Goal: Task Accomplishment & Management: Manage account settings

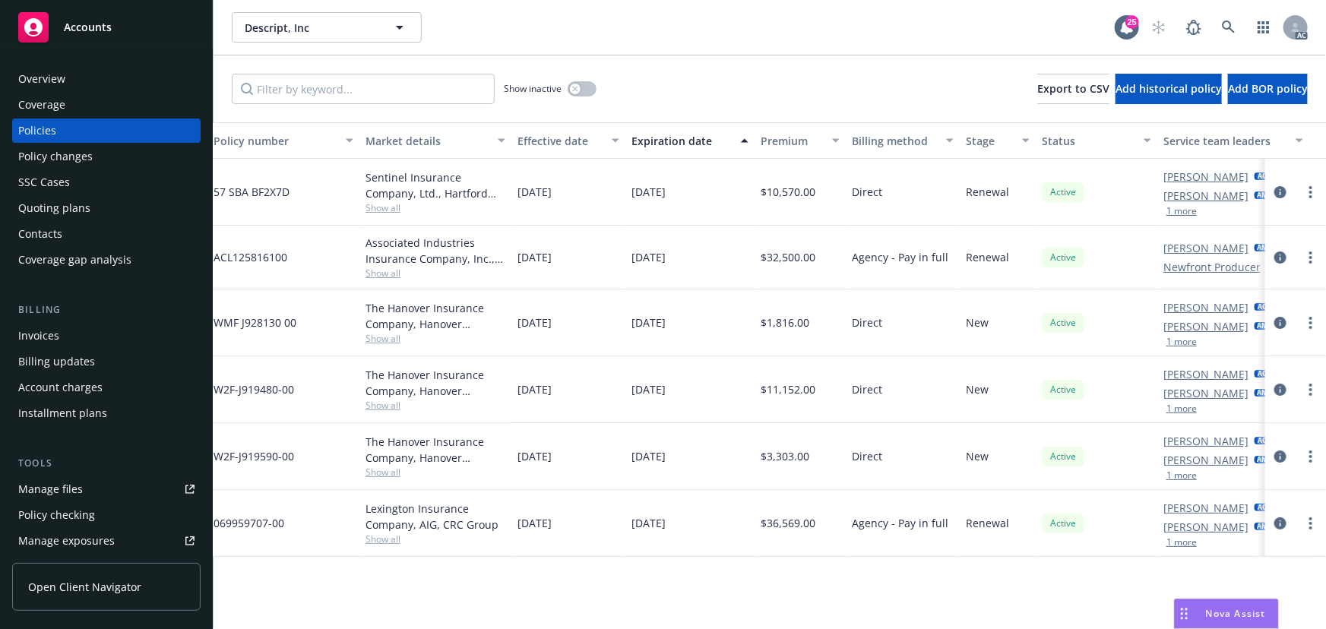
scroll to position [0, 353]
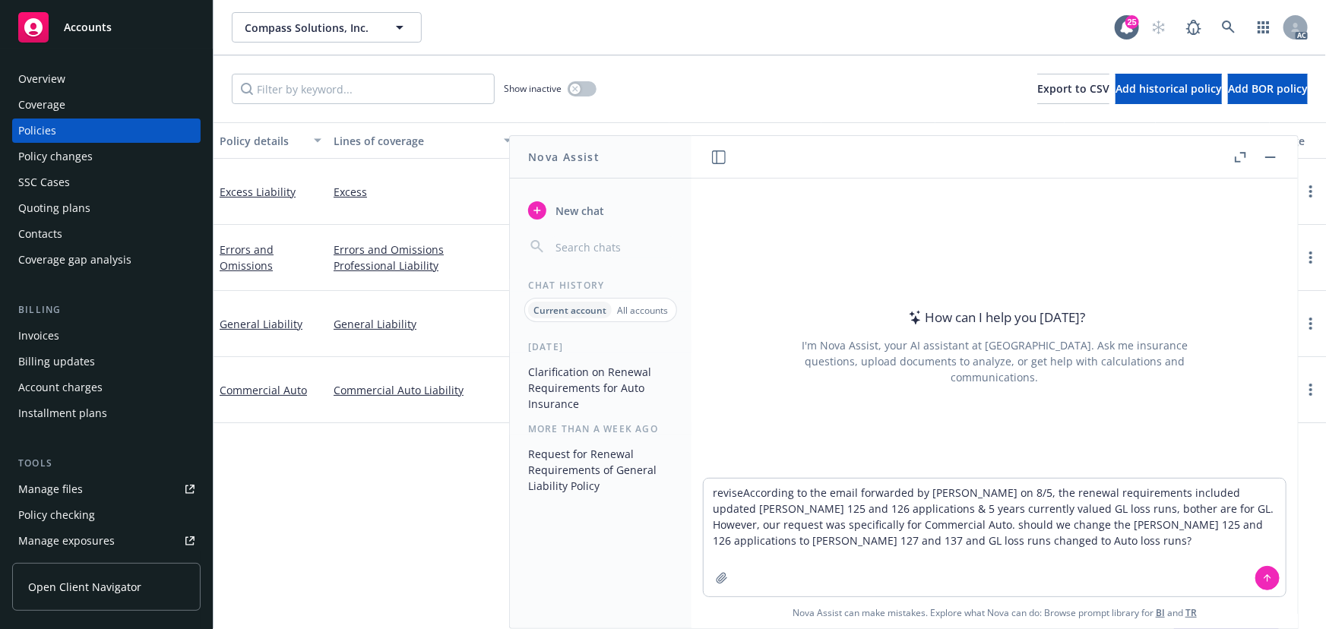
type textarea "revise According to the email forwarded by [PERSON_NAME] on 8/5, the renewal re…"
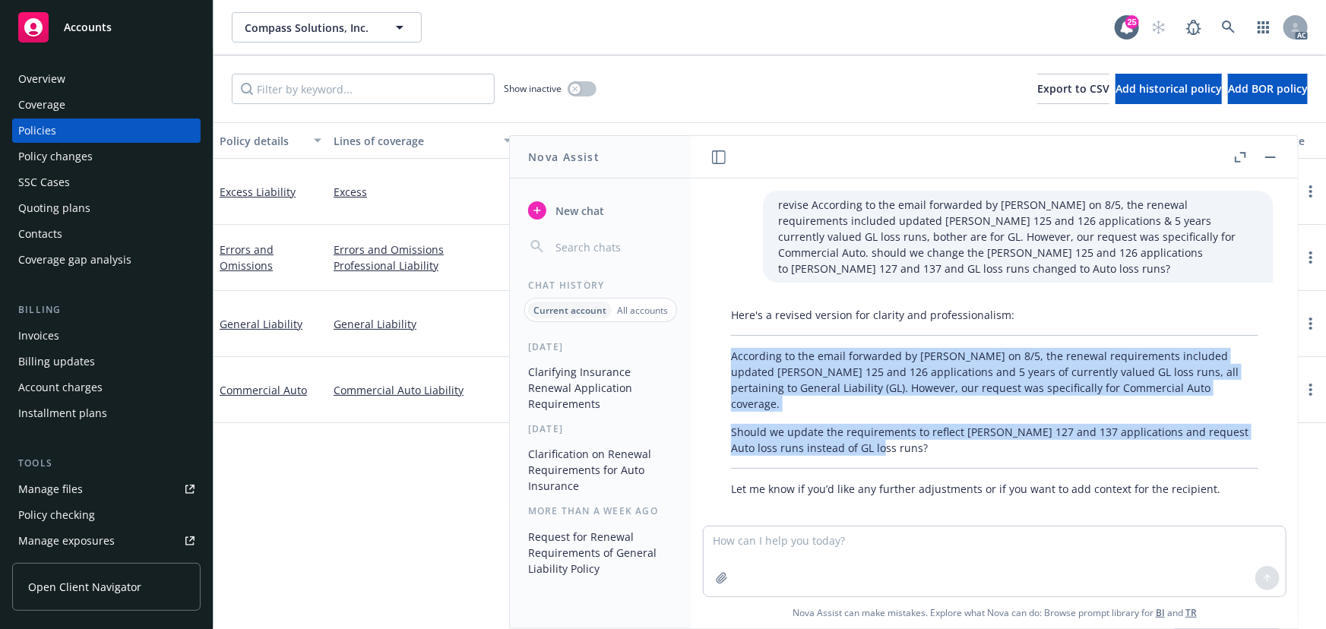
drag, startPoint x: 729, startPoint y: 340, endPoint x: 917, endPoint y: 417, distance: 203.4
click at [917, 417] on div "Here's a revised version for clarity and professionalism: According to the emai…" at bounding box center [995, 402] width 558 height 202
copy div "According to the email forwarded by [PERSON_NAME] on 8/5, the renewal requireme…"
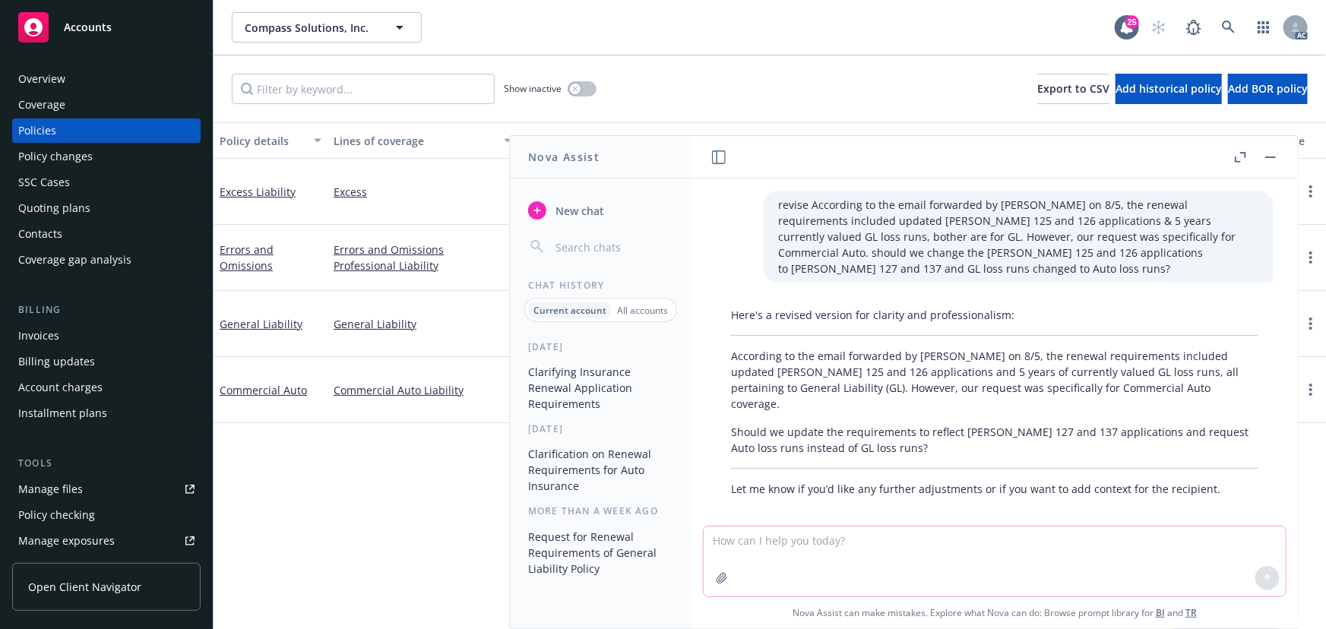
click at [814, 554] on textarea at bounding box center [994, 561] width 582 height 70
paste textarea "According to the email forwarded by [PERSON_NAME] on 8/5, the renewal requireme…"
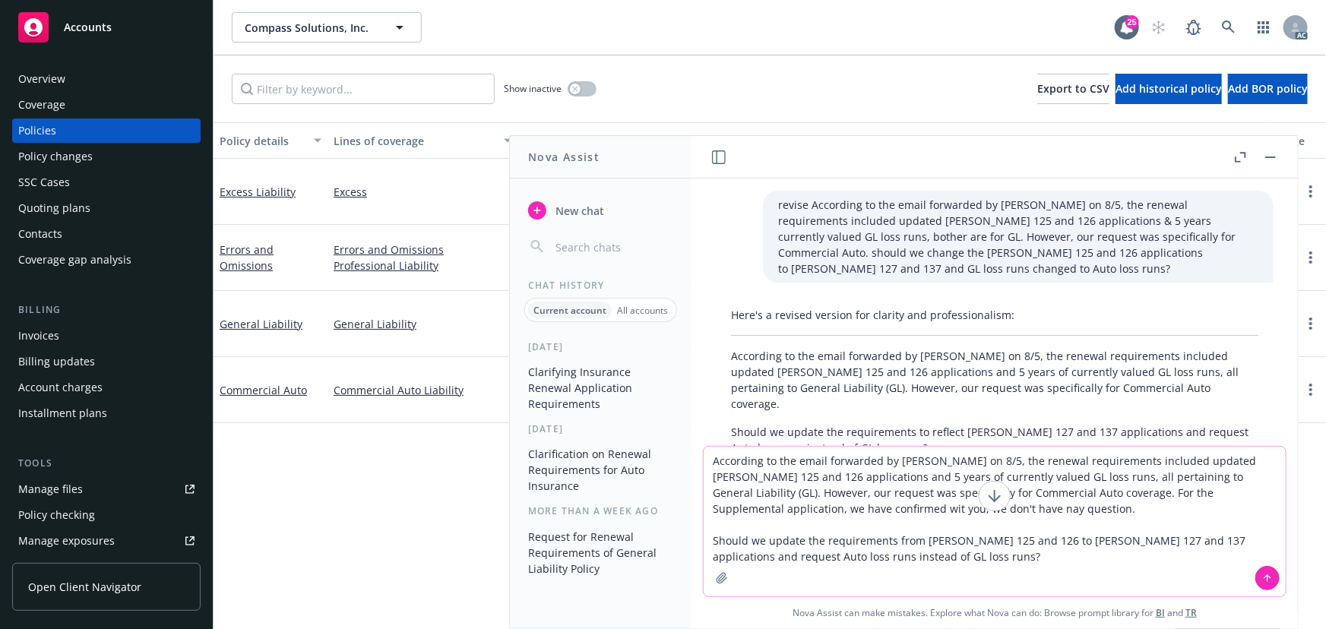
click at [703, 460] on textarea "According to the email forwarded by [PERSON_NAME] on 8/5, the renewal requireme…" at bounding box center [994, 522] width 582 height 150
type textarea "revise According to the email forwarded by [PERSON_NAME] on 8/5, the renewal re…"
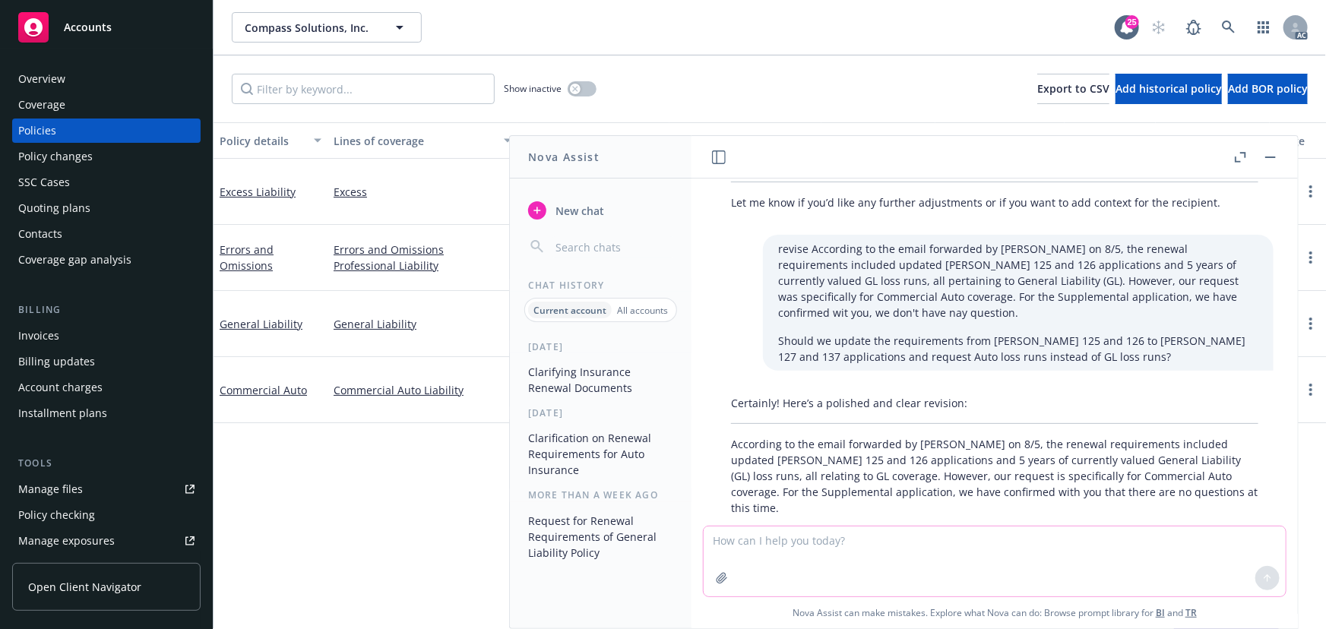
scroll to position [356, 0]
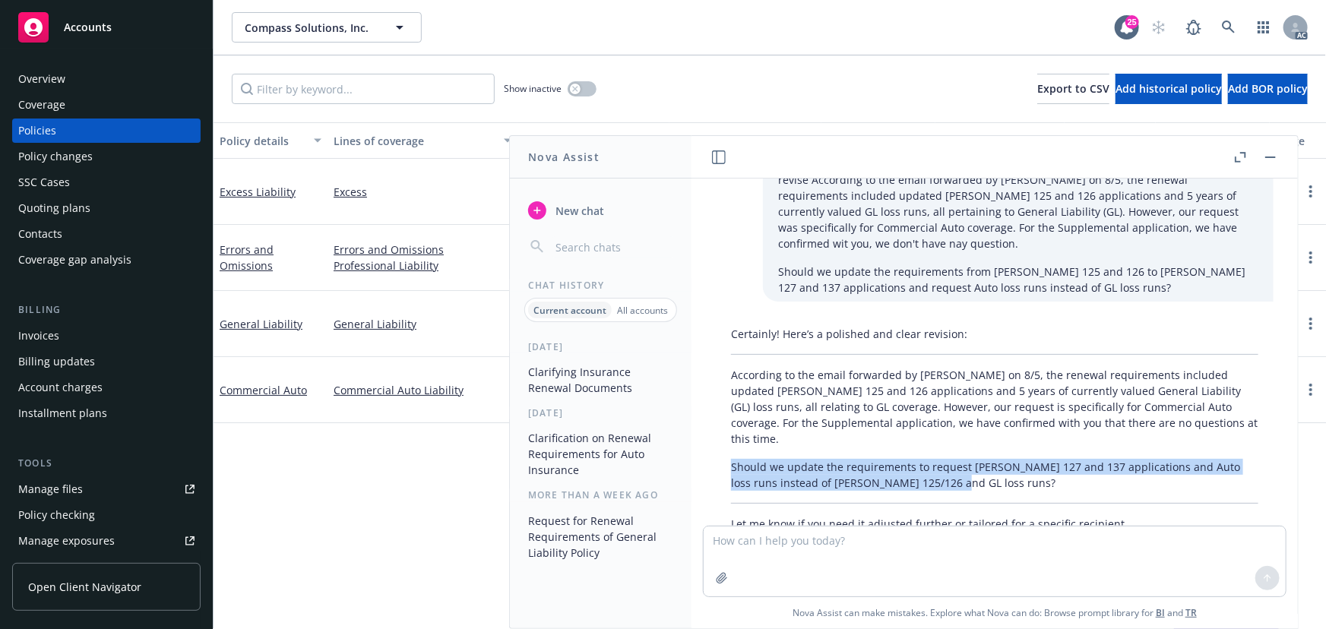
drag, startPoint x: 927, startPoint y: 433, endPoint x: 702, endPoint y: 418, distance: 225.4
click at [702, 418] on div "revise According to the email forwarded by Yuki on 8/5, the renewal requirement…" at bounding box center [994, 352] width 606 height 347
copy p "Should we update the requirements to request ACORD 127 and 137 applications and…"
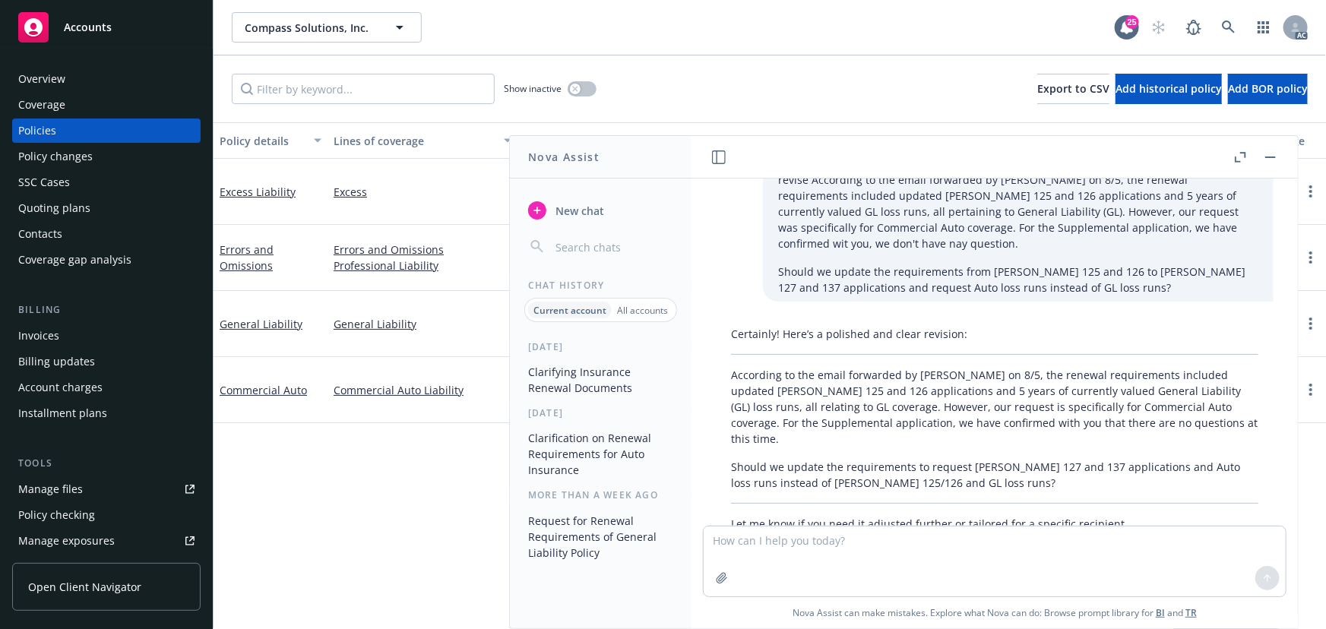
click at [820, 402] on div "Certainly! Here’s a polished and clear revision: According to the email forward…" at bounding box center [995, 429] width 558 height 218
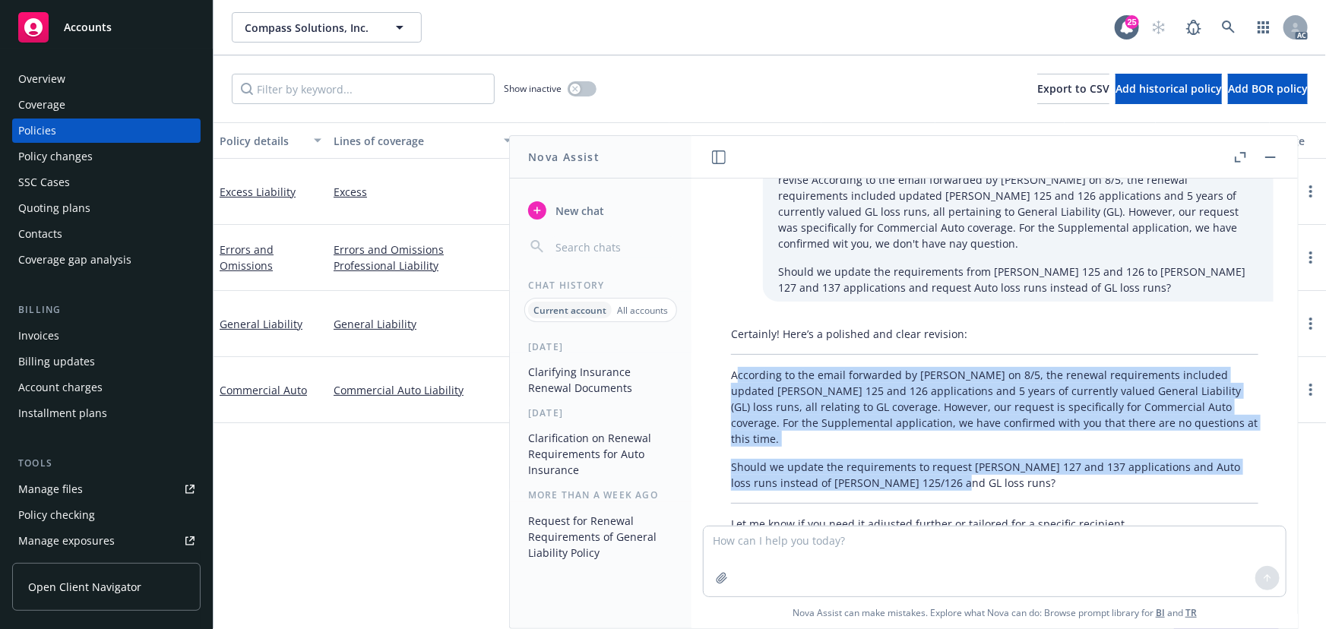
drag, startPoint x: 735, startPoint y: 337, endPoint x: 996, endPoint y: 439, distance: 280.5
click at [996, 439] on div "Certainly! Here’s a polished and clear revision: According to the email forward…" at bounding box center [995, 429] width 558 height 218
click at [996, 459] on p "Should we update the requirements to request ACORD 127 and 137 applications and…" at bounding box center [994, 475] width 527 height 32
drag, startPoint x: 838, startPoint y: 419, endPoint x: 713, endPoint y: 338, distance: 148.8
click at [713, 338] on div "Certainly! Here’s a polished and clear revision: According to the email forward…" at bounding box center [994, 429] width 582 height 218
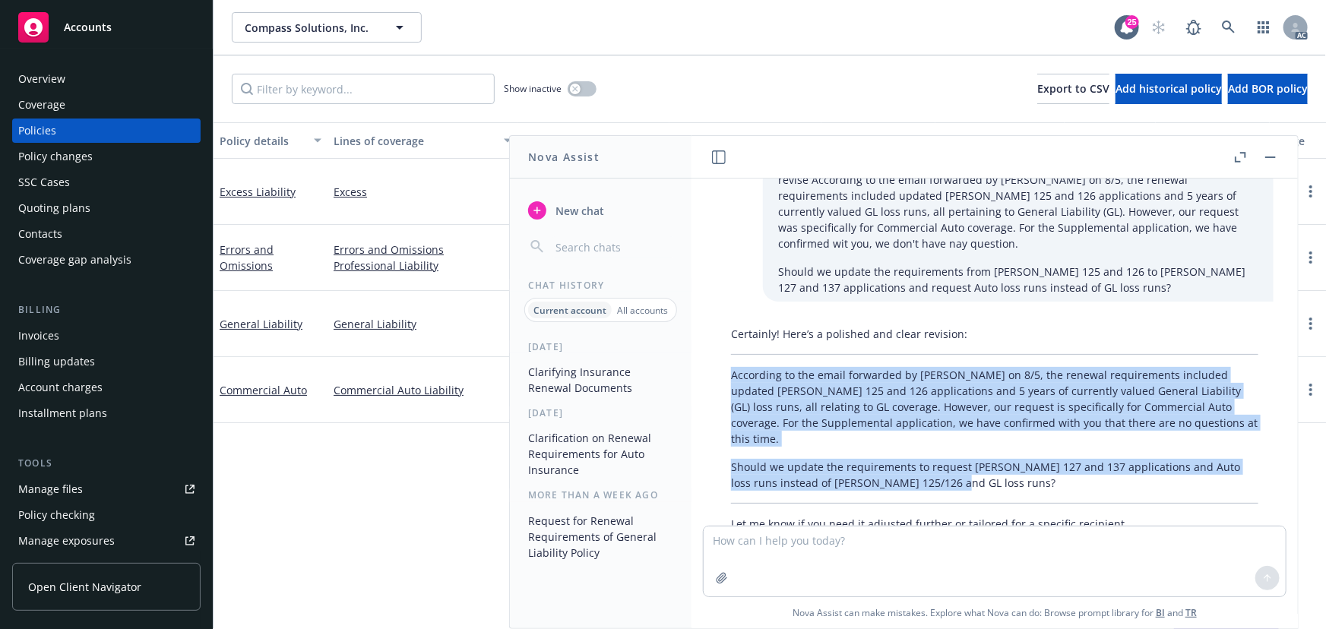
copy div "According to the email forwarded by Yuki on 8/5, the renewal requirements inclu…"
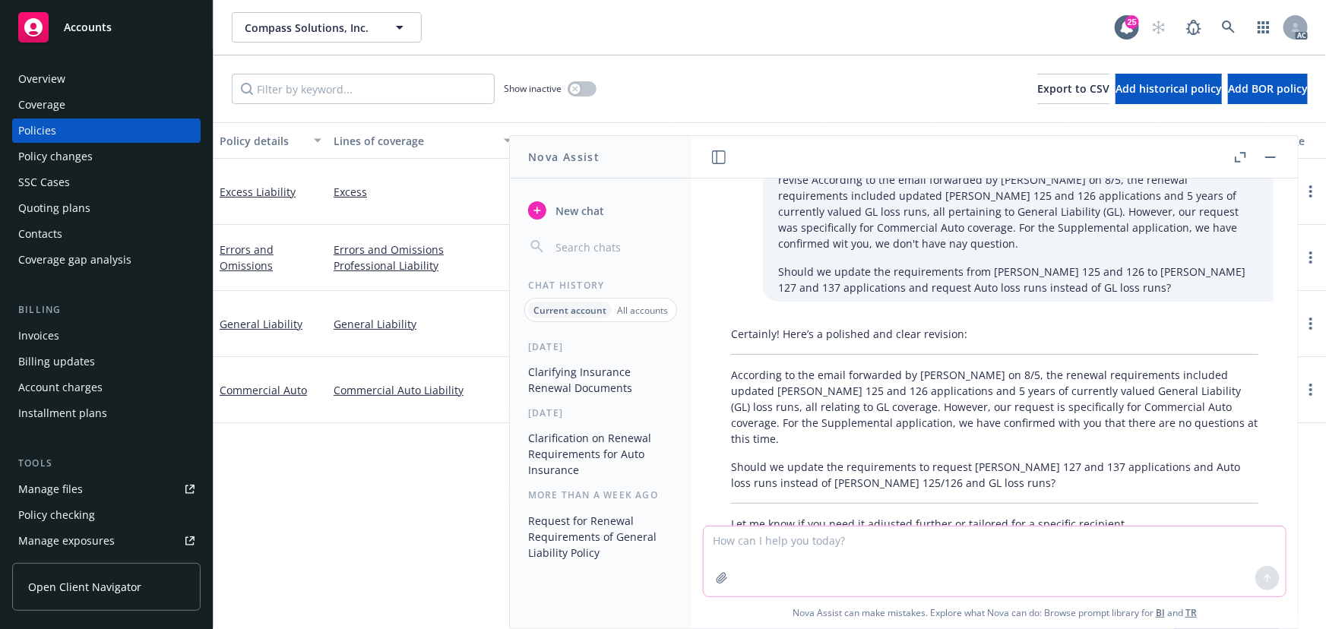
click at [979, 548] on textarea at bounding box center [994, 561] width 582 height 70
paste textarea "The insured has paid the payment. However, Staci Ritchie ask for if we have a c…"
type textarea "The insured has paid the payment. However, Staci Ritchie ask for if we have a c…"
click at [1262, 577] on icon at bounding box center [1267, 578] width 11 height 11
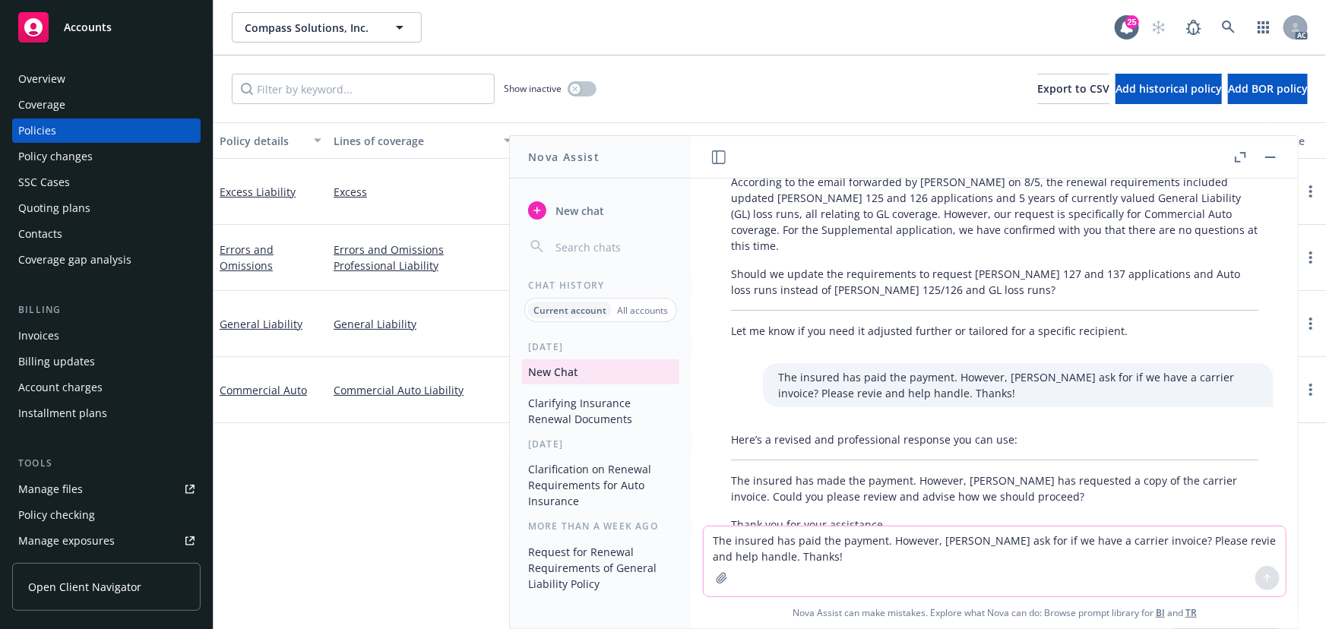
scroll to position [606, 0]
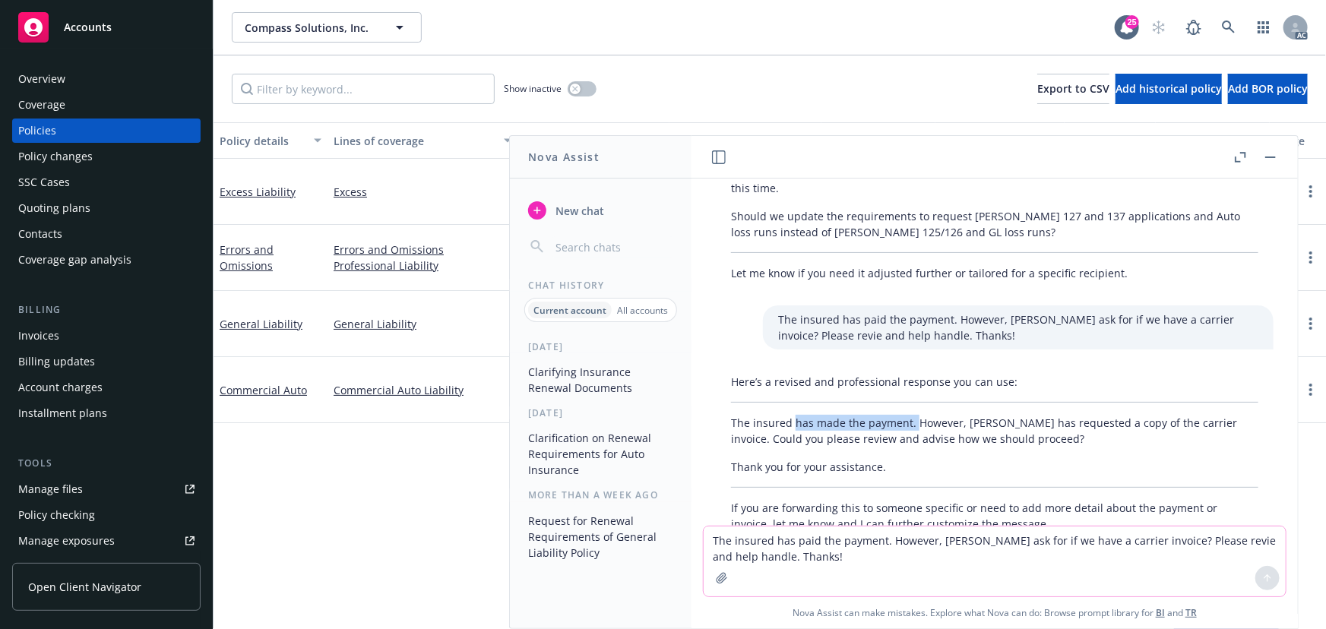
drag, startPoint x: 795, startPoint y: 376, endPoint x: 912, endPoint y: 374, distance: 116.3
click at [912, 415] on p "The insured has made the payment. However, Staci Ritchie has requested a copy o…" at bounding box center [994, 431] width 527 height 32
copy p "has made the payment."
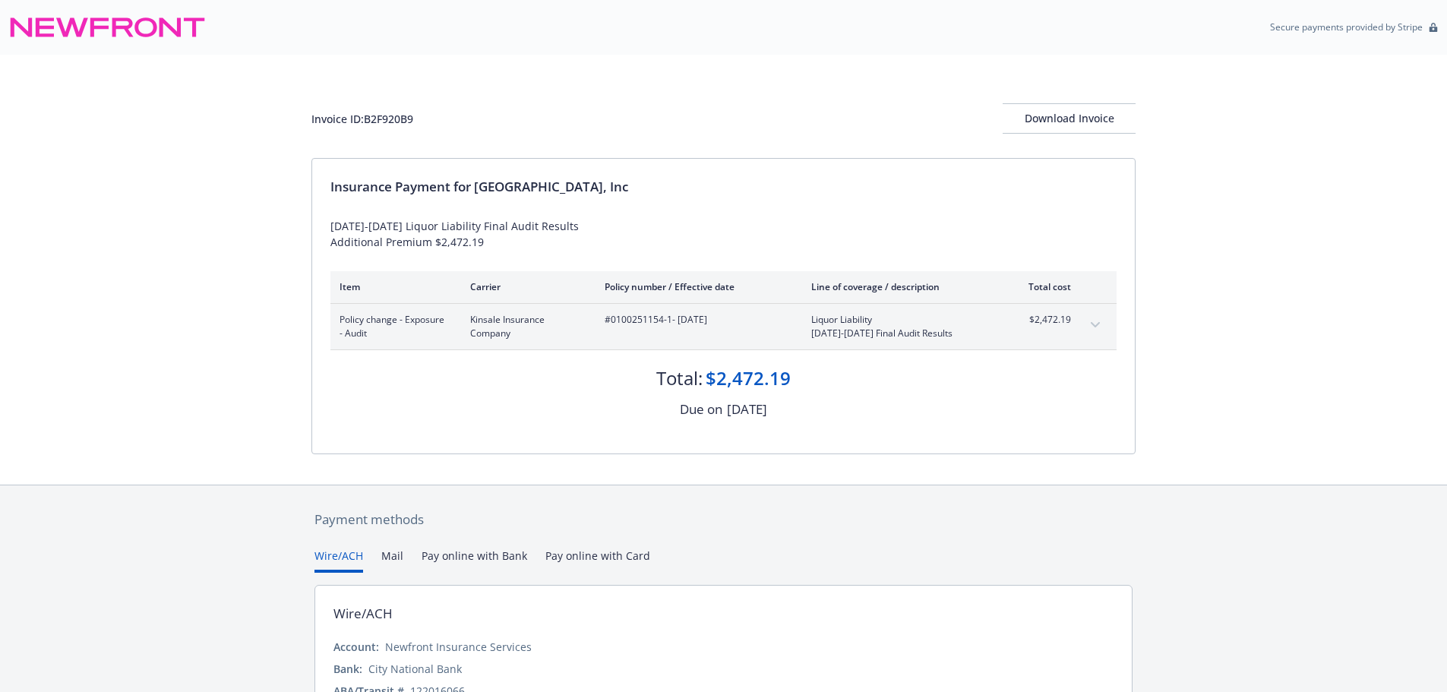
click at [1101, 325] on button "expand content" at bounding box center [1095, 325] width 24 height 24
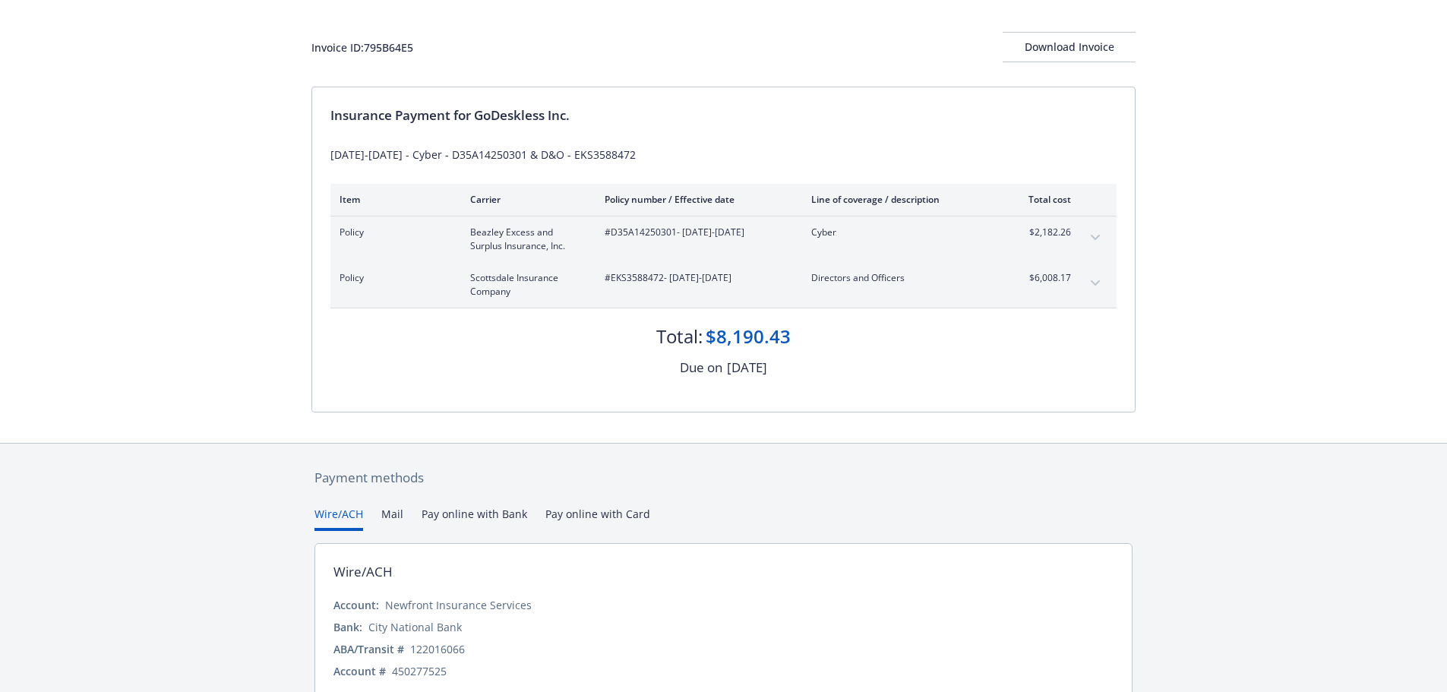
scroll to position [136, 0]
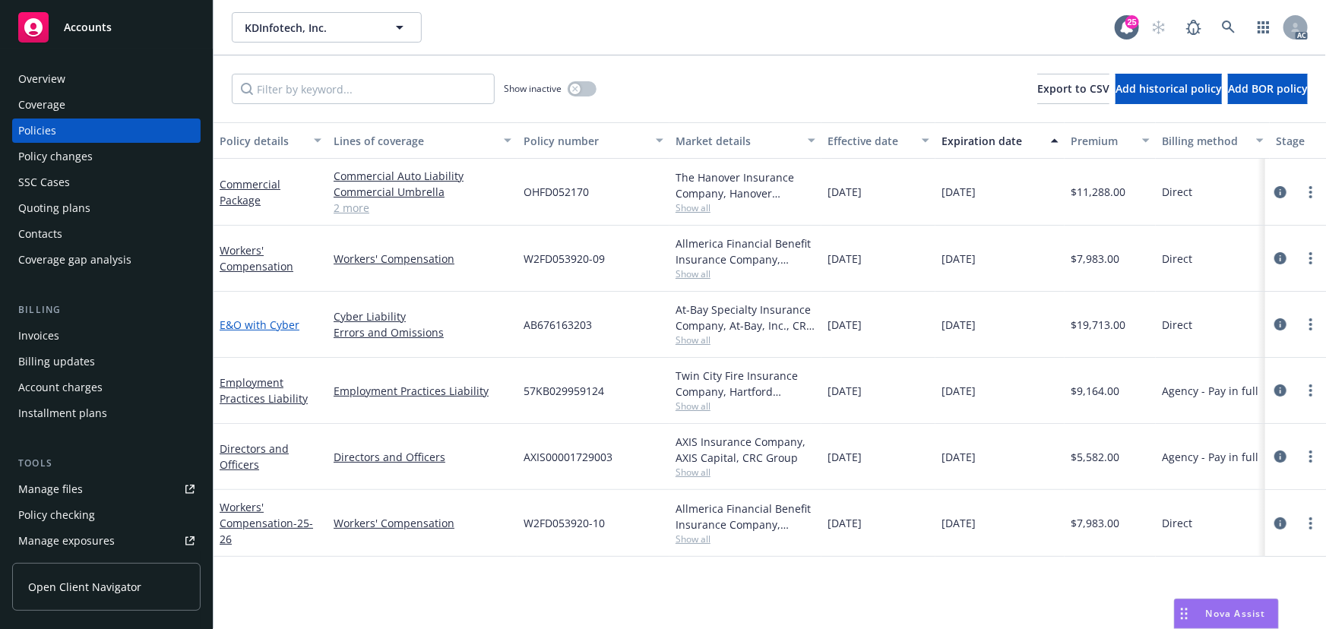
click at [258, 326] on link "E&O with Cyber" at bounding box center [260, 325] width 80 height 14
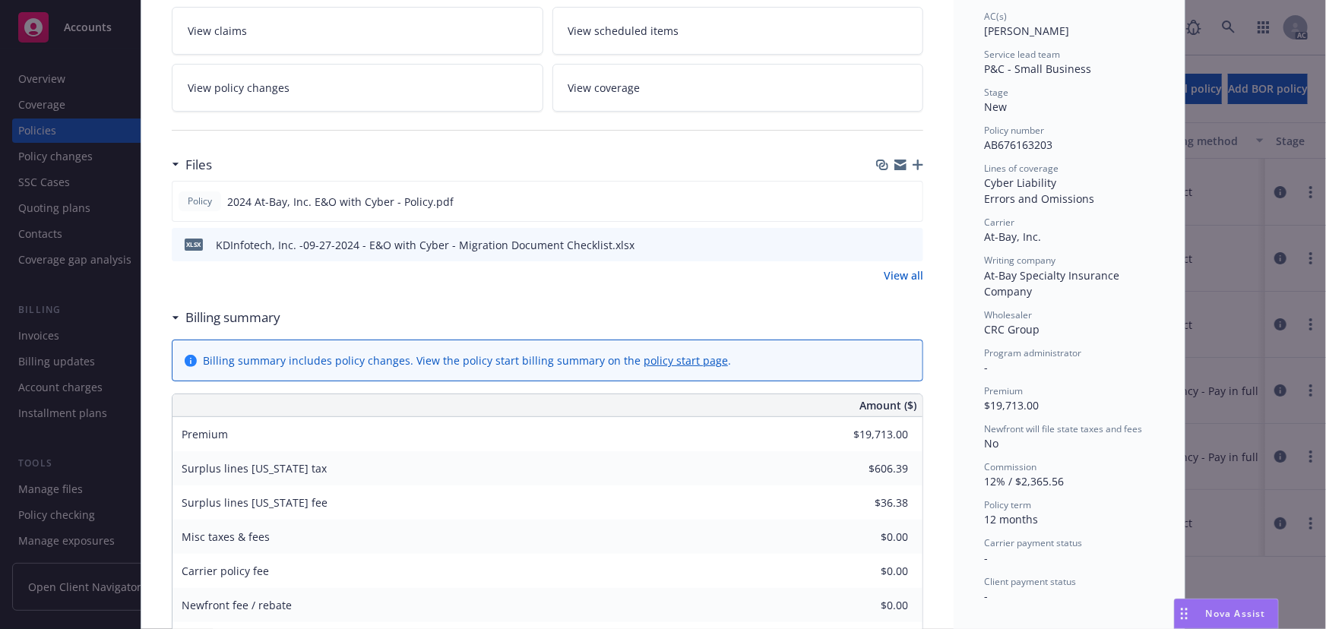
scroll to position [276, 0]
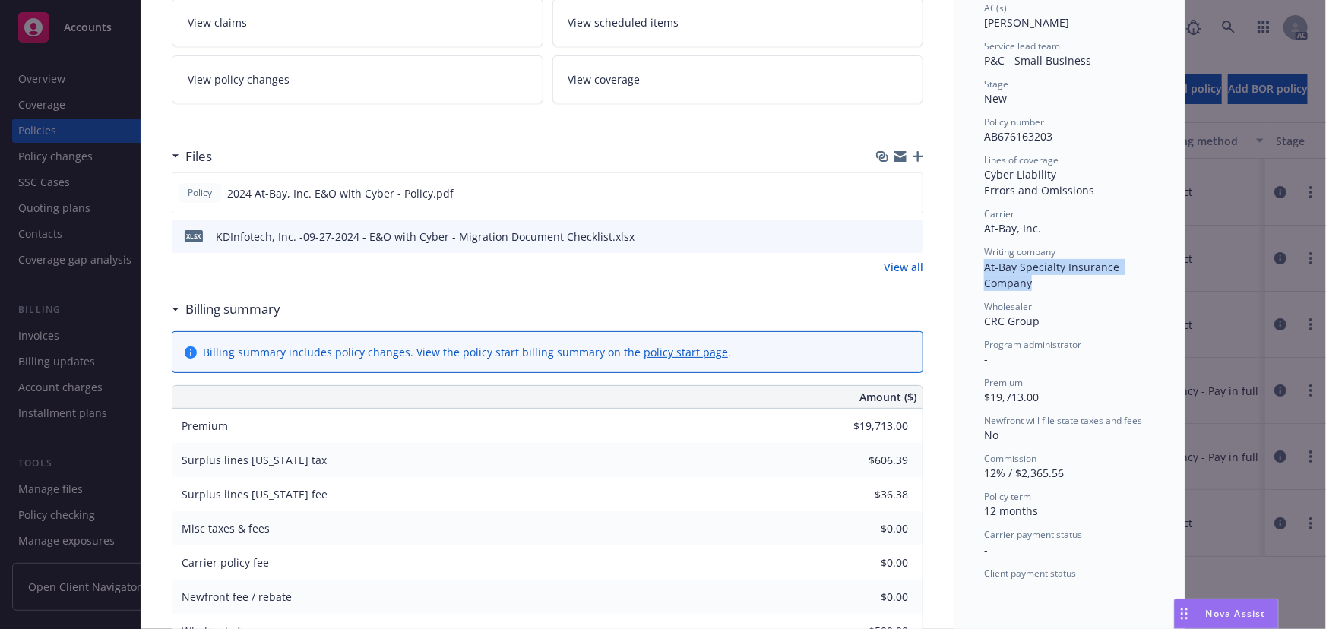
drag, startPoint x: 1038, startPoint y: 283, endPoint x: 965, endPoint y: 270, distance: 74.1
click at [965, 270] on div "Status Active Effective dates 09/27/2024 - 09/27/2025 Producer(s) Justin Medloc…" at bounding box center [1068, 516] width 231 height 1408
copy span "At-Bay Specialty Insurance Company"
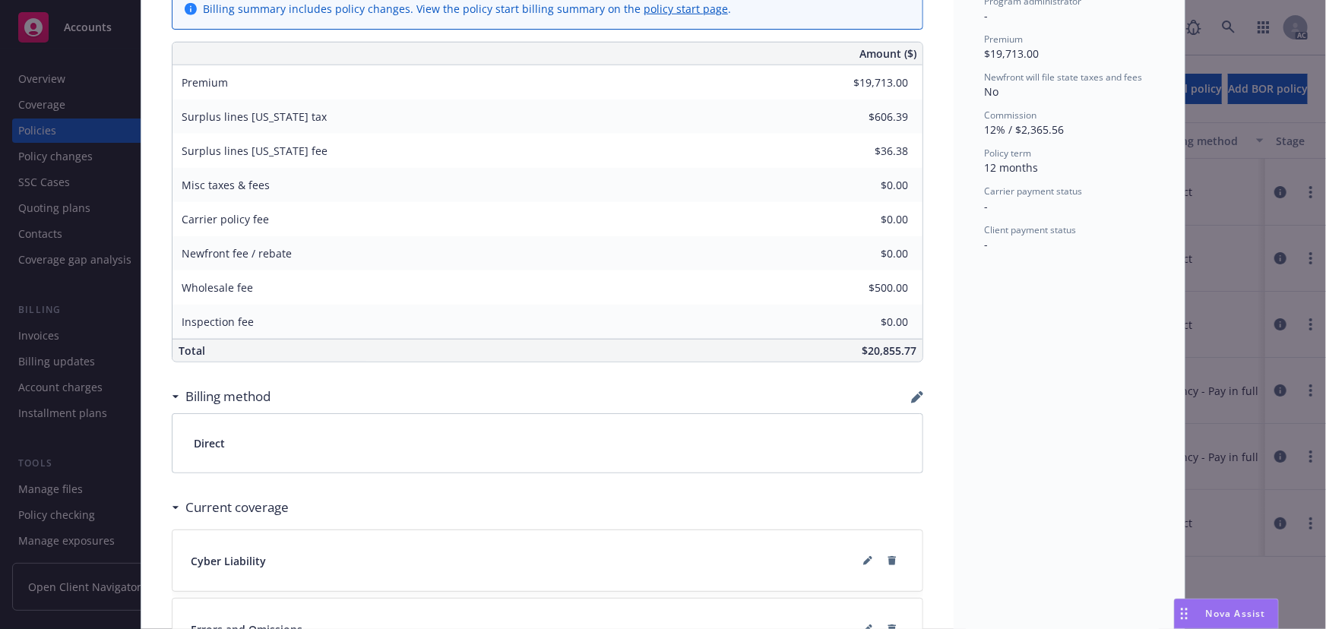
scroll to position [621, 0]
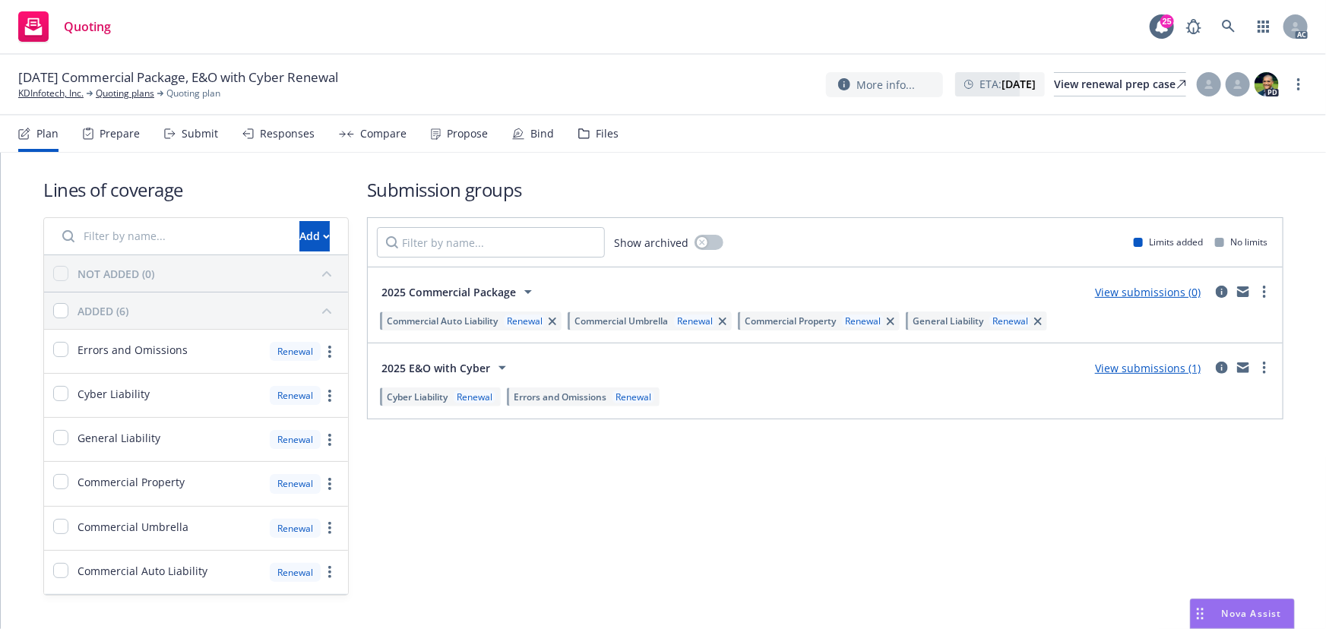
click at [210, 145] on div "Submit" at bounding box center [191, 133] width 54 height 36
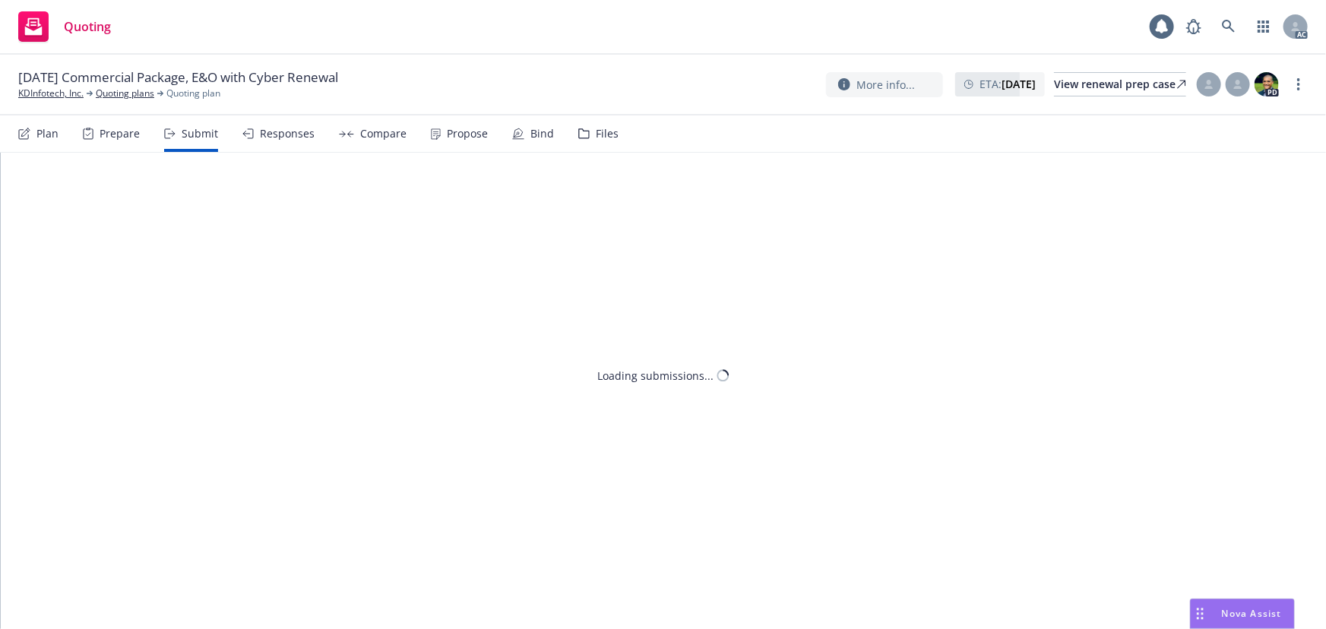
click at [207, 144] on div "Submit" at bounding box center [191, 133] width 54 height 36
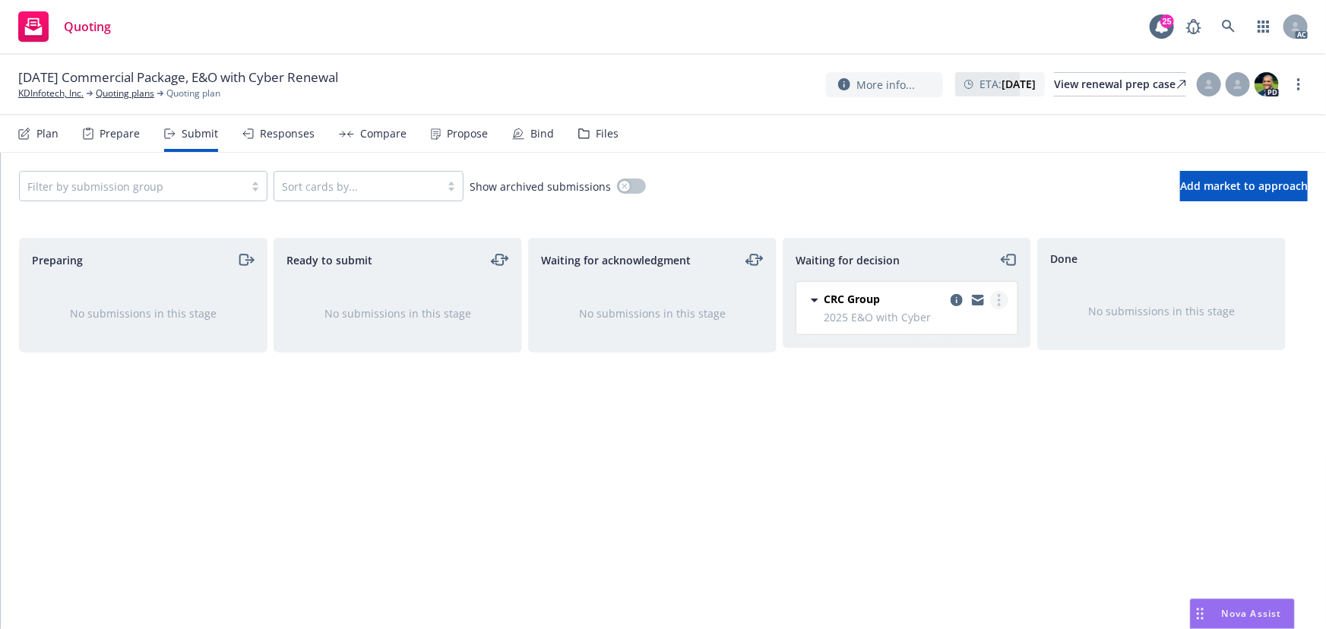
click at [994, 296] on link "more" at bounding box center [999, 300] width 18 height 18
click at [941, 391] on span "Add accepted decision" at bounding box center [931, 391] width 152 height 14
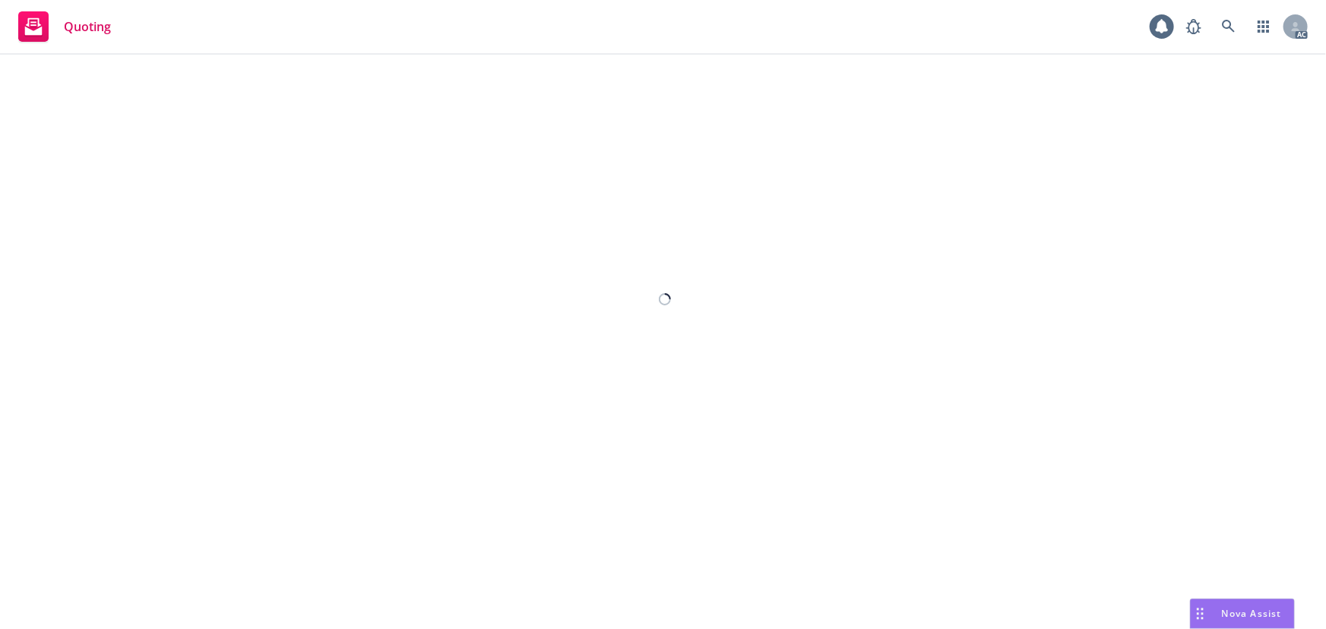
select select "12"
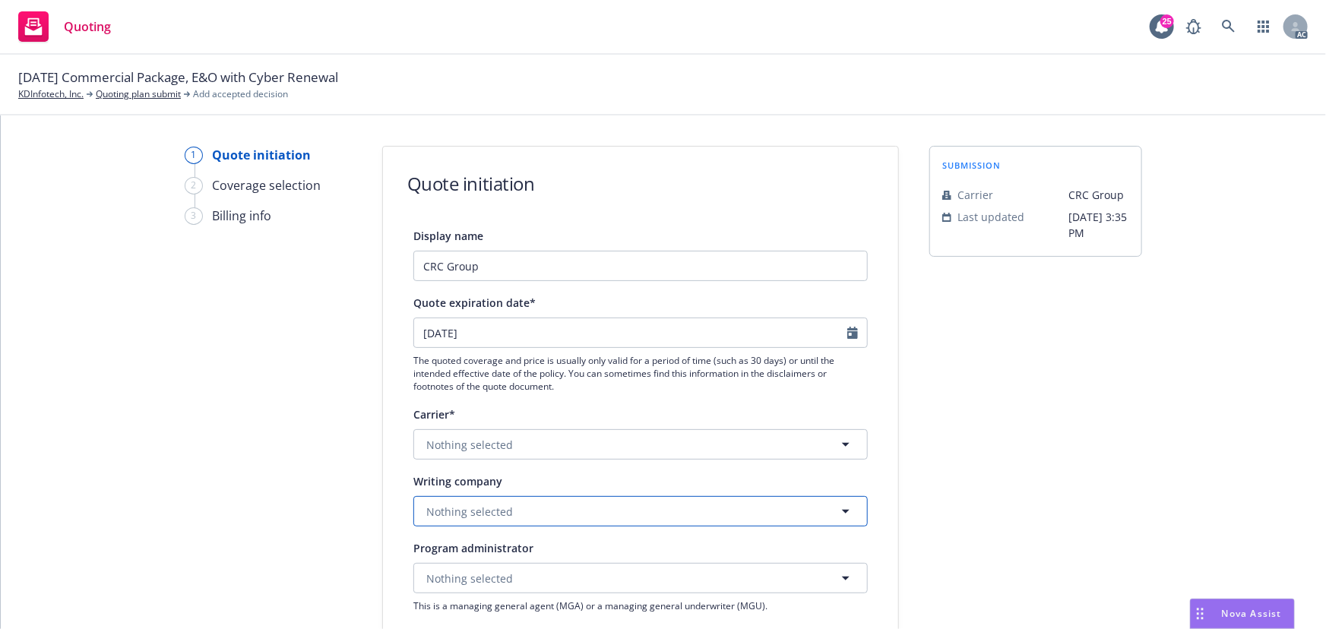
click at [463, 508] on span "Nothing selected" at bounding box center [469, 512] width 87 height 16
paste input "At-Bay Specialty Insurance Company"
type input "At-Bay Specialty Insurance Company"
click at [517, 550] on strong "At-Bay Specialty Insurance Company" at bounding box center [525, 555] width 191 height 14
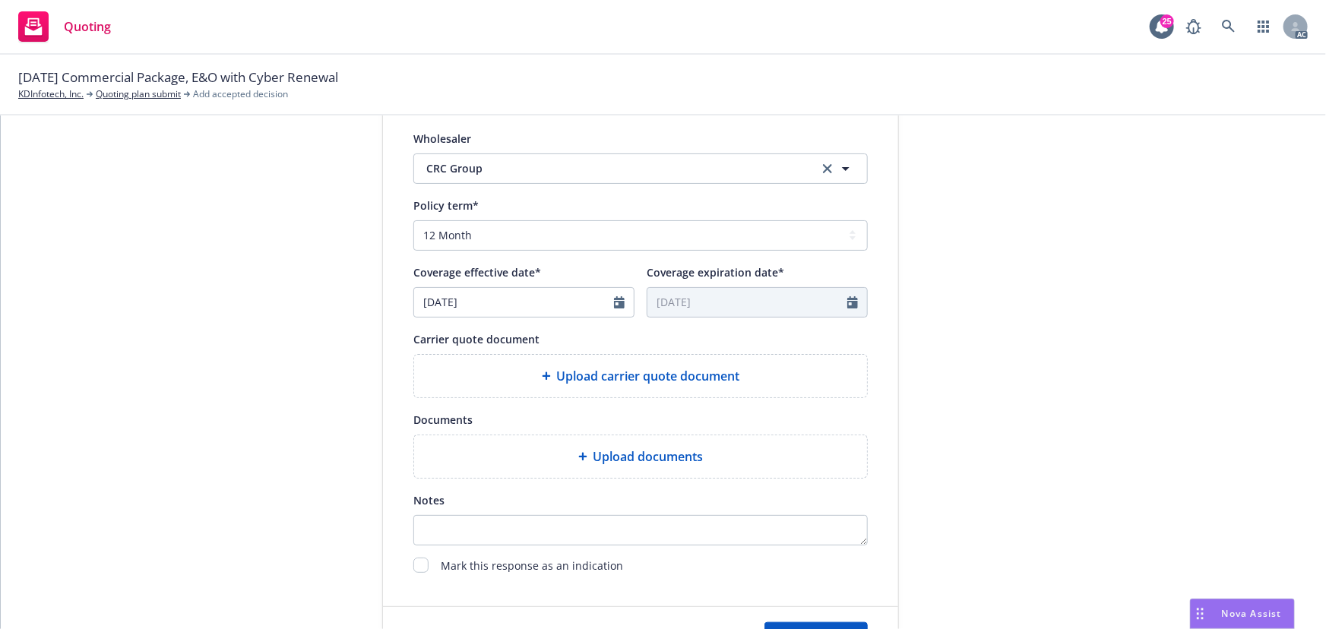
scroll to position [621, 0]
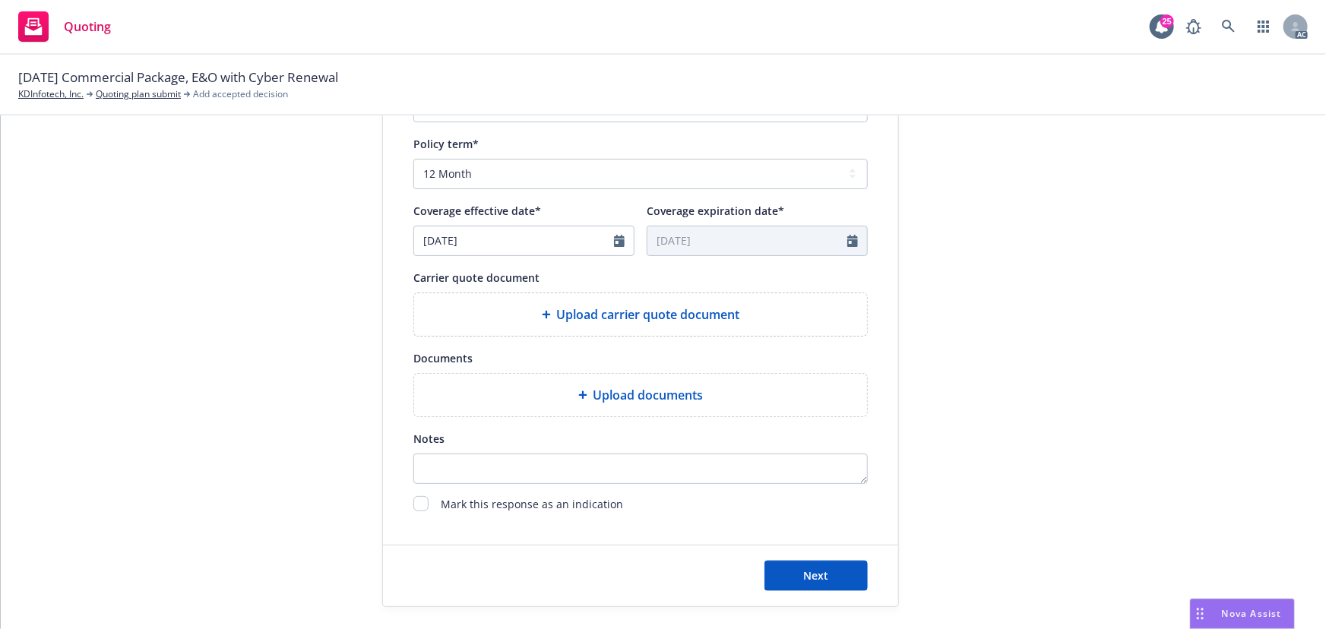
click at [673, 330] on div "Upload carrier quote document" at bounding box center [640, 314] width 453 height 43
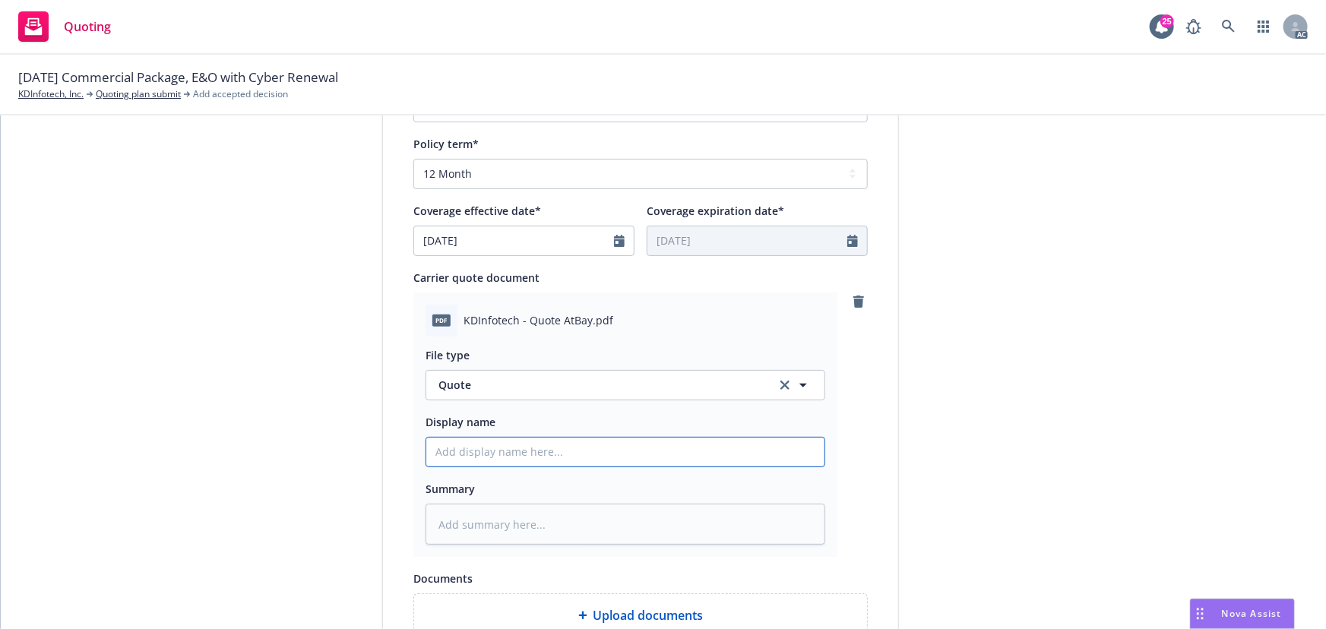
click at [509, 447] on input "Display name" at bounding box center [625, 452] width 398 height 29
type input "25-26 E&O with Cyber Quote"
type textarea "x"
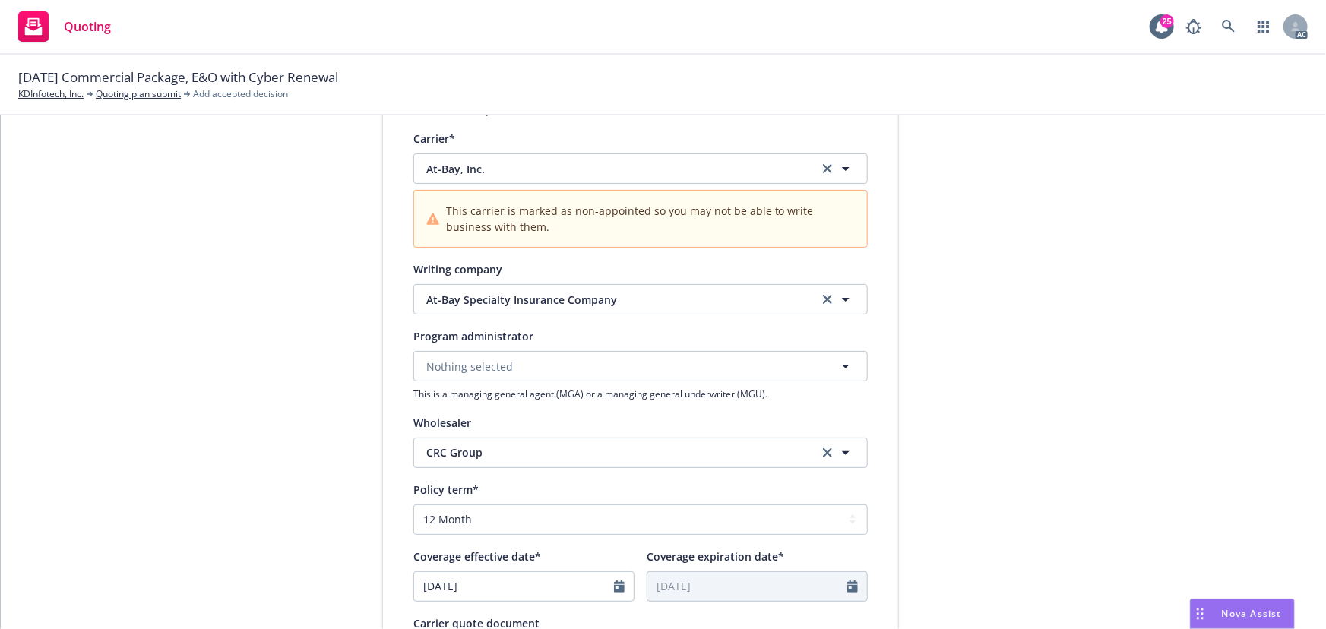
scroll to position [138, 0]
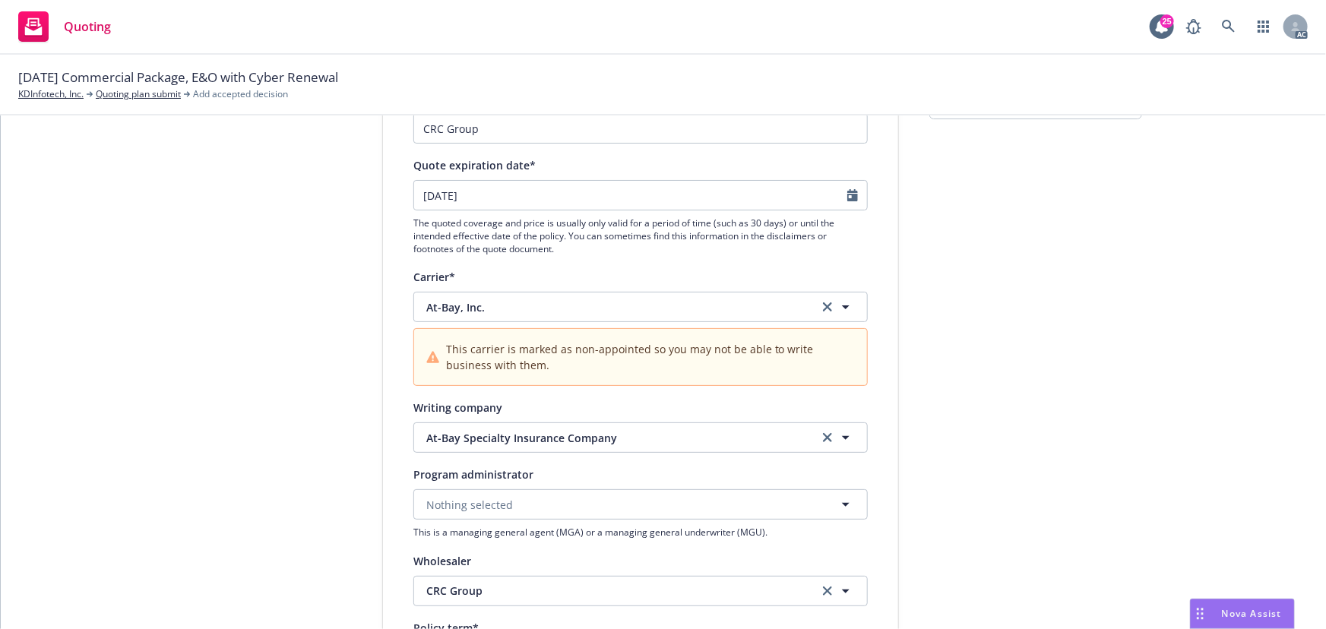
click at [847, 204] on div at bounding box center [857, 195] width 20 height 29
click at [847, 199] on icon "Calendar" at bounding box center [852, 195] width 11 height 12
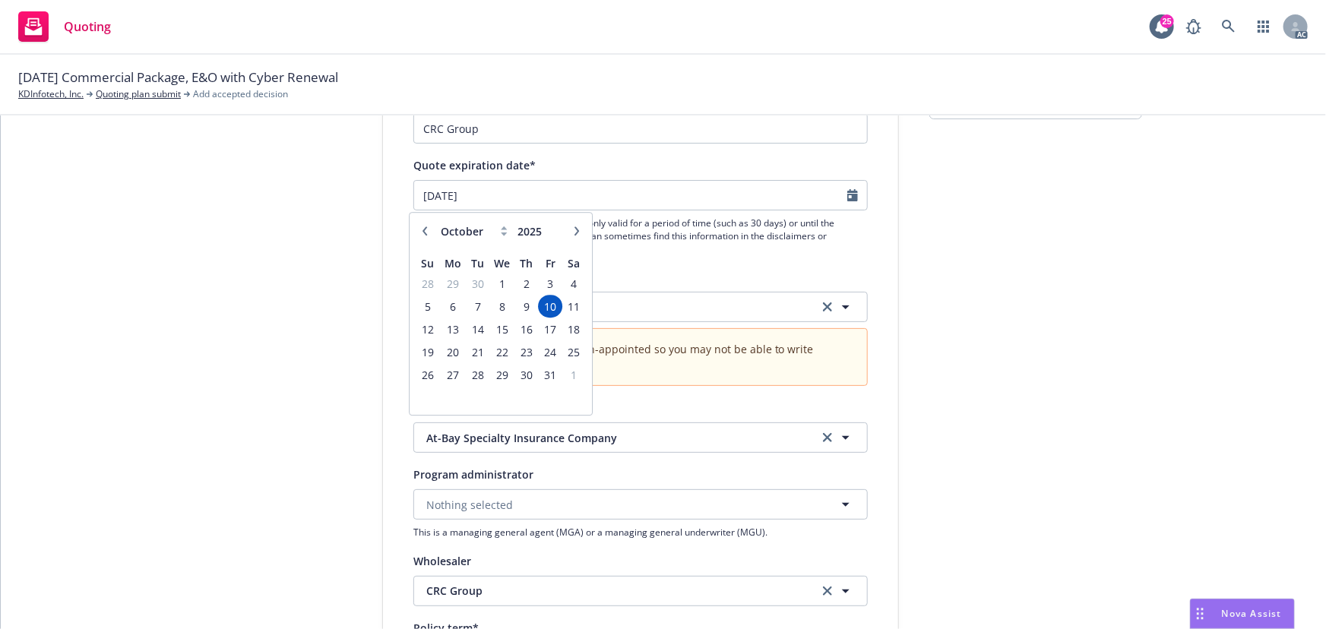
click at [420, 233] on icon "button" at bounding box center [424, 230] width 9 height 9
select select "9"
click at [578, 349] on span "27" at bounding box center [574, 352] width 21 height 19
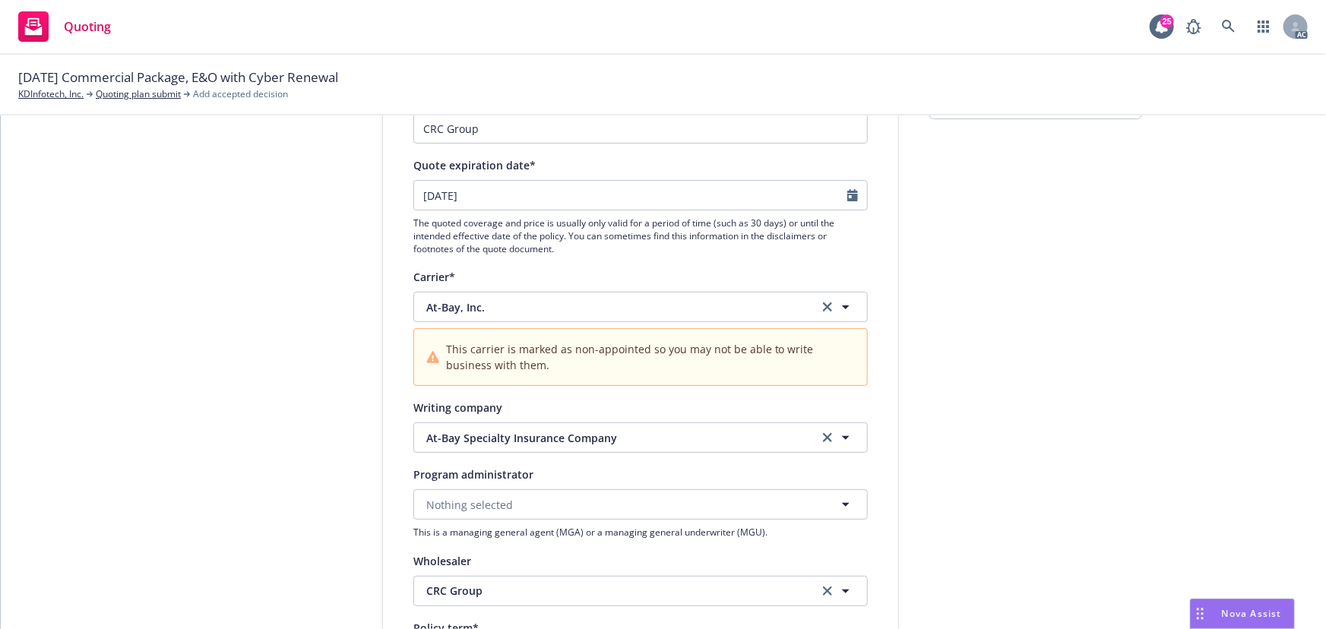
type input "09/27/2025"
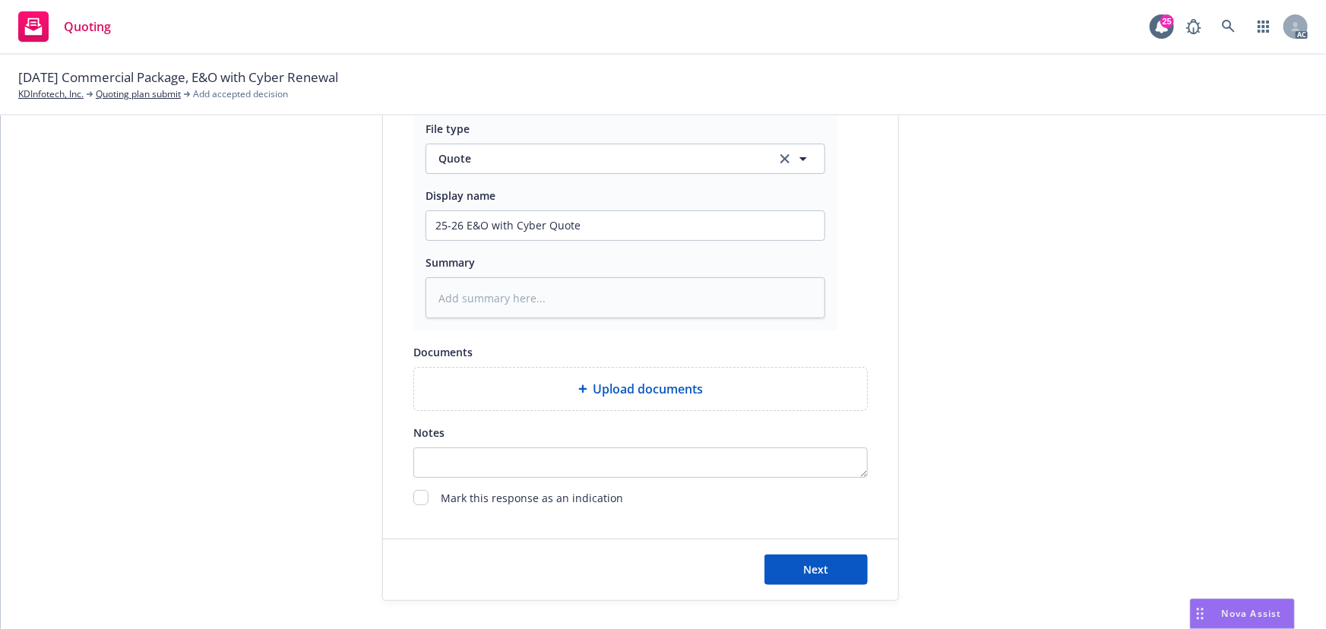
scroll to position [849, 0]
click at [826, 564] on button "Next" at bounding box center [815, 568] width 103 height 30
type textarea "x"
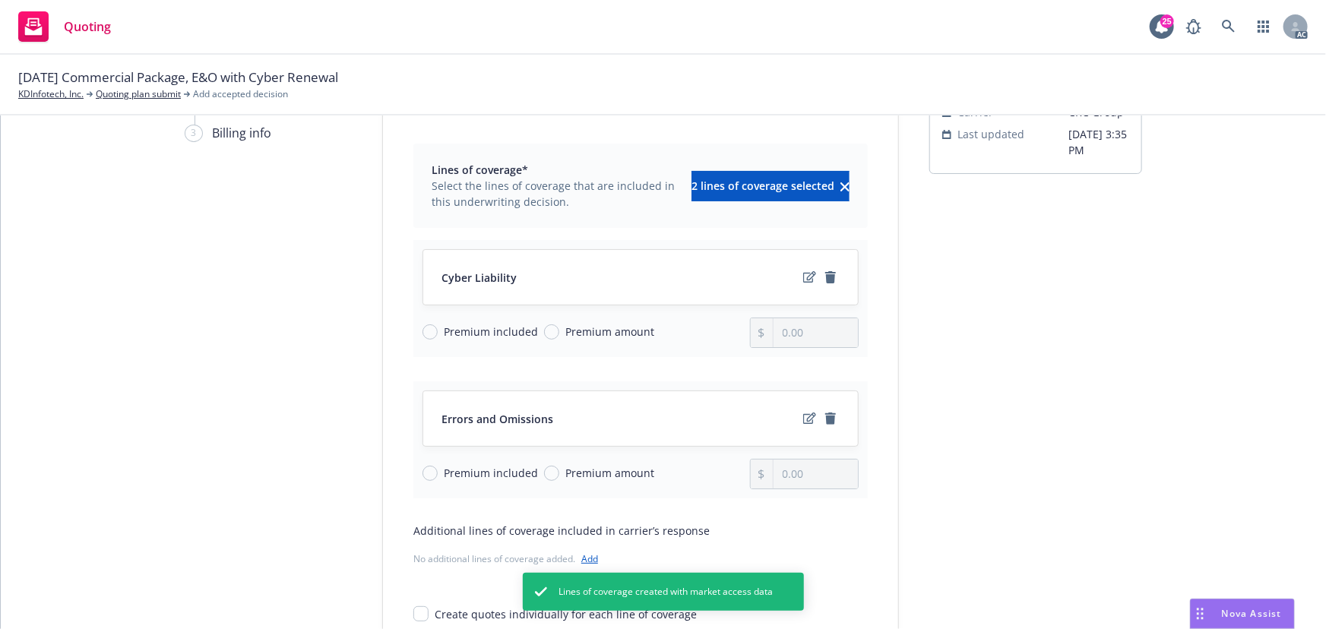
scroll to position [198, 0]
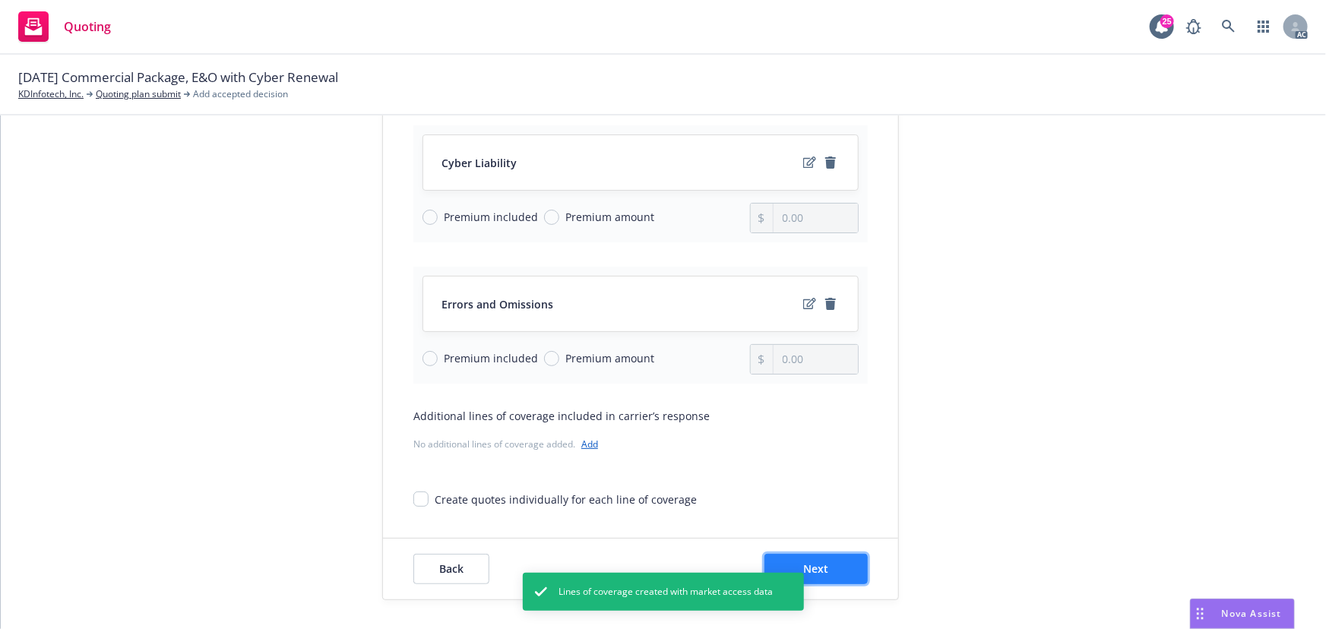
click at [836, 564] on button "Next" at bounding box center [815, 569] width 103 height 30
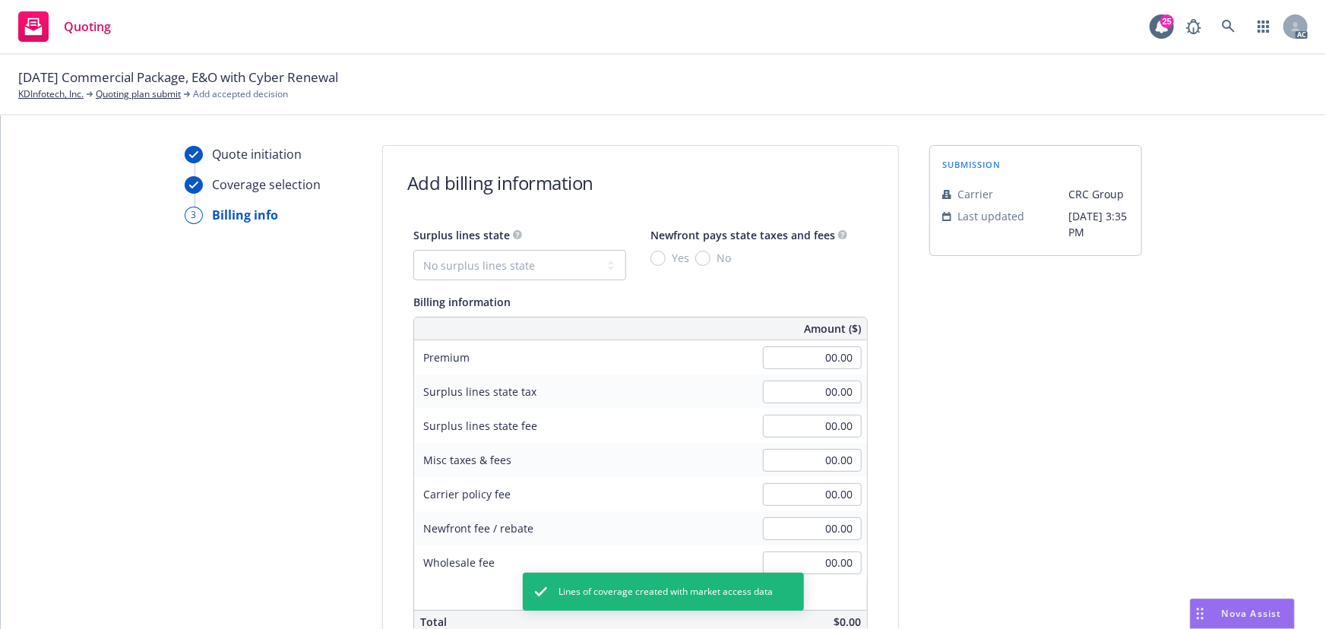
scroll to position [0, 0]
click at [521, 261] on select "No surplus lines state Alaska Alabama Arkansas Arizona California Colorado Conn…" at bounding box center [519, 266] width 213 height 30
select select "CA"
click at [413, 251] on select "No surplus lines state Alaska Alabama Arkansas Arizona California Colorado Conn…" at bounding box center [519, 266] width 213 height 30
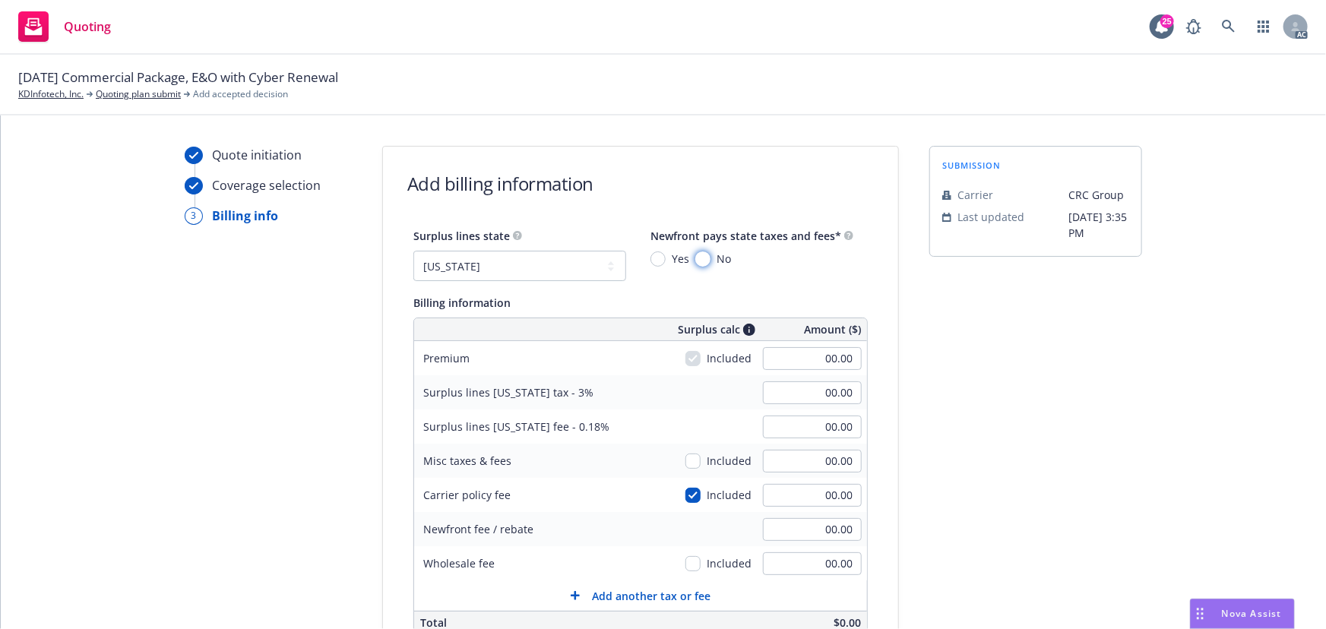
click at [695, 259] on input "No" at bounding box center [702, 258] width 15 height 15
radio input "true"
click at [802, 359] on input "00.00" at bounding box center [812, 358] width 99 height 23
type input "18,670.00"
type input "560.10"
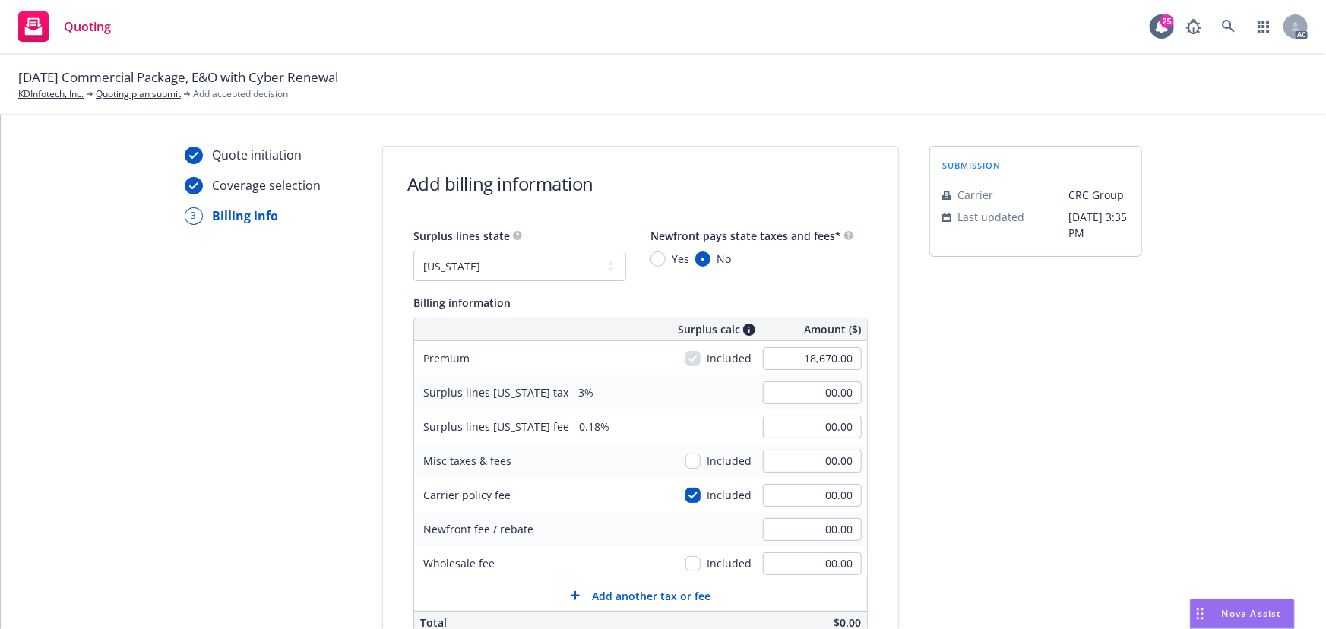
type input "33.61"
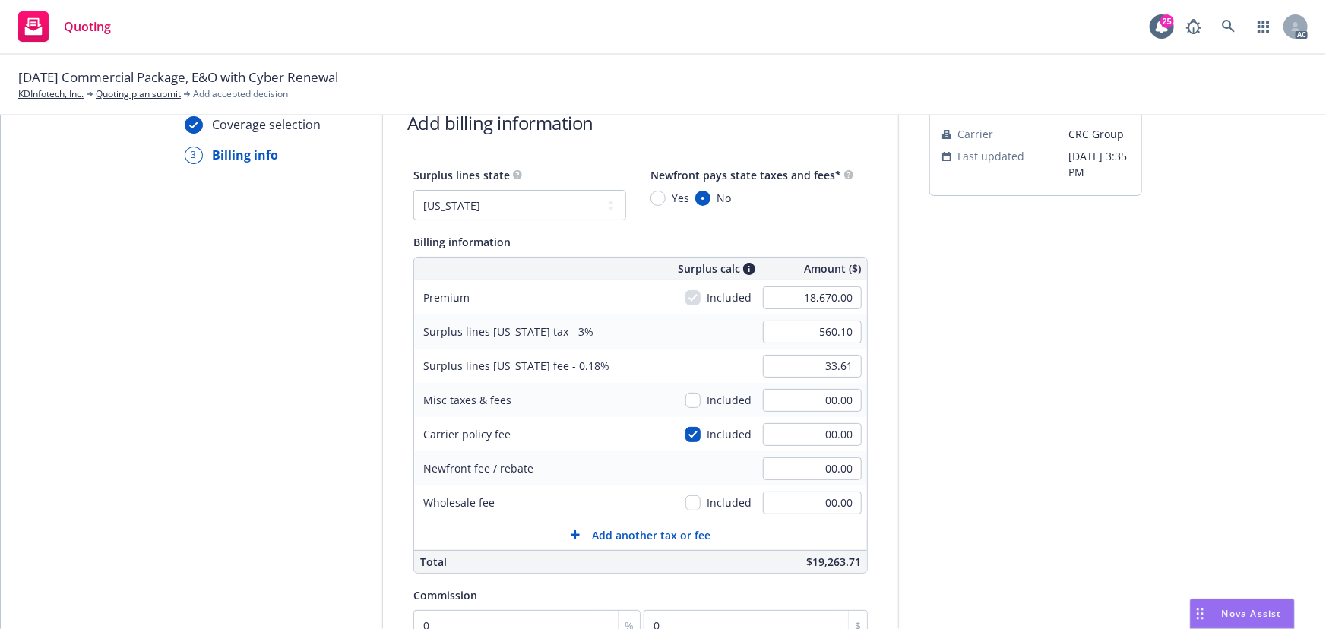
scroll to position [138, 0]
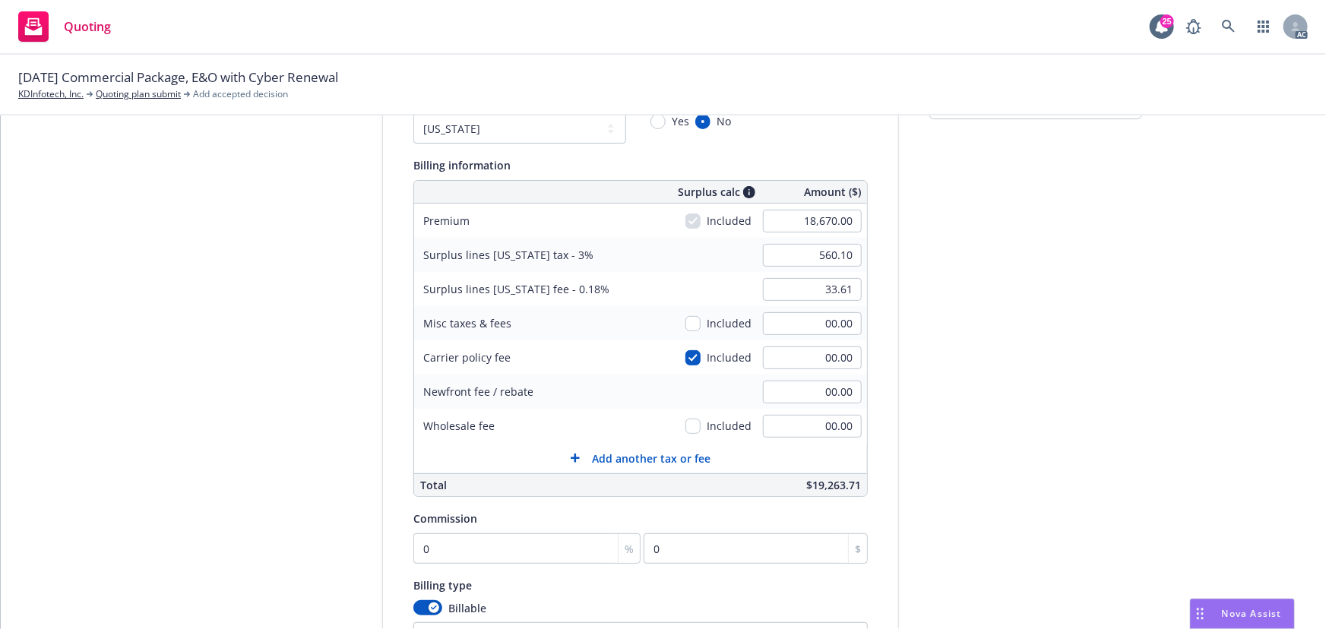
click at [805, 369] on div "00.00" at bounding box center [811, 357] width 109 height 33
click at [811, 361] on input "00.00" at bounding box center [812, 357] width 99 height 23
type input "950"
type input "588.60"
type input "35.32"
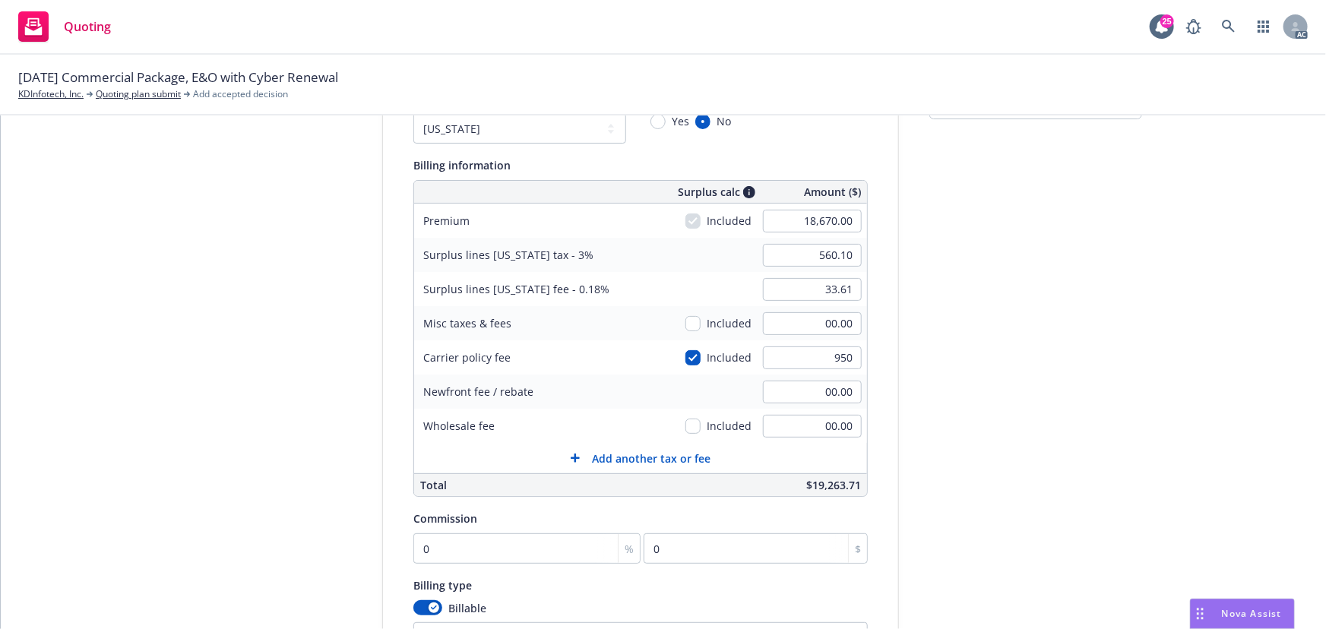
type input "950.00"
click at [1026, 403] on div "submission Carrier CRC Group Last updated 7/18, 3:35 PM" at bounding box center [1035, 396] width 213 height 777
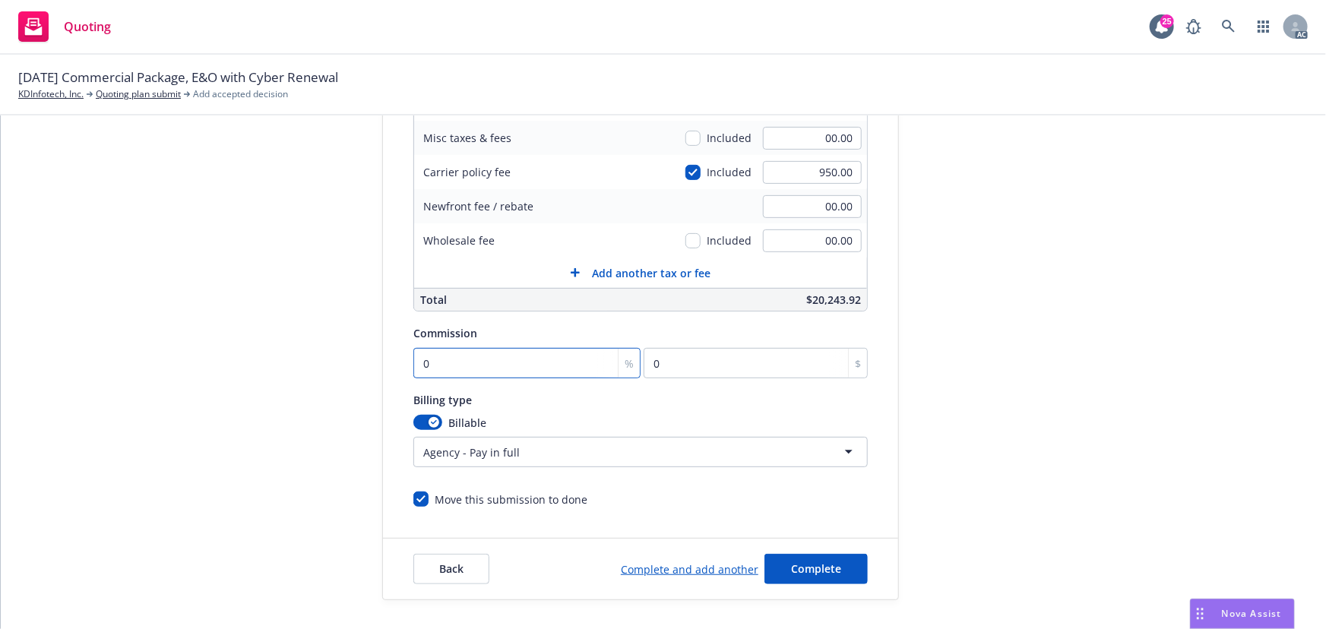
click at [558, 360] on input "0" at bounding box center [526, 363] width 227 height 30
type input "1"
type input "186.7"
type input "12"
type input "2240.4"
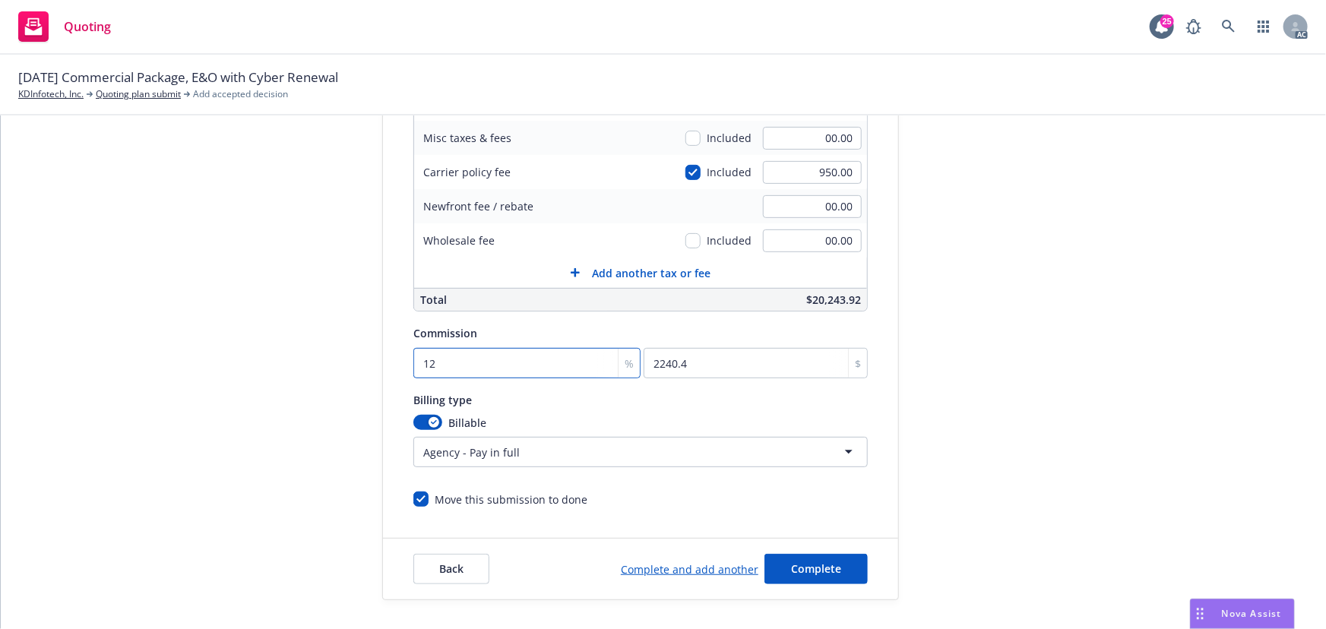
type input "12"
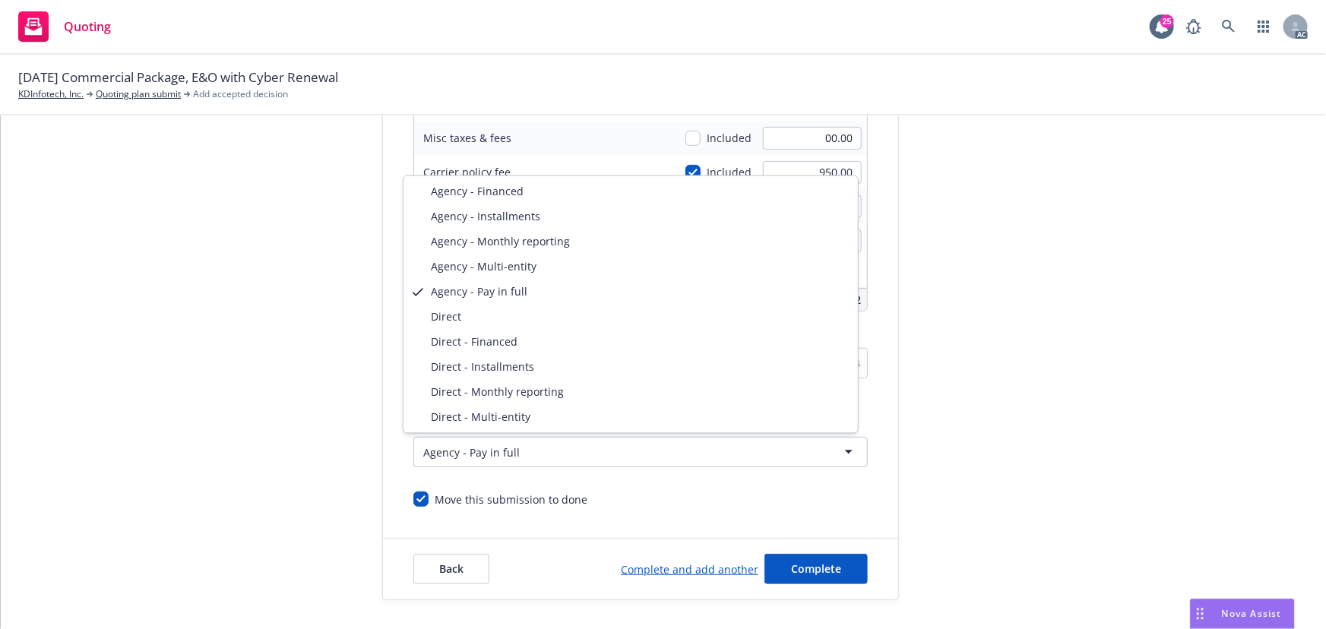
click at [548, 448] on html "Quoting 25 AC 09/27/25 Commercial Package, E&O with Cyber Renewal KDInfotech, I…" at bounding box center [663, 314] width 1326 height 629
select select "DIRECT"
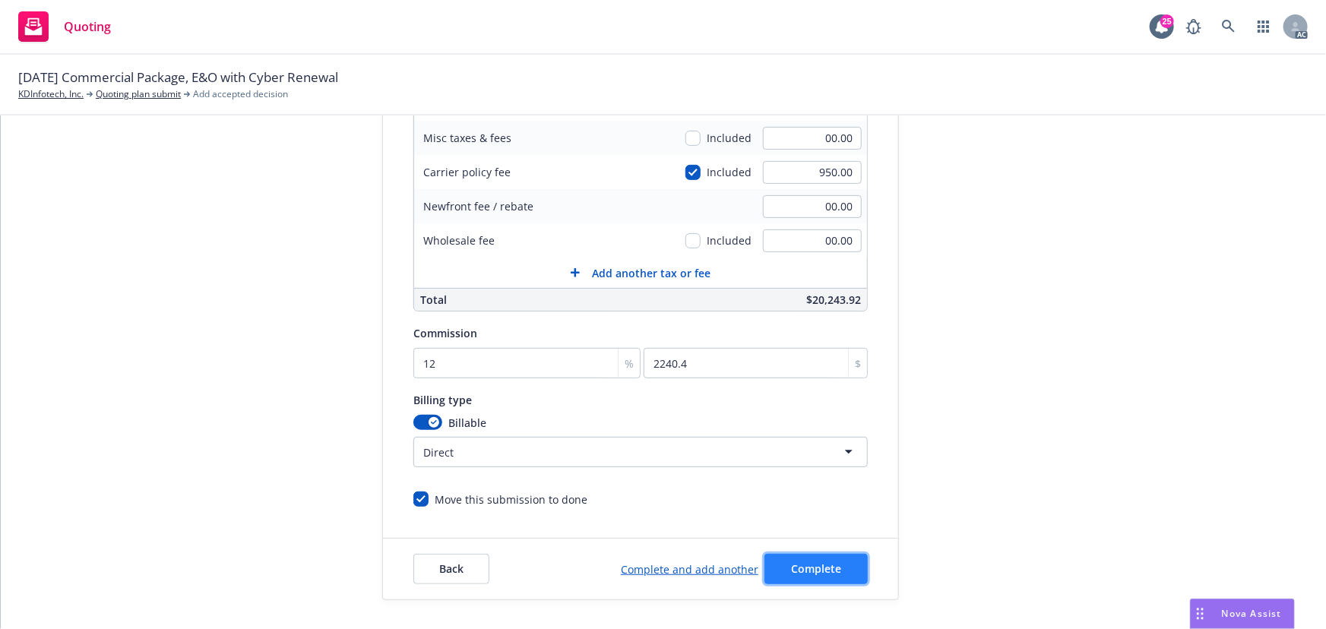
click at [820, 569] on span "Complete" at bounding box center [816, 568] width 50 height 14
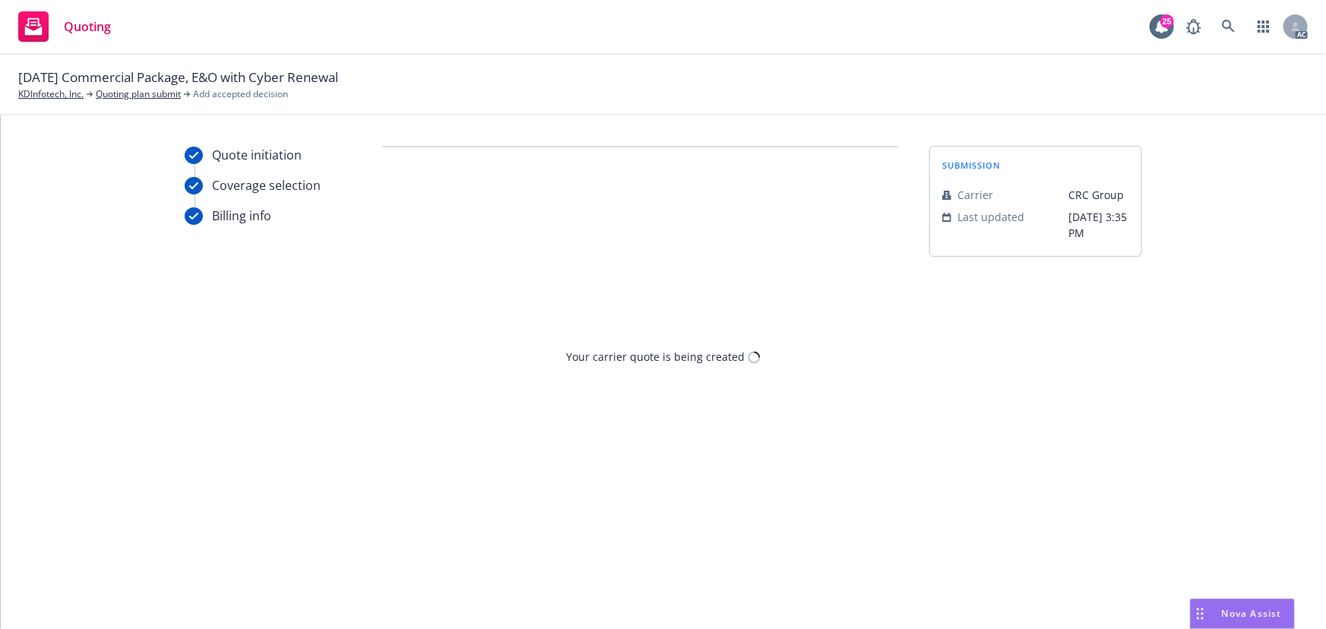
scroll to position [0, 0]
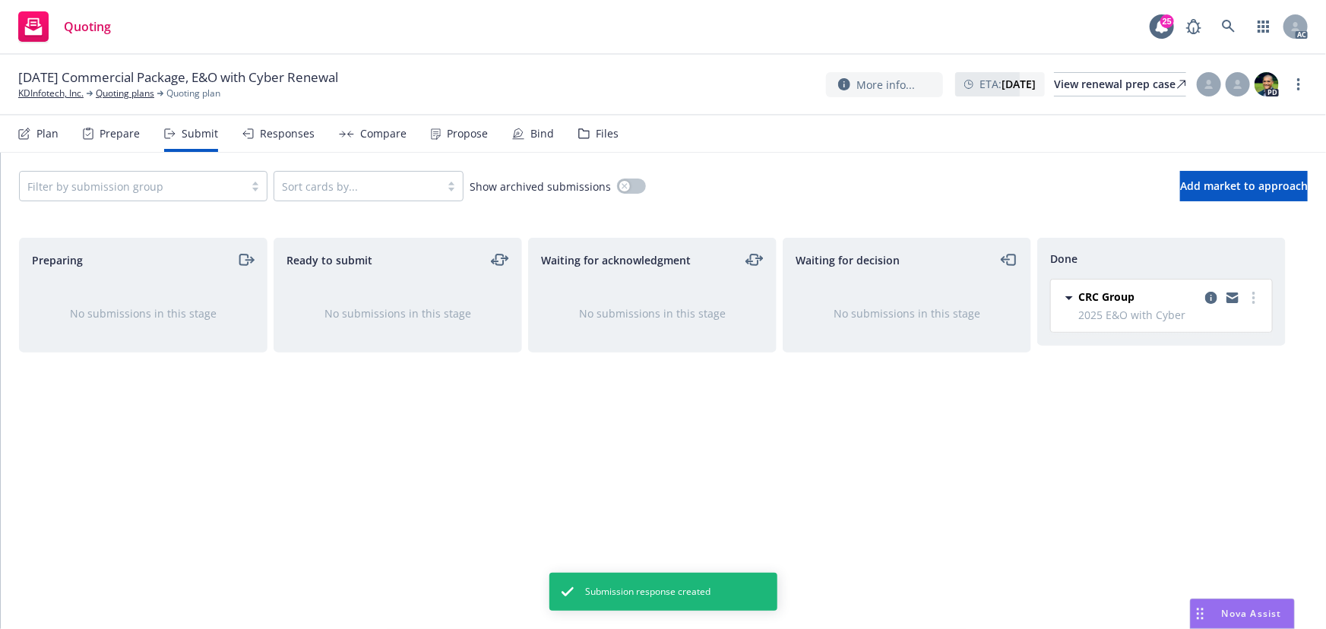
click at [465, 138] on div "Propose" at bounding box center [467, 134] width 41 height 12
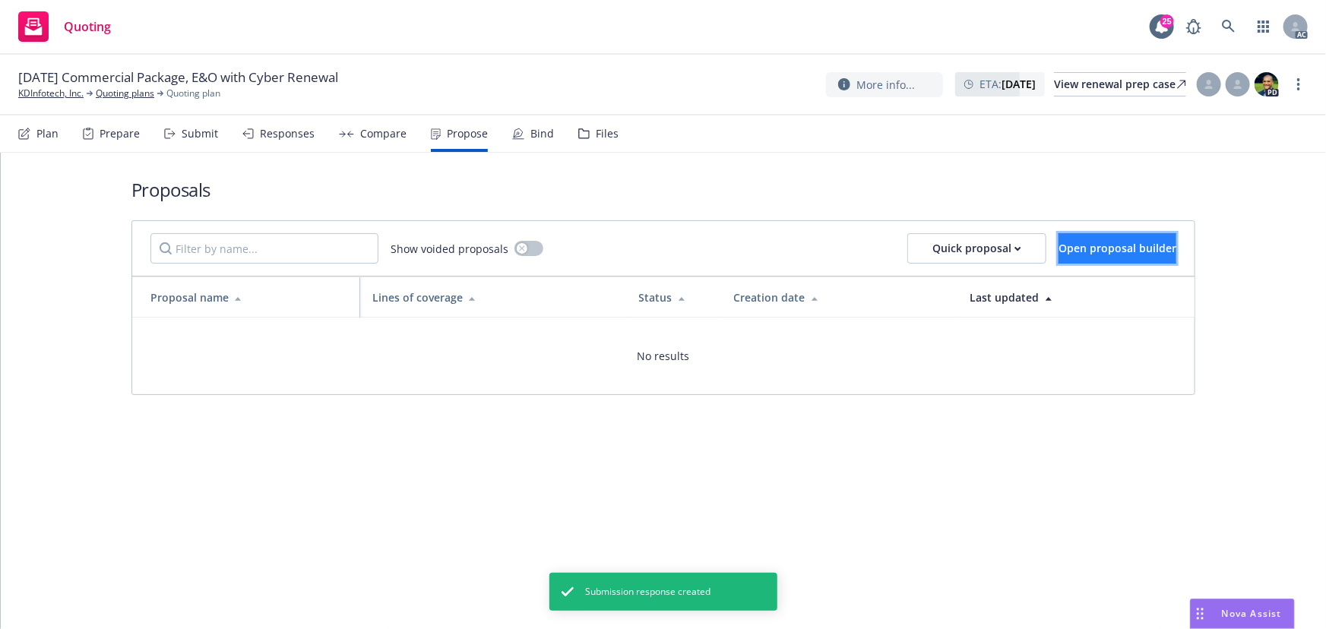
click at [1072, 247] on span "Open proposal builder" at bounding box center [1117, 248] width 118 height 14
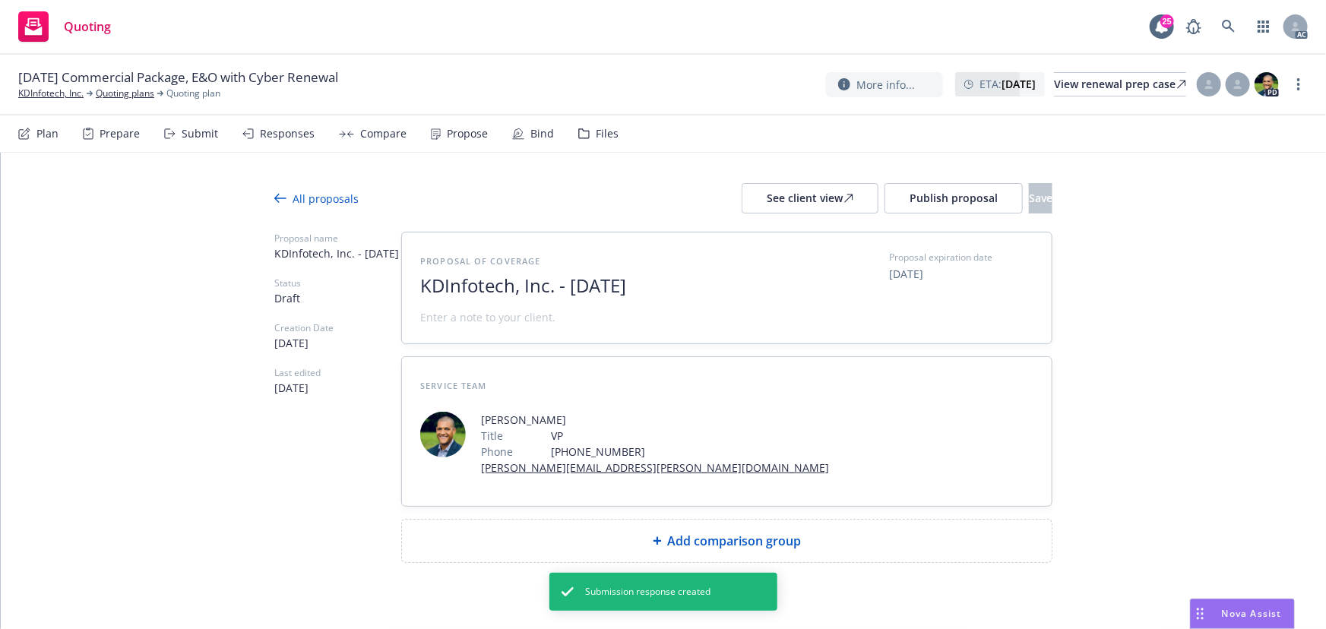
drag, startPoint x: 645, startPoint y: 291, endPoint x: 401, endPoint y: 291, distance: 243.9
click at [402, 291] on div "Proposal of coverage KDInfotech, Inc. - September 2025 Proposal expiration date…" at bounding box center [727, 287] width 650 height 111
click at [507, 285] on span "2025" at bounding box center [606, 286] width 372 height 22
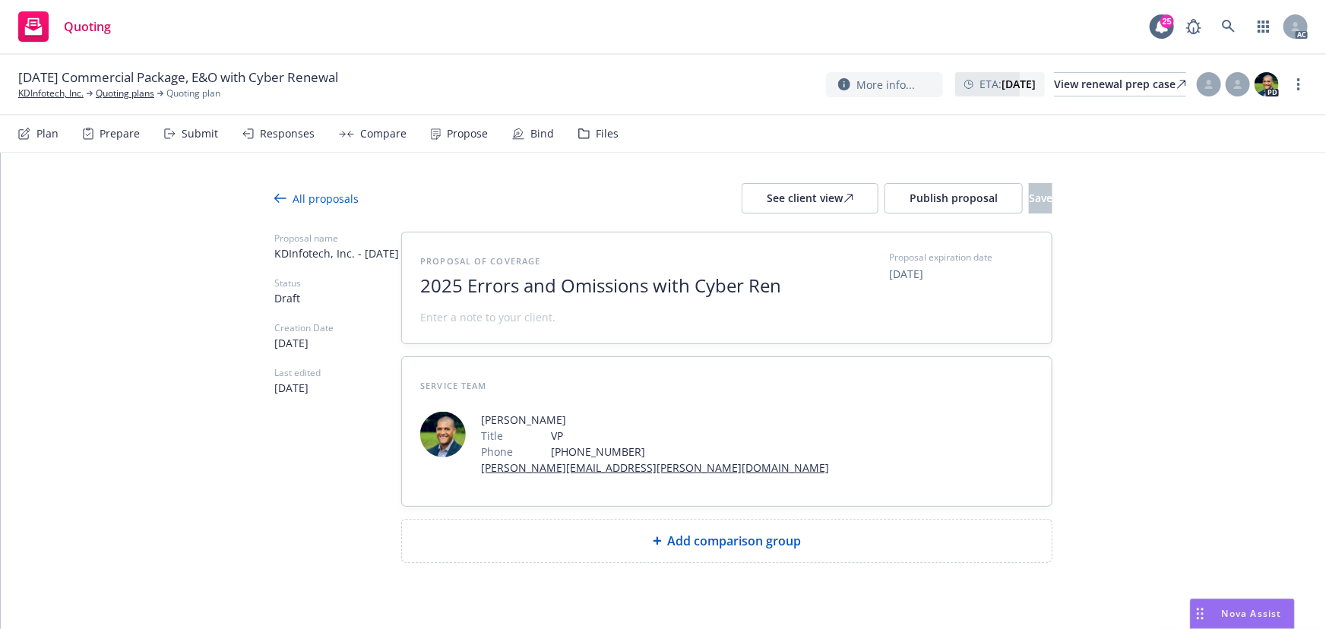
scroll to position [1, 0]
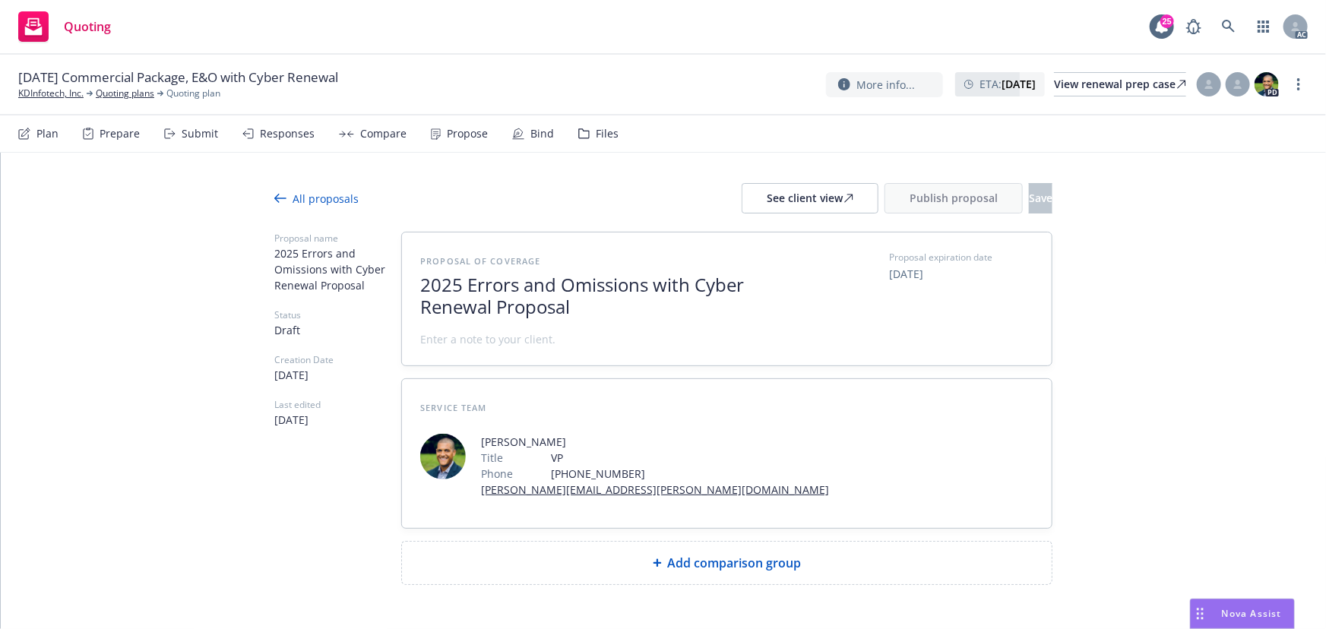
click at [492, 338] on span at bounding box center [487, 339] width 135 height 16
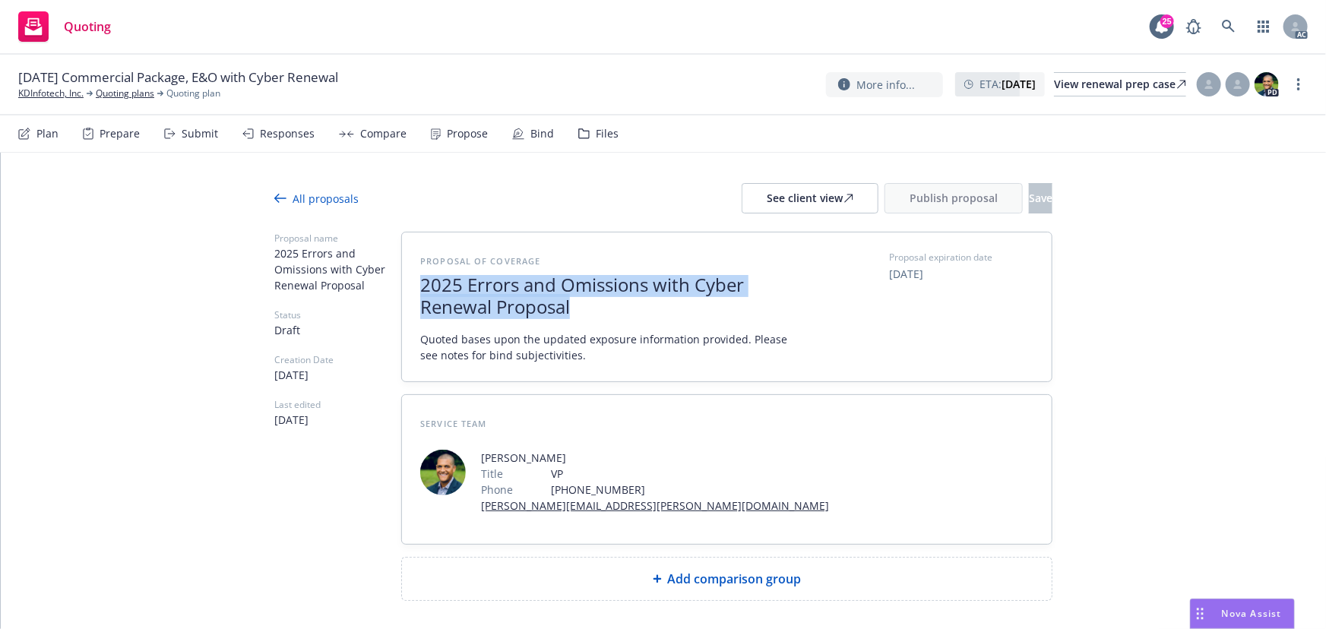
drag, startPoint x: 569, startPoint y: 310, endPoint x: 401, endPoint y: 283, distance: 170.0
click at [402, 283] on div "Proposal of coverage 2025 Errors and Omissions with Cyber Renewal Proposal Quot…" at bounding box center [727, 306] width 650 height 149
copy span "2025 Errors and Omissions with Cyber Renewal Proposal"
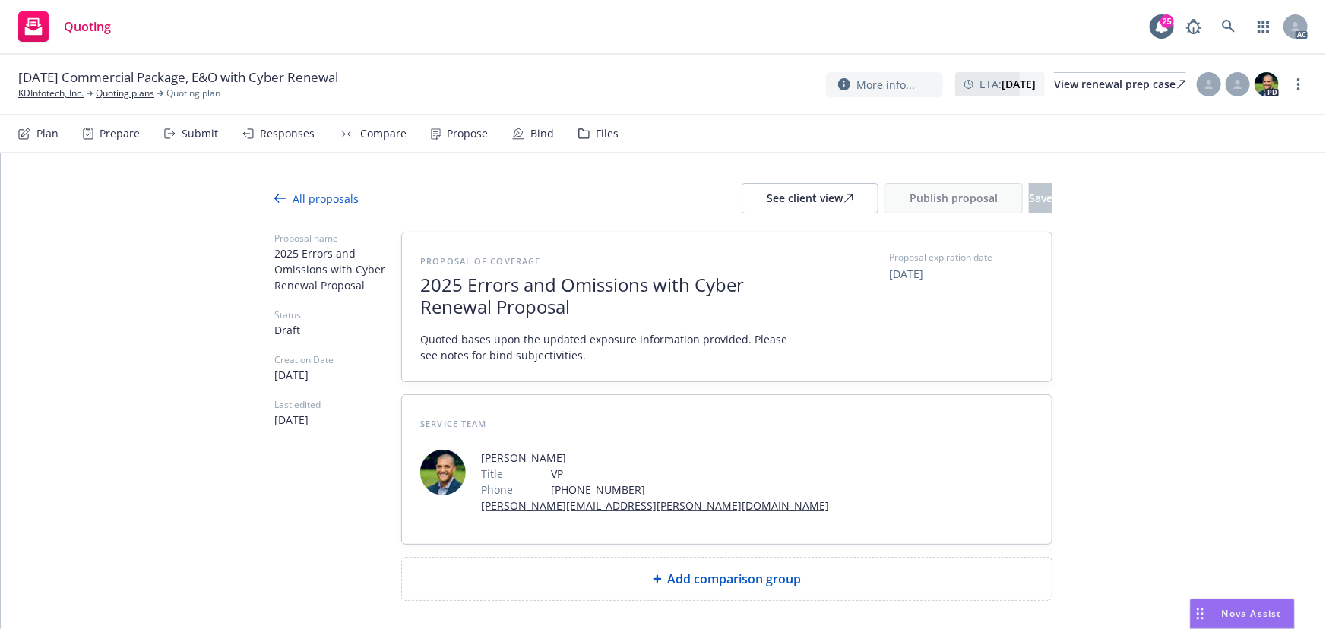
click at [759, 579] on span "Add comparison group" at bounding box center [735, 579] width 134 height 18
type textarea "x"
click at [688, 579] on span at bounding box center [726, 585] width 613 height 18
paste span
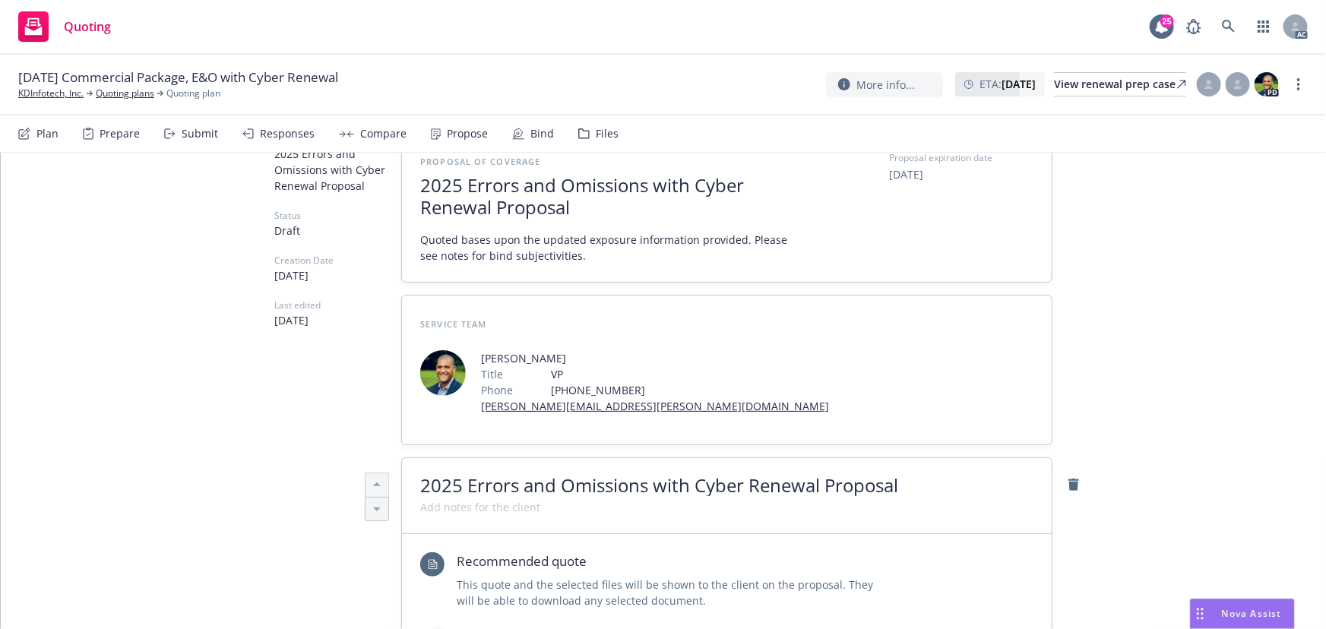
scroll to position [207, 0]
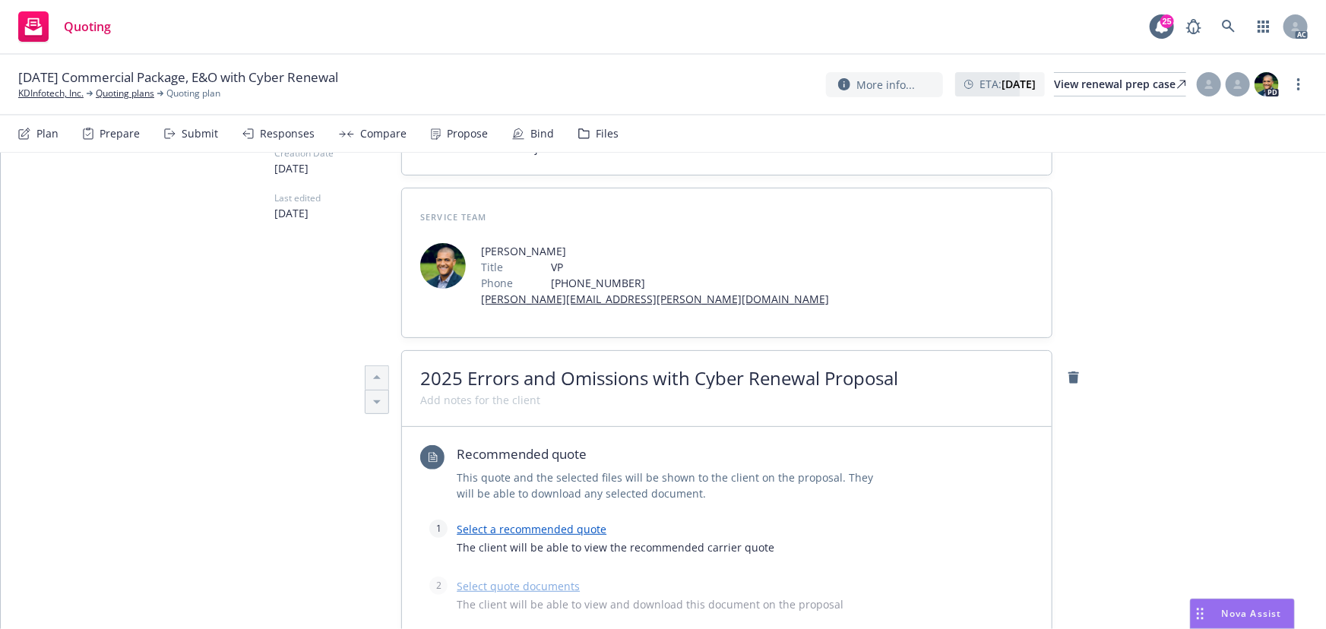
click at [536, 528] on link "Select a recommended quote" at bounding box center [532, 529] width 150 height 14
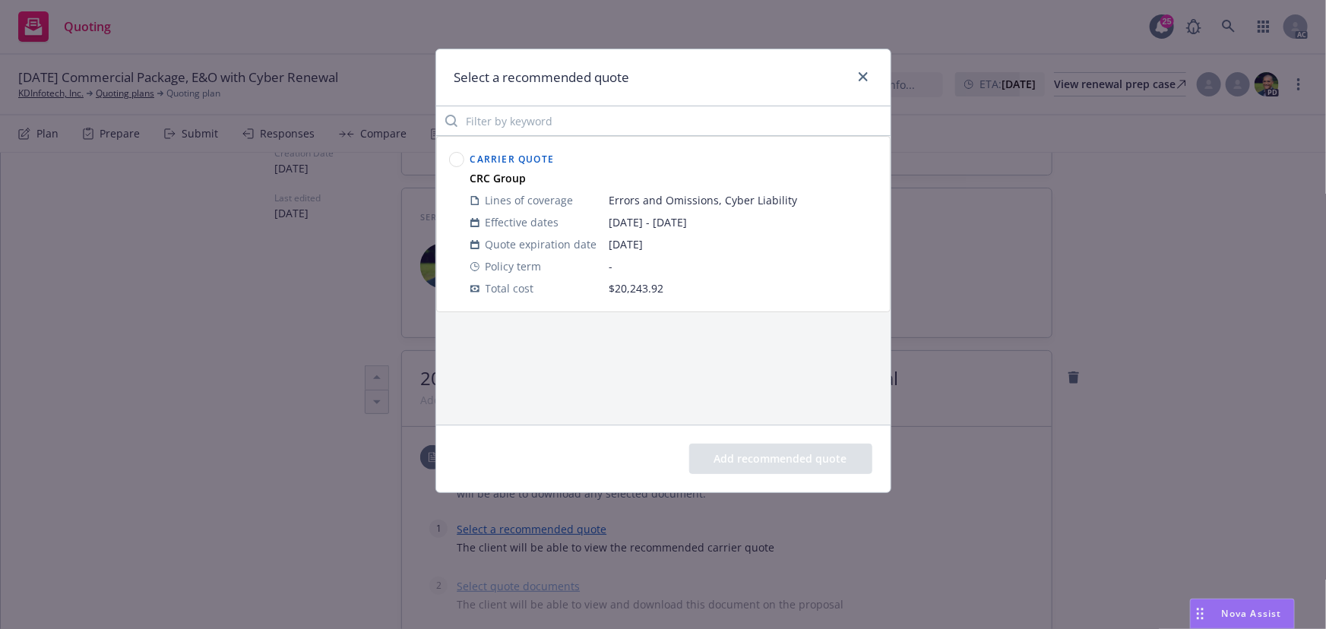
click at [453, 158] on circle at bounding box center [456, 160] width 14 height 14
click at [747, 448] on button "Add recommended quote" at bounding box center [780, 459] width 183 height 30
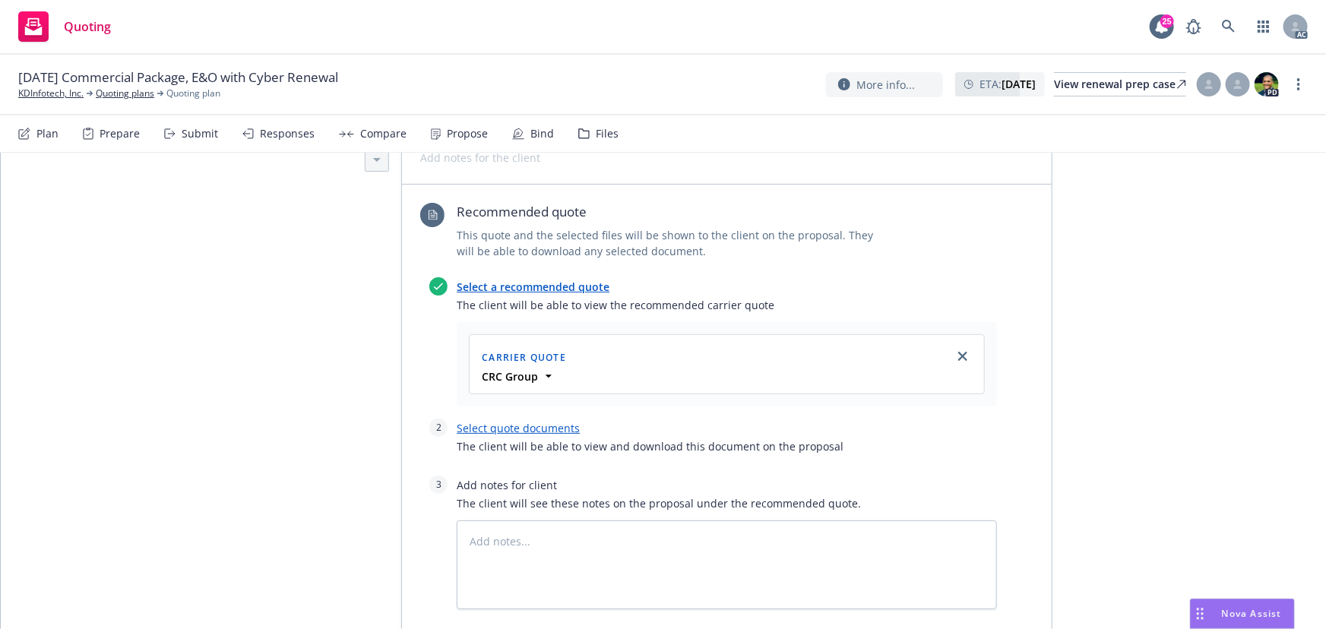
scroll to position [483, 0]
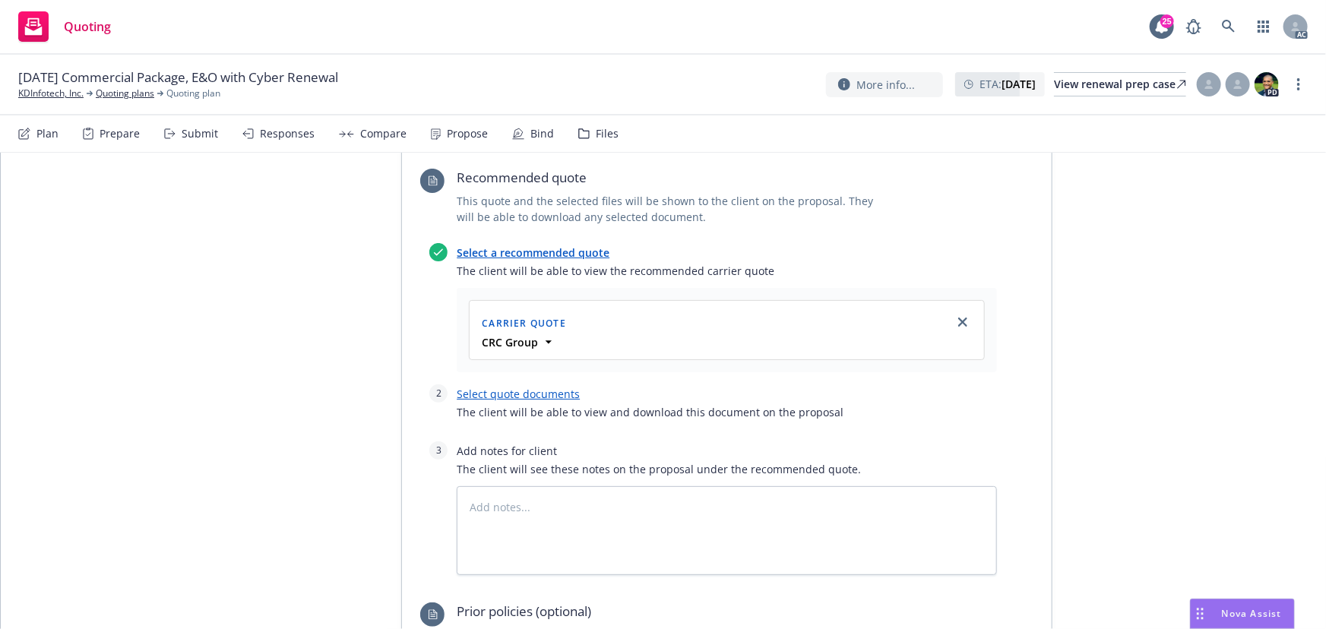
click at [518, 394] on link "Select quote documents" at bounding box center [518, 394] width 123 height 14
type textarea "x"
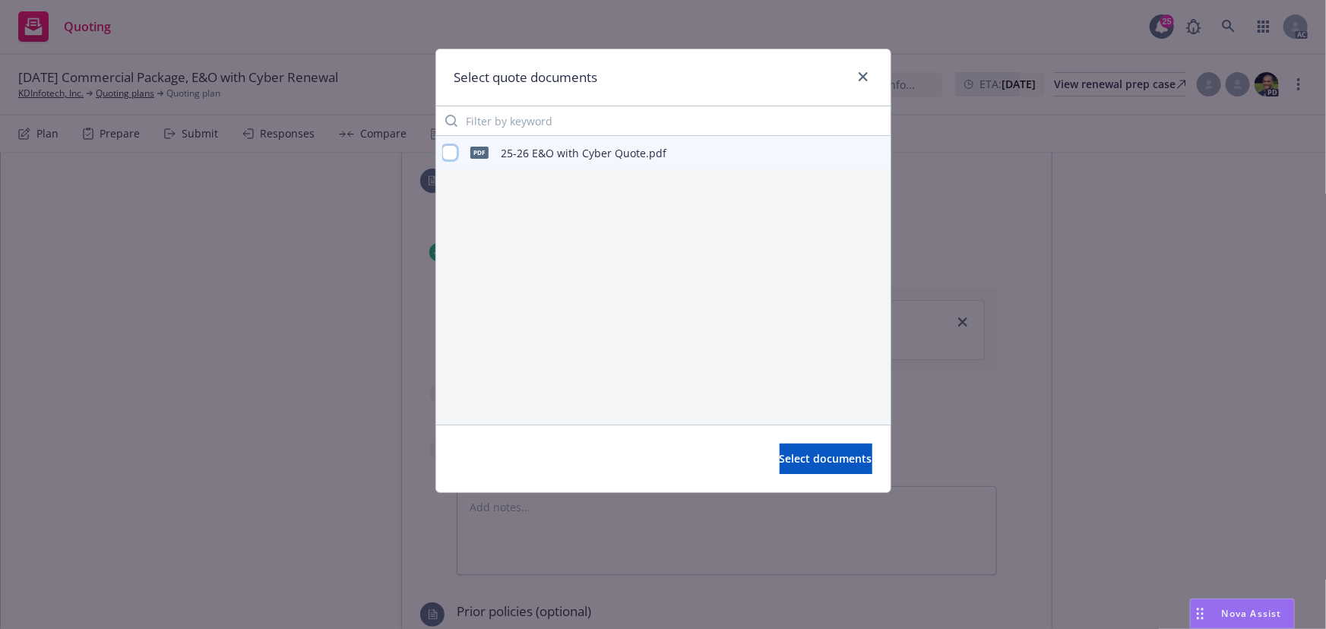
click at [451, 152] on input "checkbox" at bounding box center [449, 152] width 15 height 15
checkbox input "true"
click at [806, 454] on span "Select documents" at bounding box center [825, 458] width 93 height 14
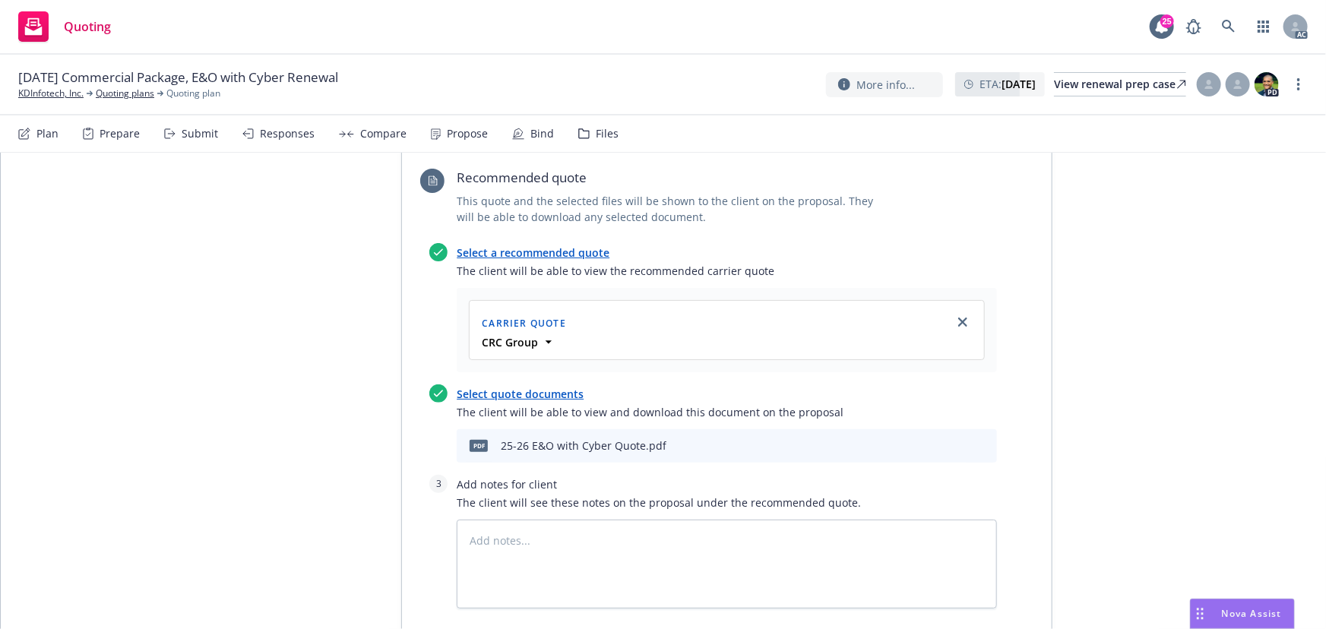
scroll to position [760, 0]
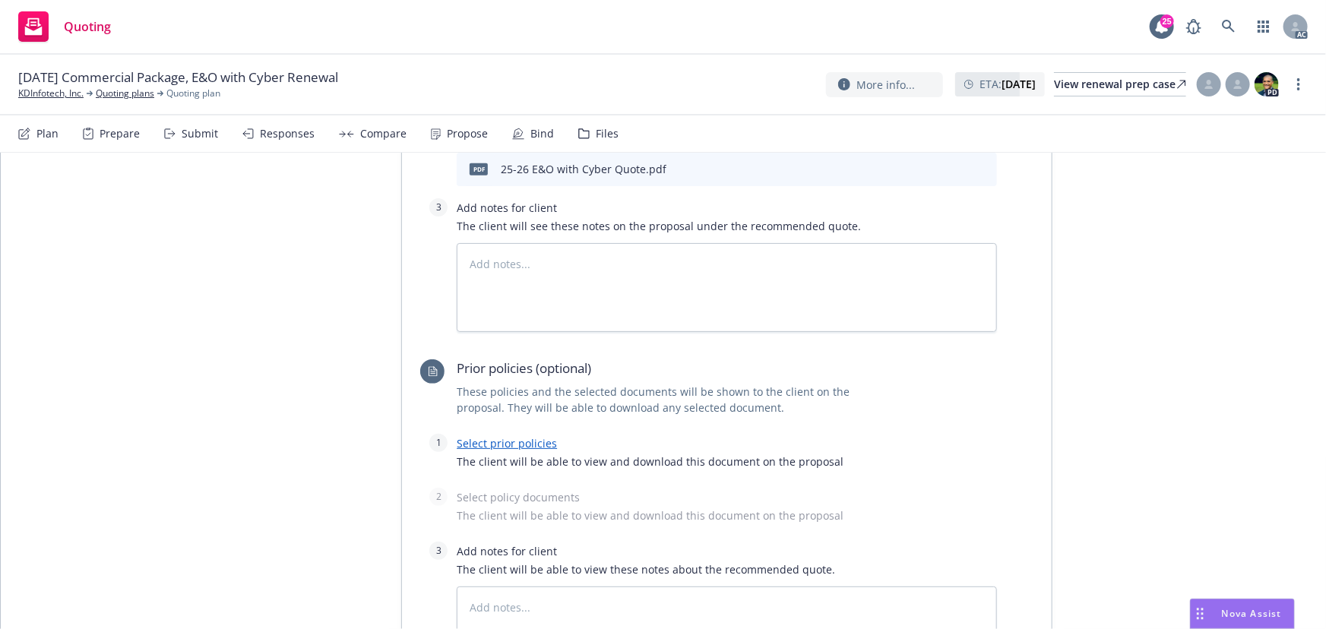
click at [533, 444] on link "Select prior policies" at bounding box center [507, 443] width 100 height 14
type textarea "x"
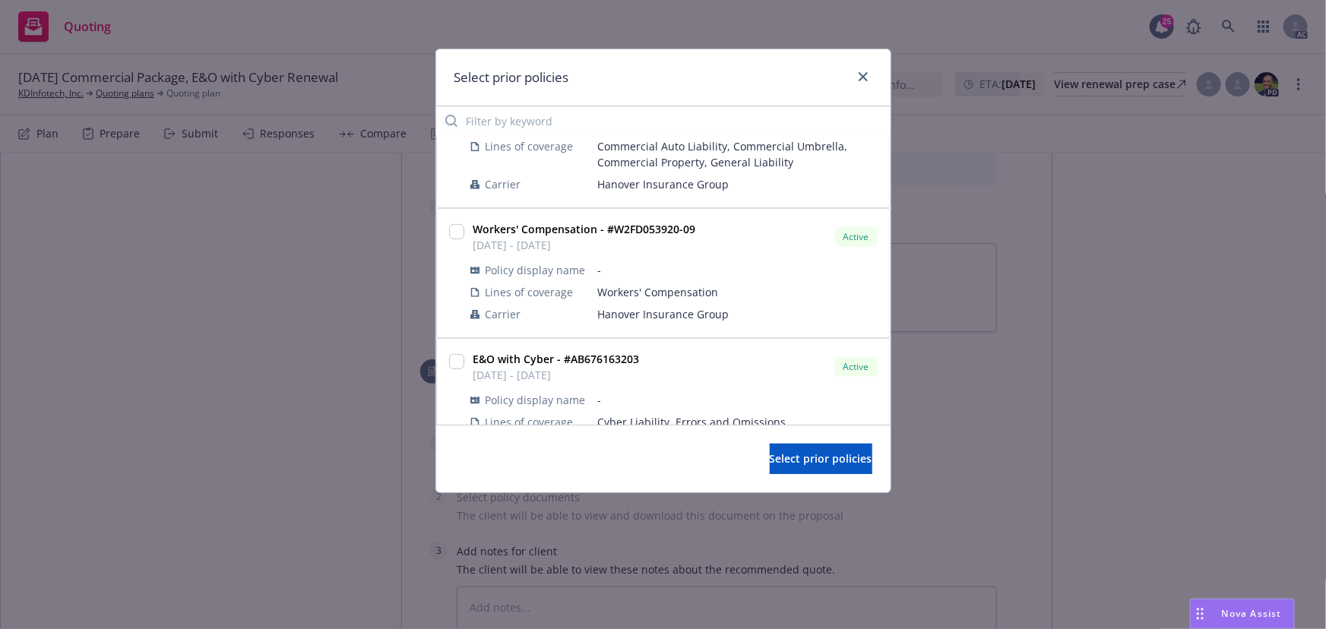
scroll to position [387, 0]
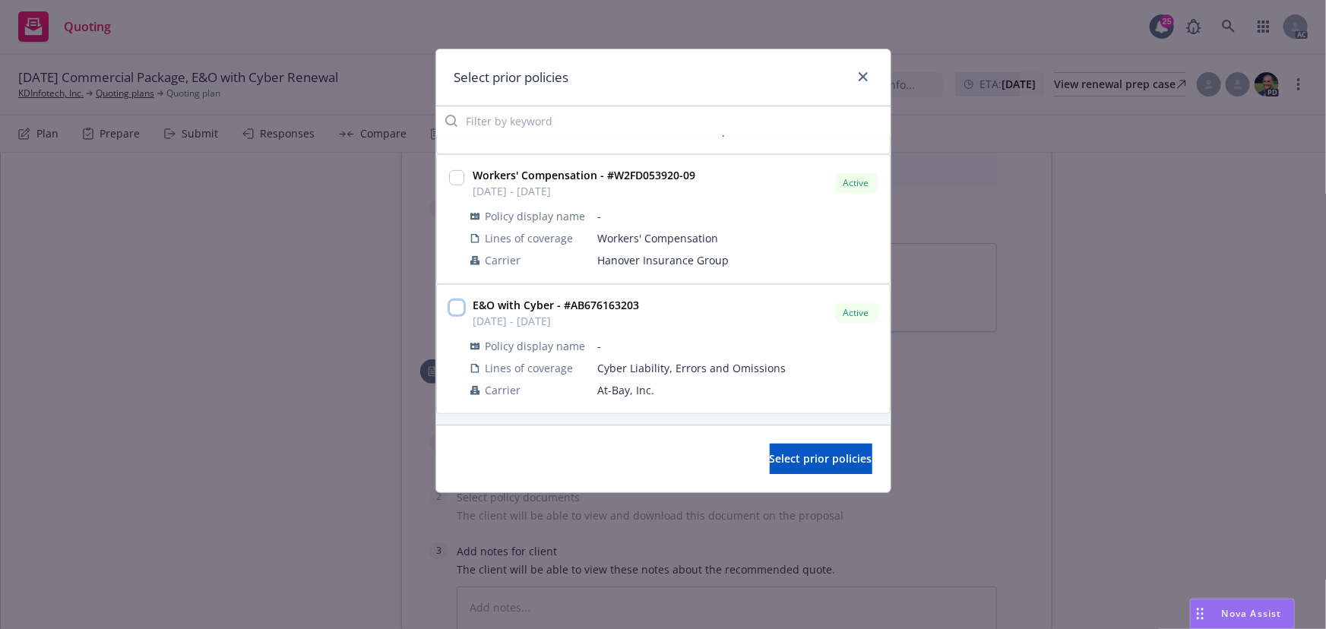
click at [459, 311] on input "checkbox" at bounding box center [456, 307] width 15 height 15
checkbox input "true"
click at [787, 463] on span "Select prior policies" at bounding box center [821, 458] width 103 height 14
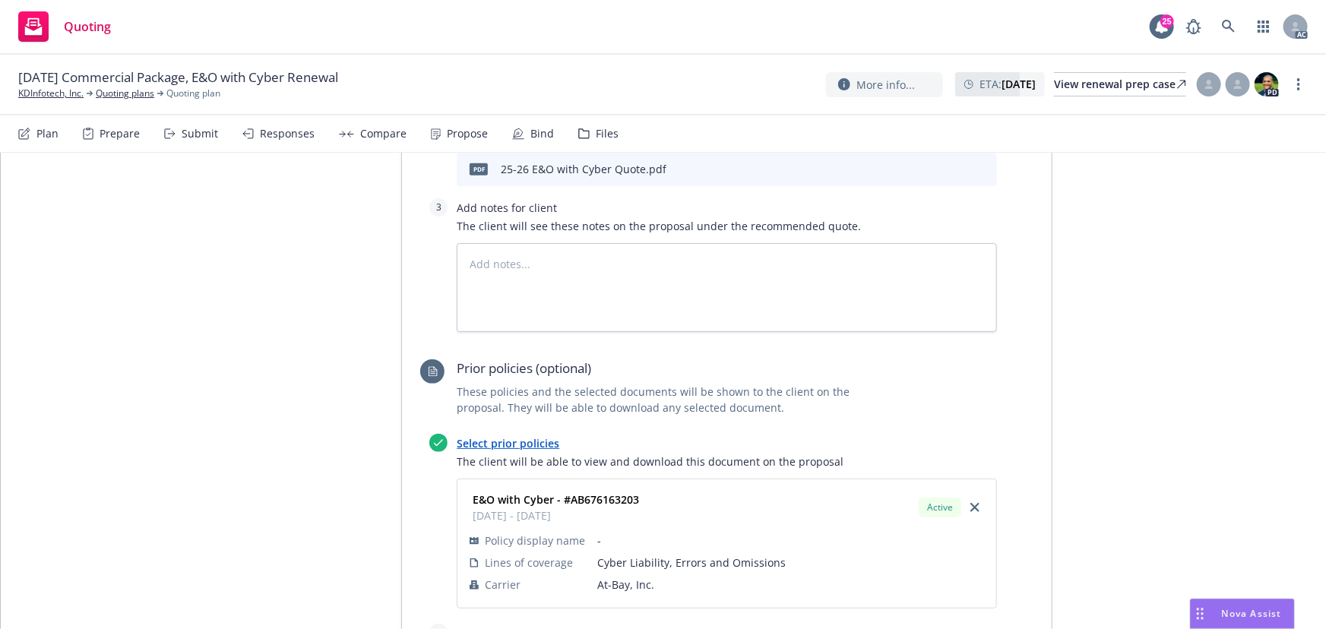
scroll to position [966, 0]
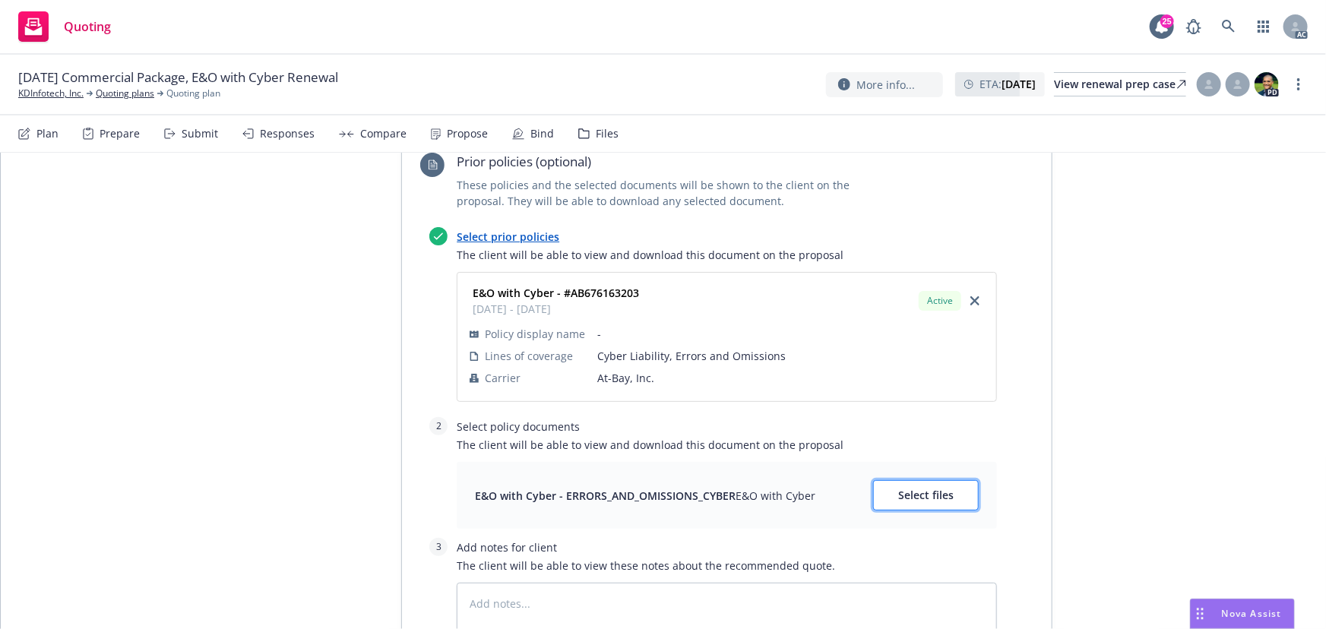
click at [917, 494] on span "Select files" at bounding box center [925, 495] width 55 height 14
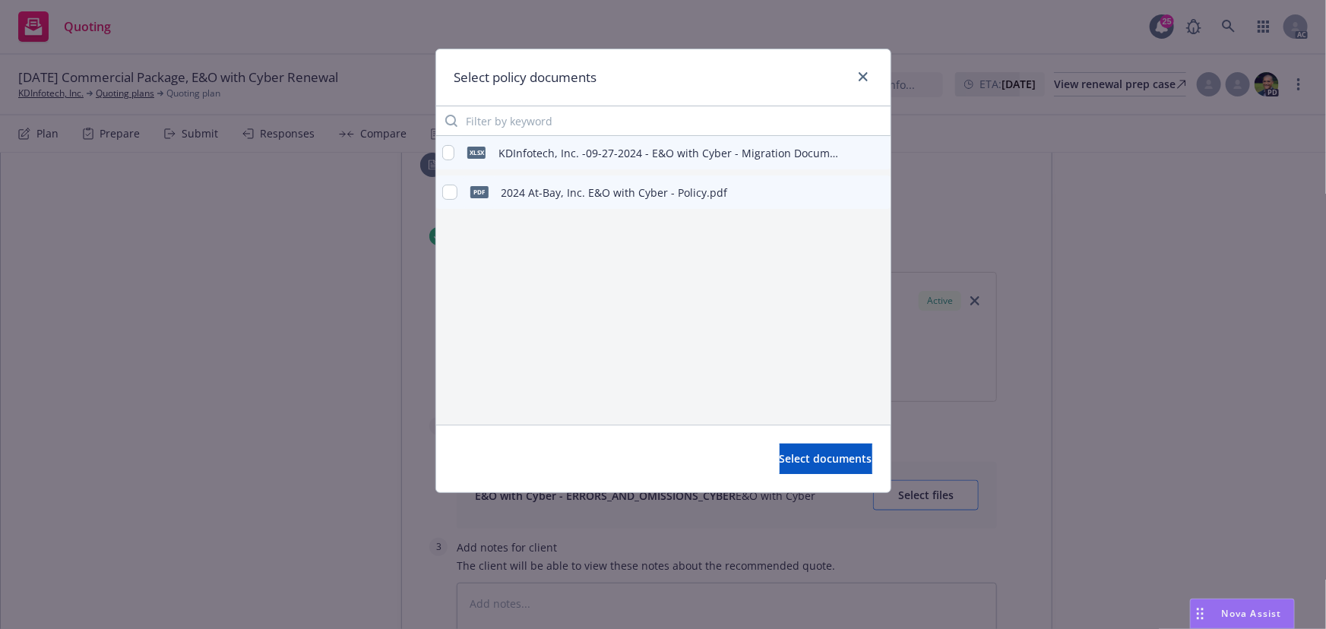
type textarea "x"
click at [450, 191] on input "checkbox" at bounding box center [449, 192] width 15 height 15
checkbox input "true"
click at [820, 462] on span "Select documents" at bounding box center [825, 458] width 93 height 14
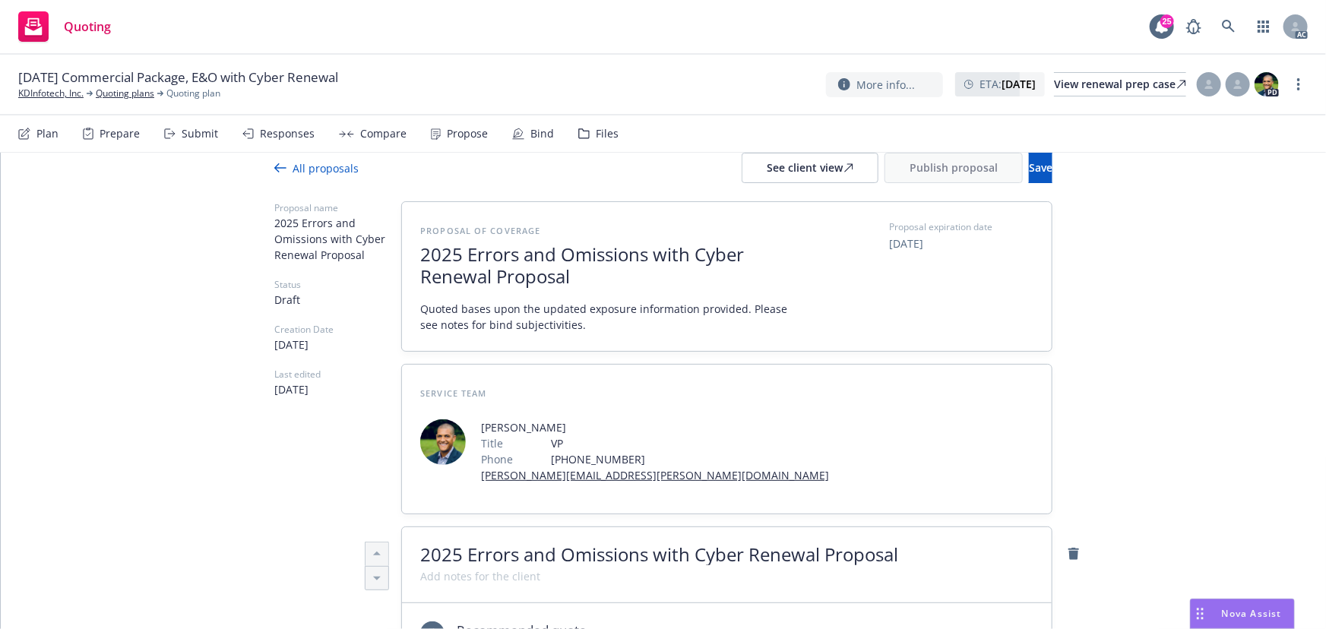
scroll to position [0, 0]
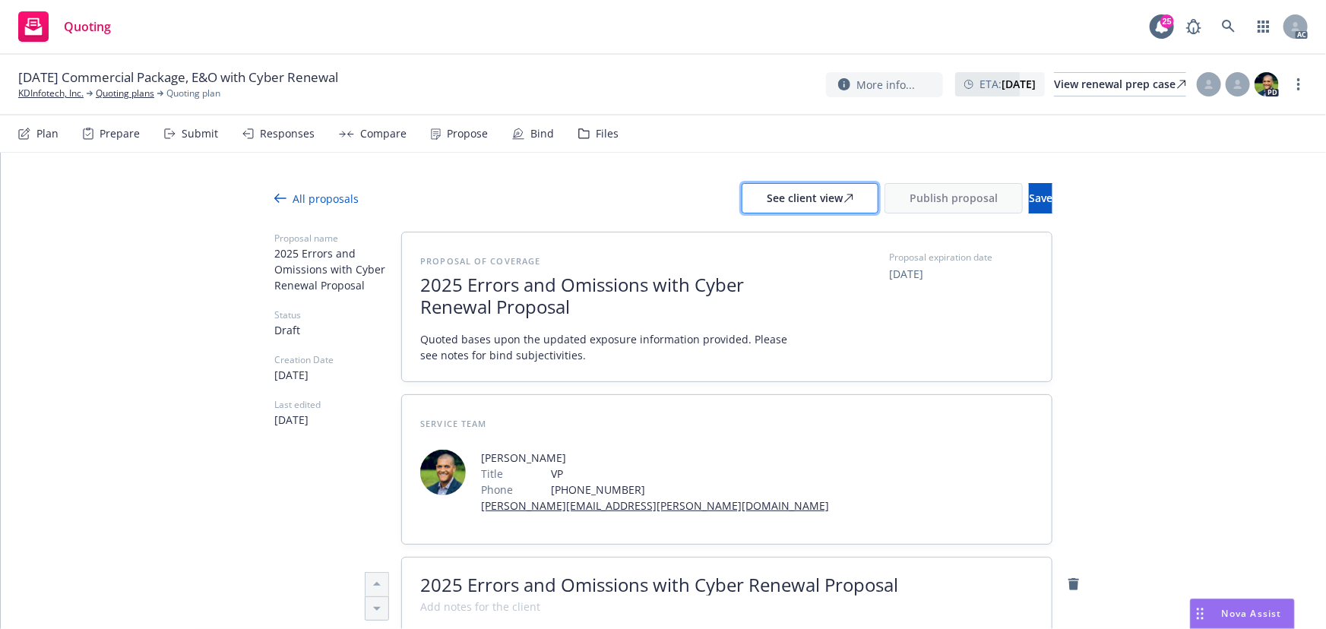
click at [767, 205] on div "See client view" at bounding box center [810, 198] width 87 height 29
type textarea "x"
click at [271, 137] on div "Responses" at bounding box center [287, 134] width 55 height 12
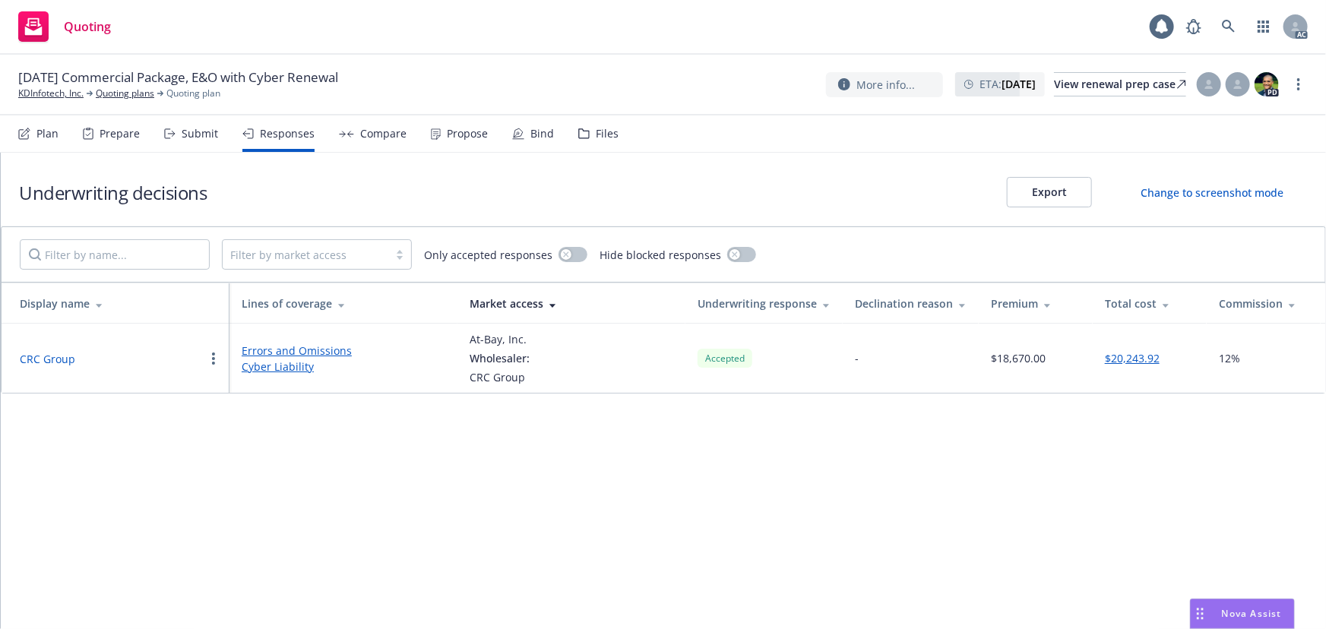
click at [45, 356] on button "CRC Group" at bounding box center [47, 359] width 55 height 16
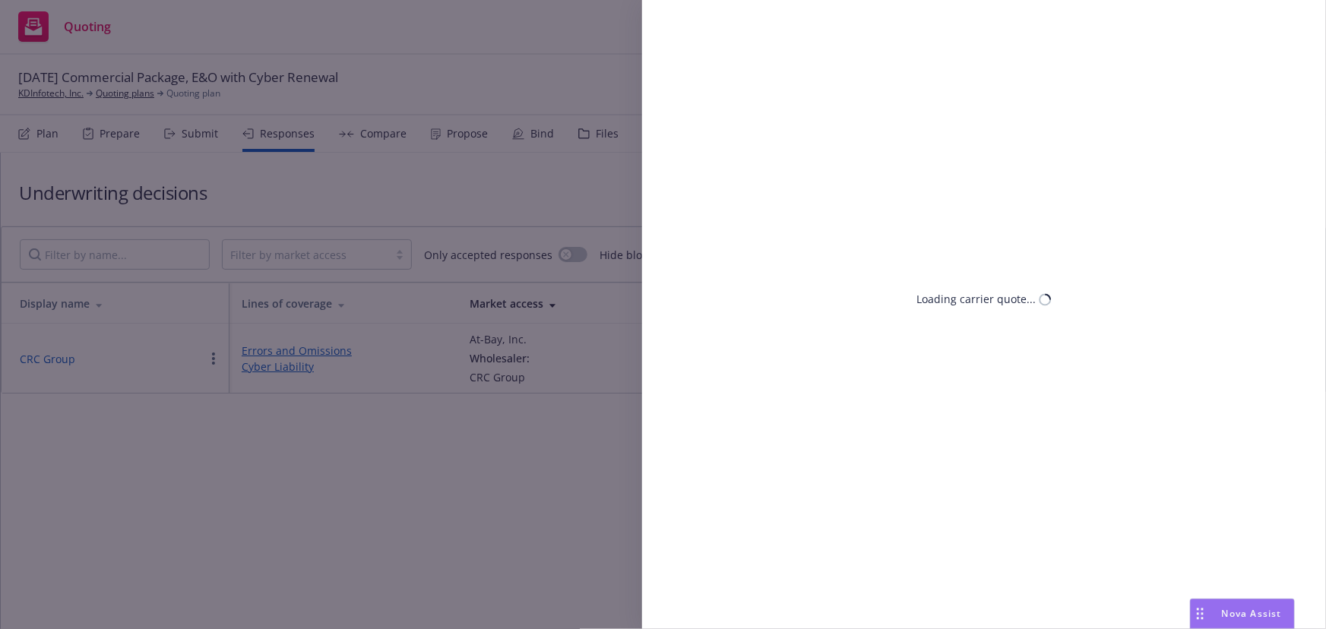
select select "CA"
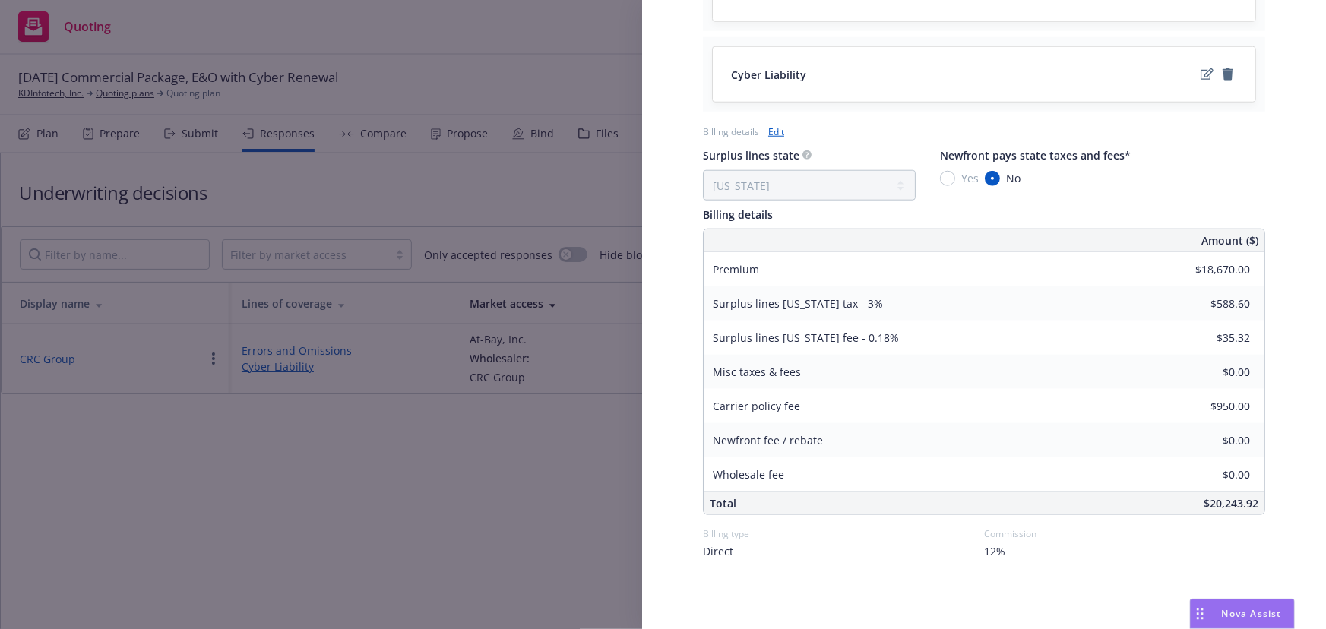
scroll to position [697, 0]
click at [359, 501] on div "Display Name CRC Group Carrier At-Bay, Inc. Writing company At-Bay Specialty In…" at bounding box center [663, 314] width 1326 height 629
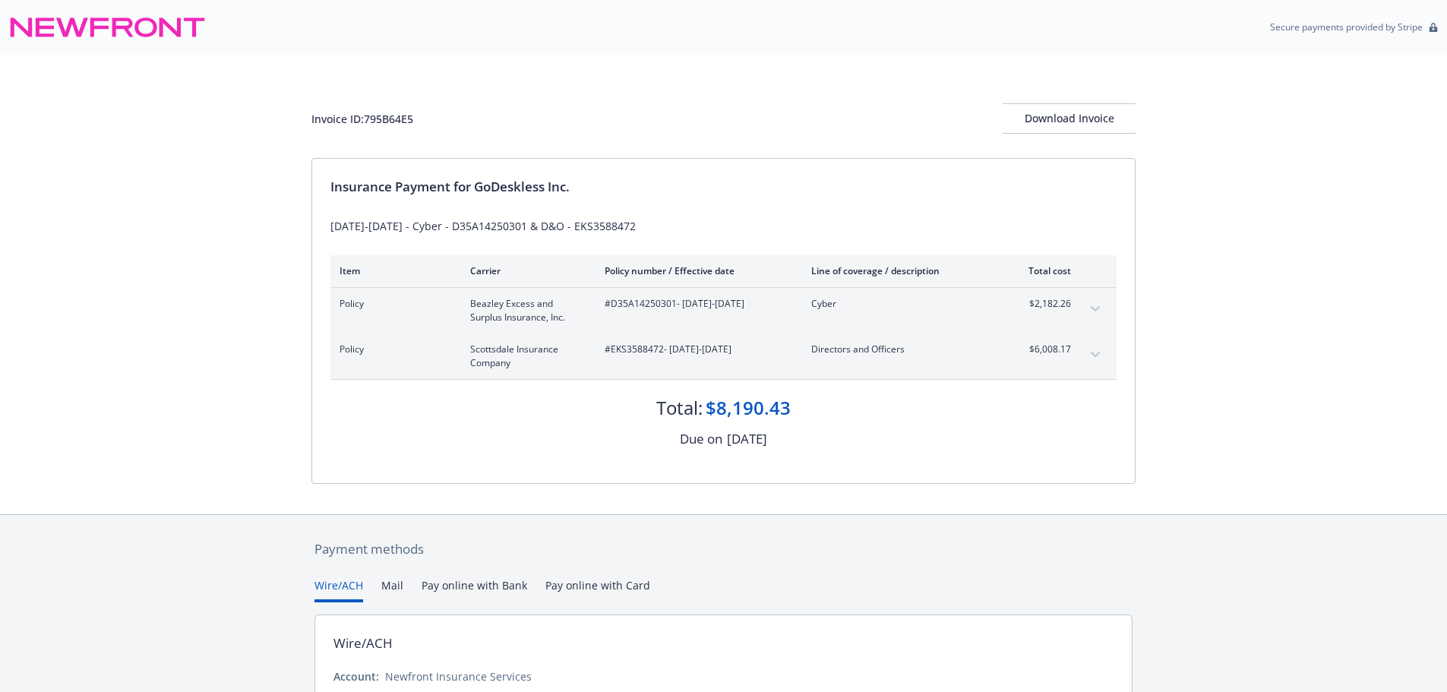
click at [729, 409] on div "$8,190.43" at bounding box center [748, 408] width 85 height 26
click at [1101, 352] on button "expand content" at bounding box center [1095, 355] width 24 height 24
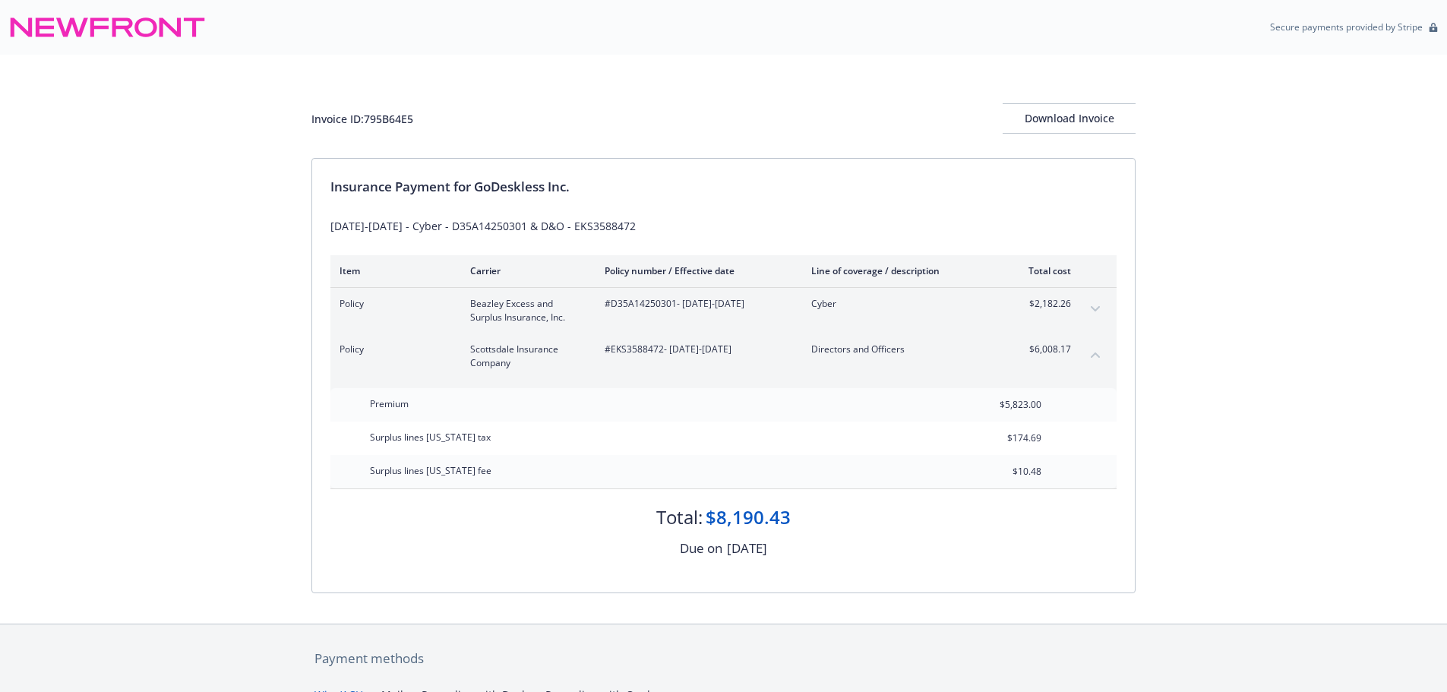
click at [1092, 308] on icon "expand content" at bounding box center [1095, 308] width 9 height 5
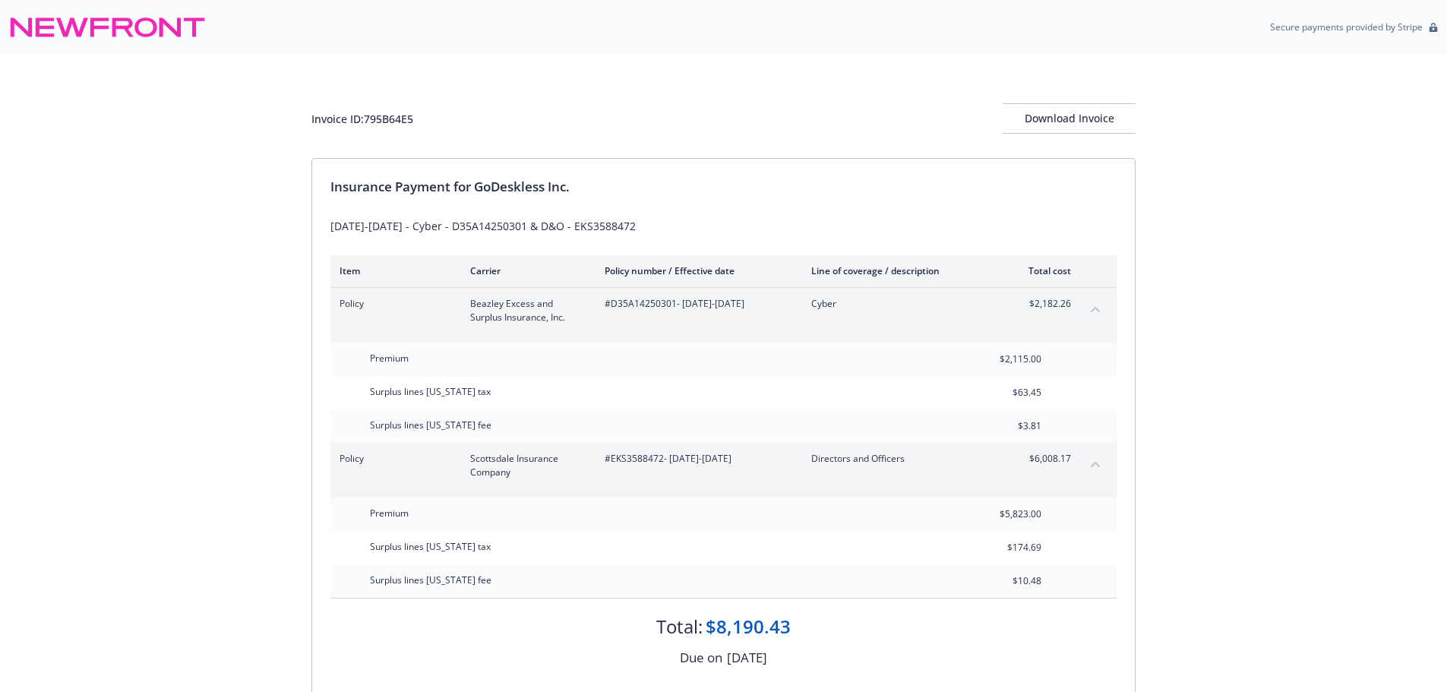
click at [1092, 463] on icon "collapse content" at bounding box center [1095, 464] width 9 height 6
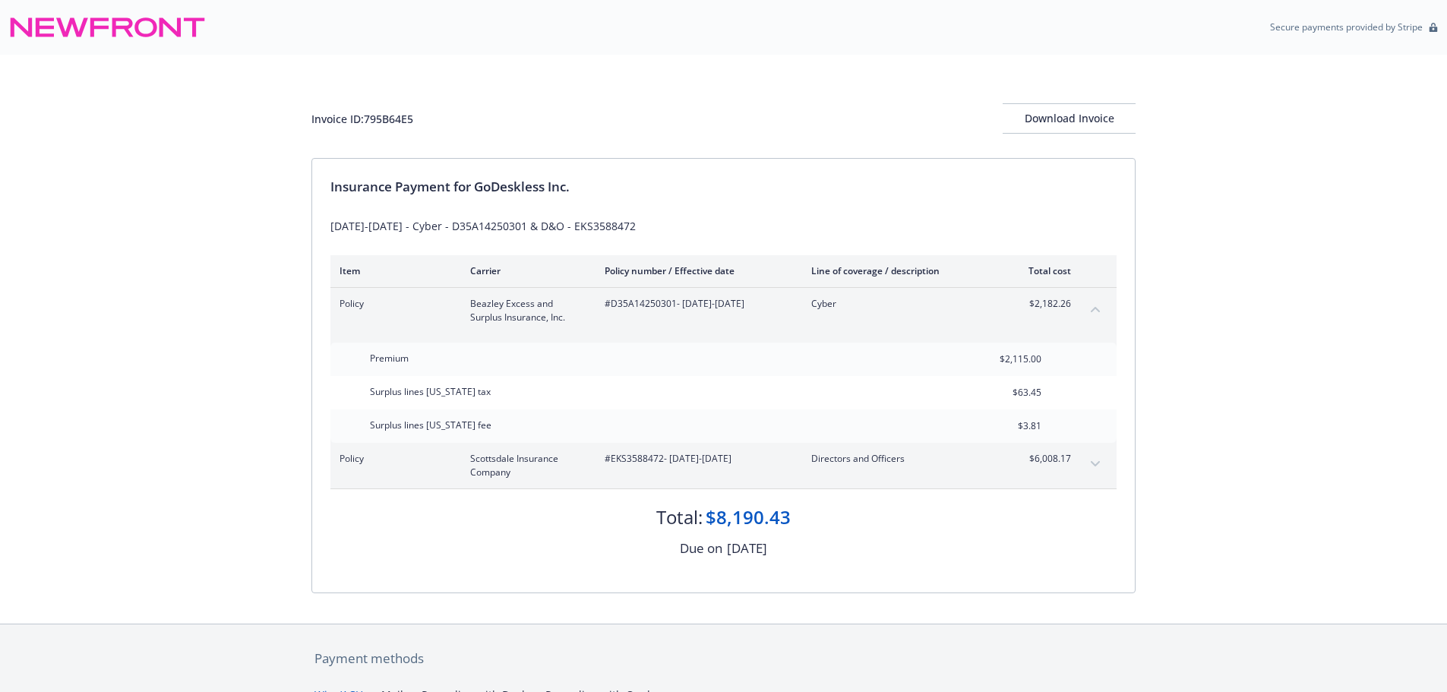
click at [1087, 309] on button "collapse content" at bounding box center [1095, 309] width 24 height 24
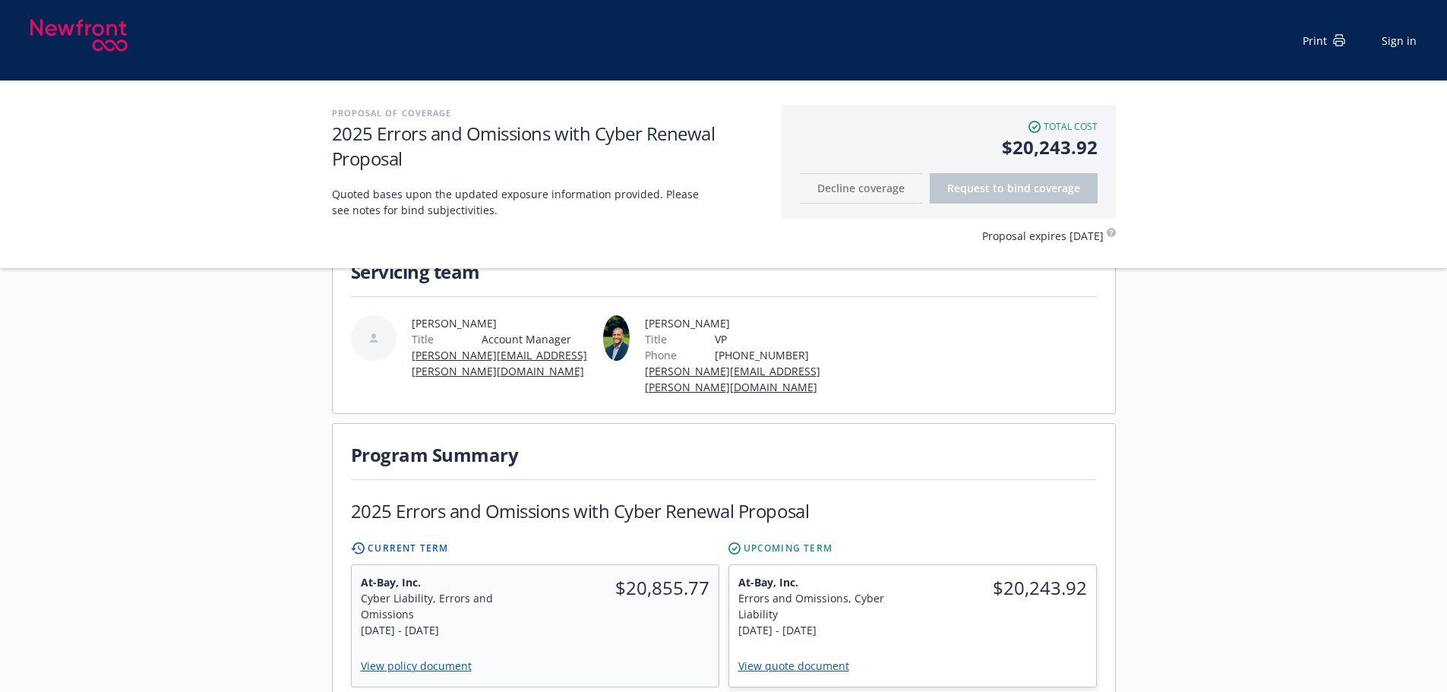
scroll to position [152, 0]
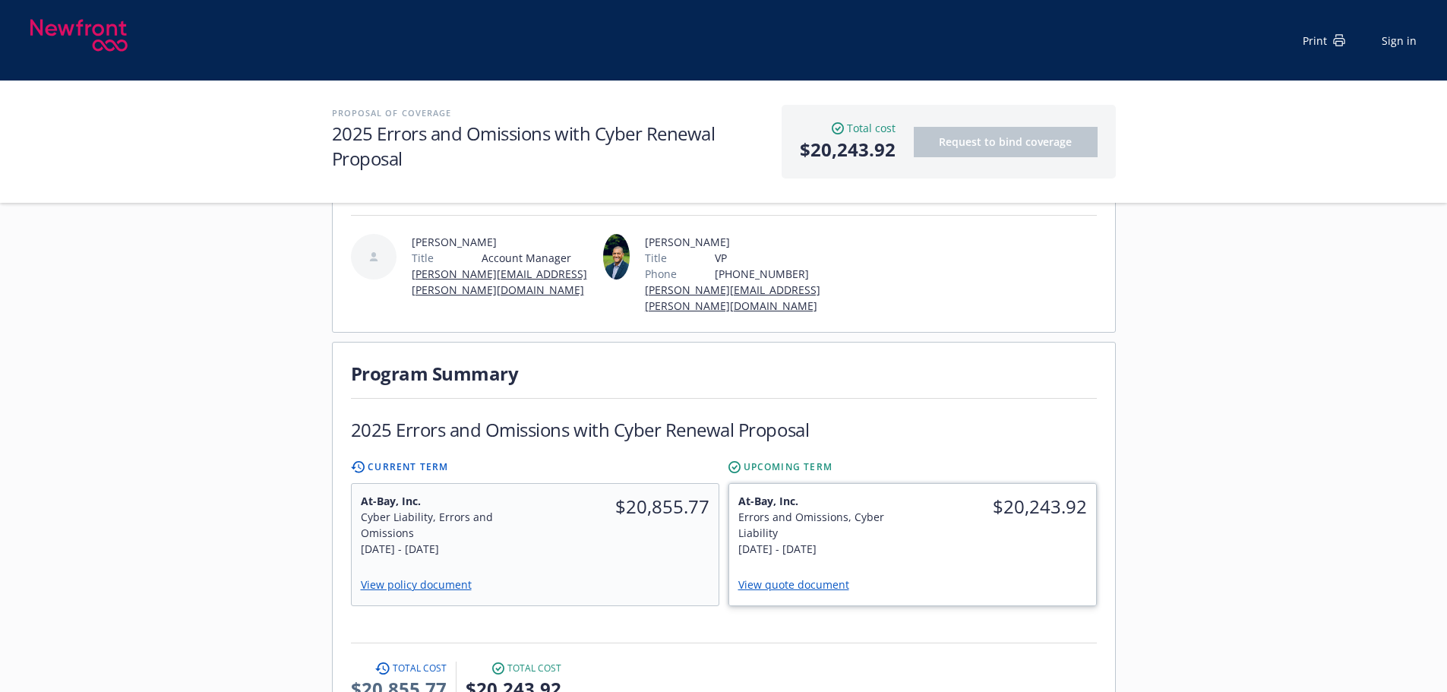
click at [799, 577] on link "View quote document" at bounding box center [799, 584] width 123 height 14
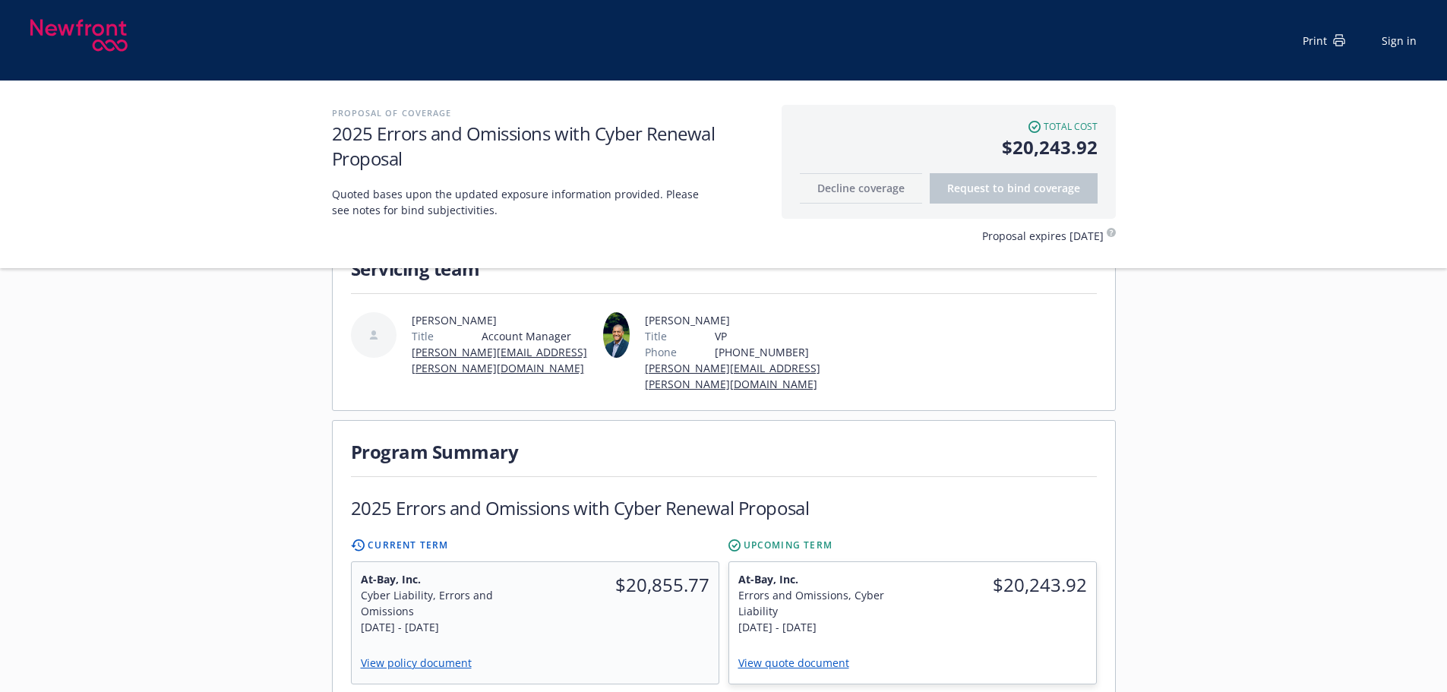
scroll to position [228, 0]
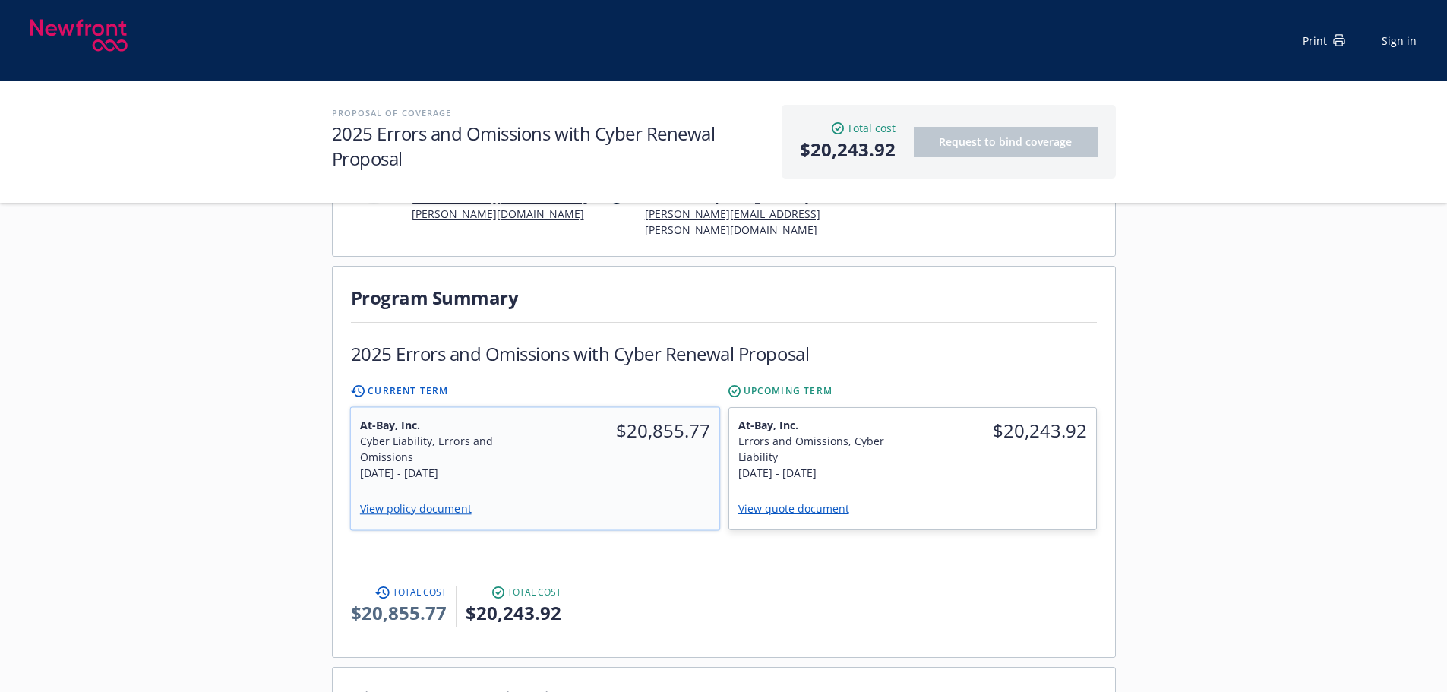
click at [618, 461] on div "$20,855.77" at bounding box center [627, 449] width 185 height 83
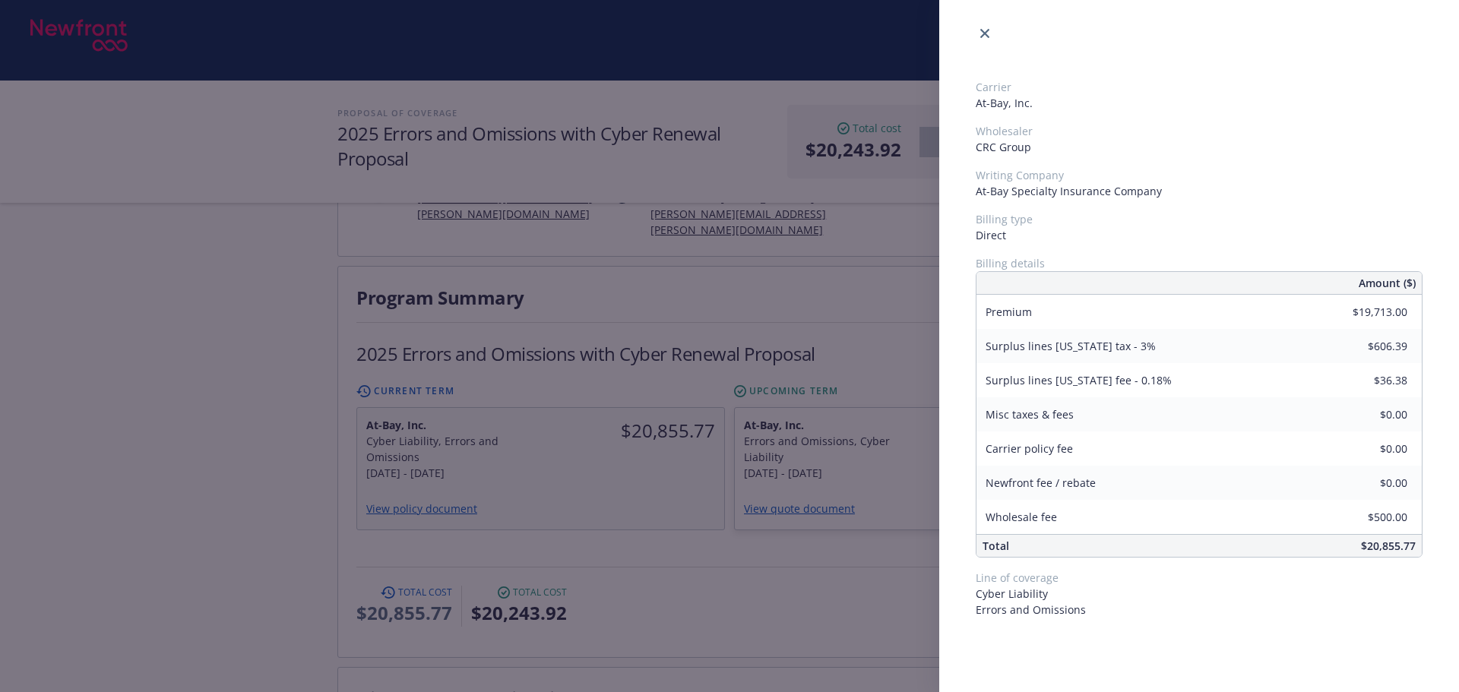
click at [724, 587] on div "Carrier At-Bay, Inc. Wholesaler CRC Group Writing Company At-Bay Specialty Insu…" at bounding box center [729, 346] width 1459 height 692
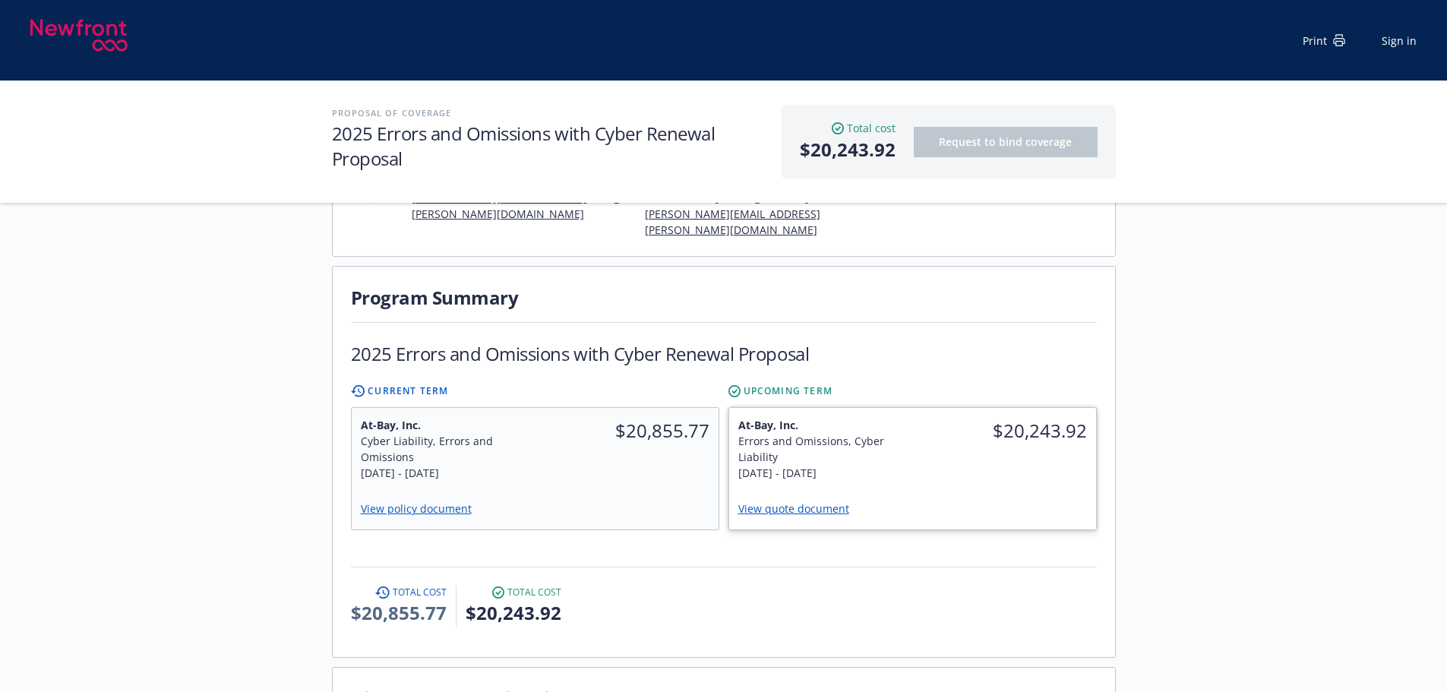
click at [1031, 463] on div "$20,243.92" at bounding box center [1004, 449] width 184 height 82
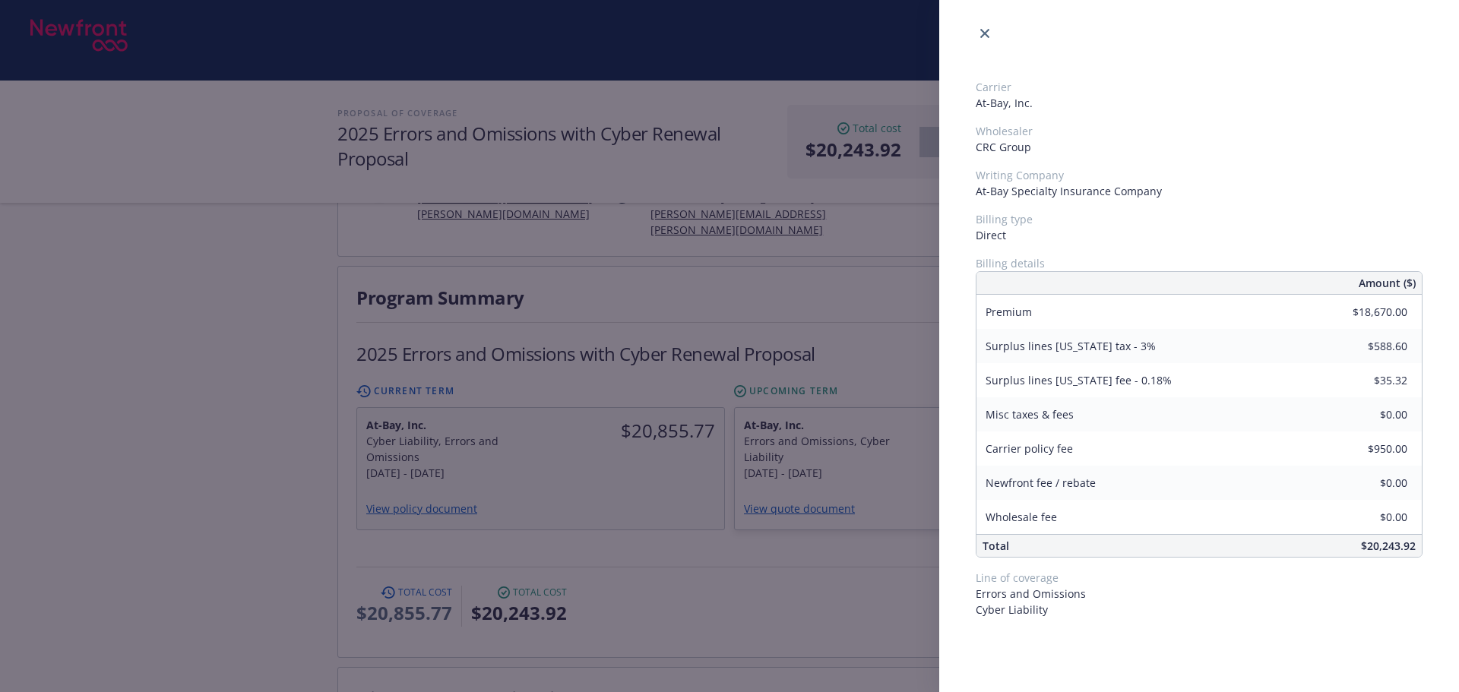
click at [716, 564] on div "Carrier At-Bay, Inc. Wholesaler CRC Group Writing Company At-Bay Specialty Insu…" at bounding box center [729, 346] width 1459 height 692
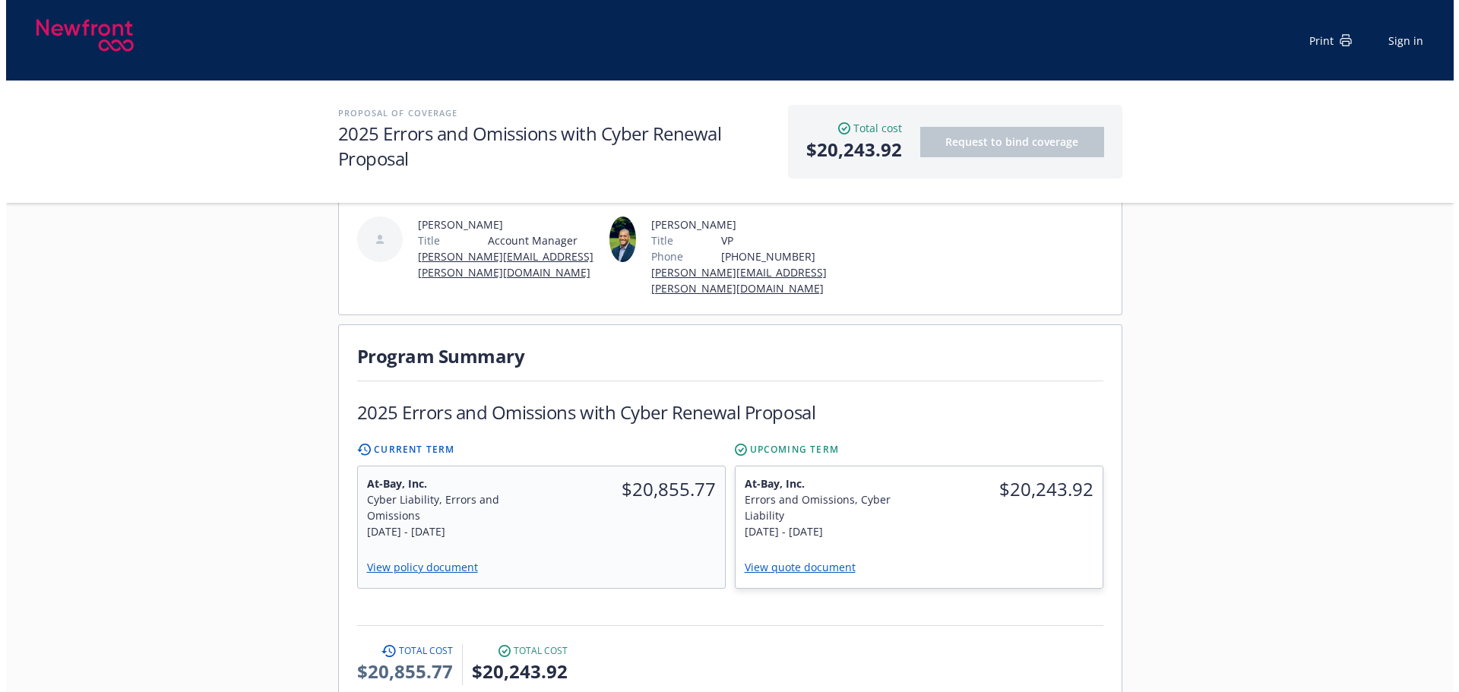
scroll to position [152, 0]
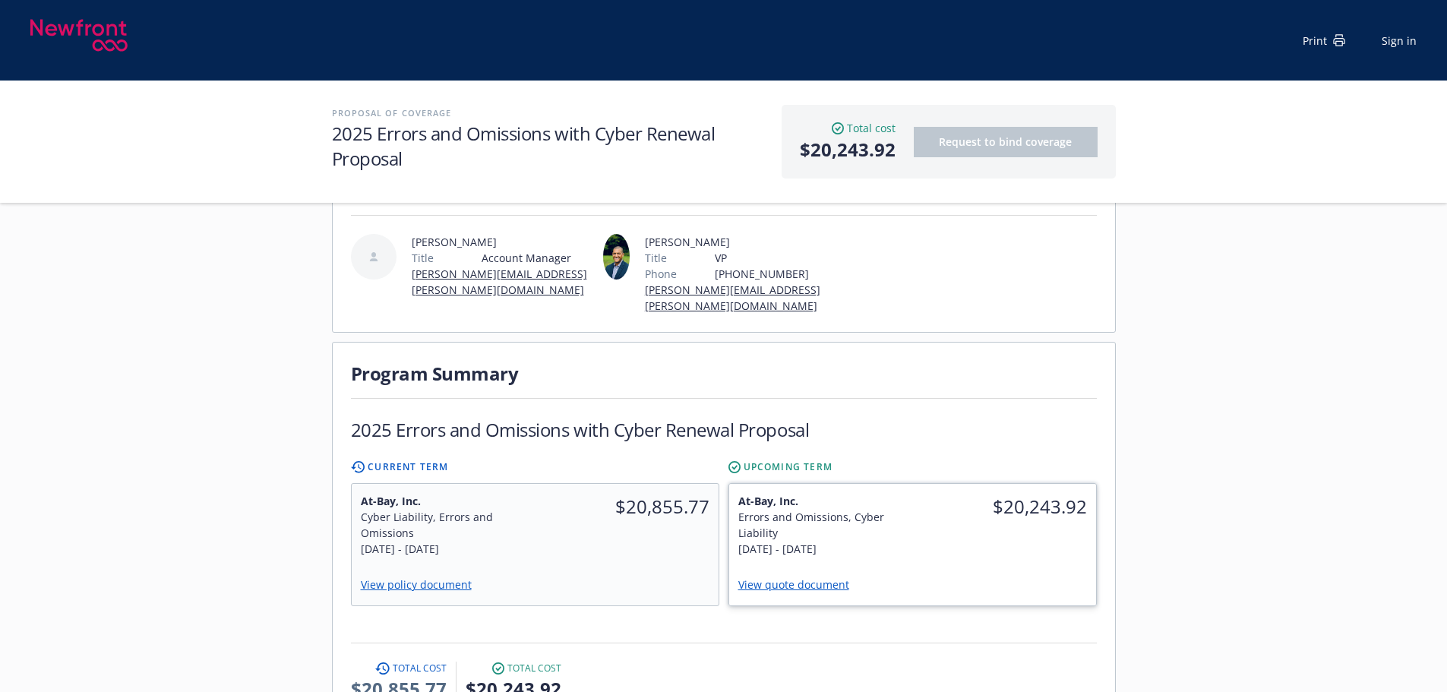
click at [943, 536] on div "$20,243.92" at bounding box center [1004, 525] width 184 height 82
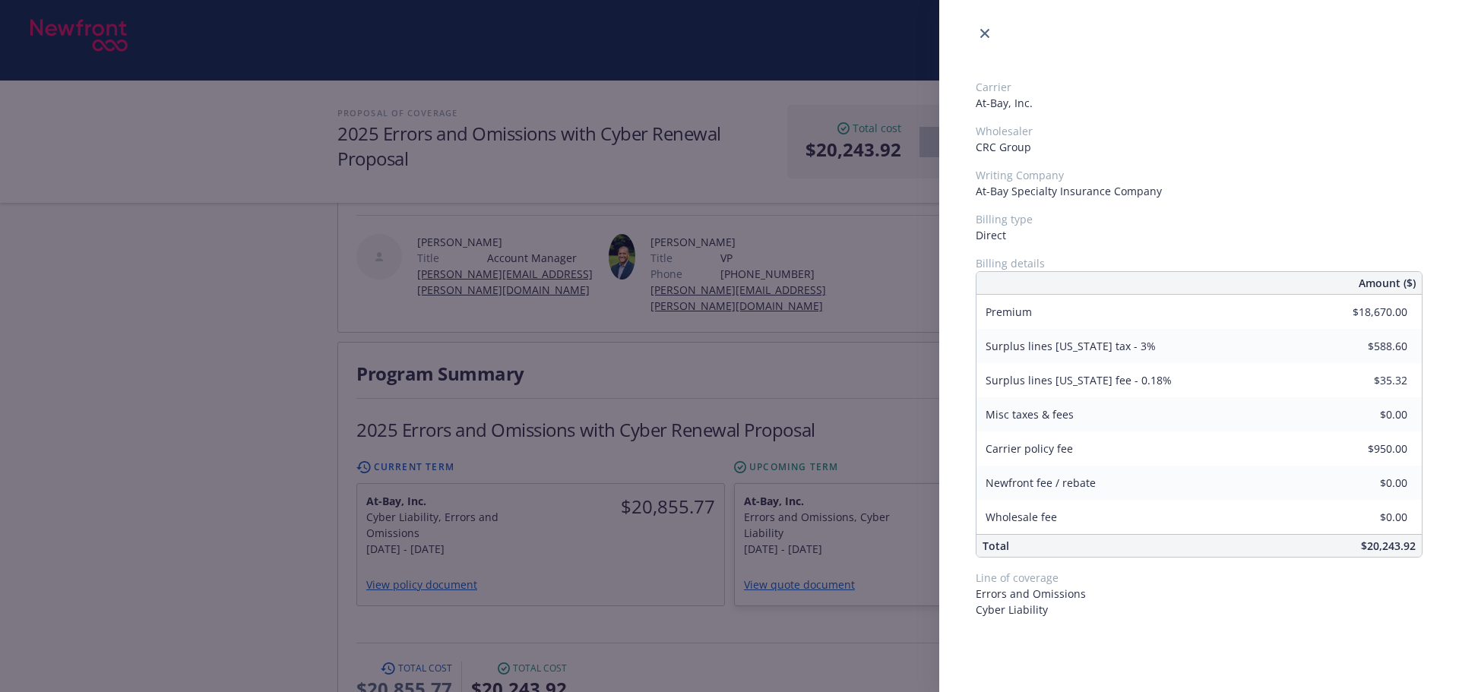
click at [637, 542] on div "Carrier At-Bay, Inc. Wholesaler CRC Group Writing Company At-Bay Specialty Insu…" at bounding box center [729, 346] width 1459 height 692
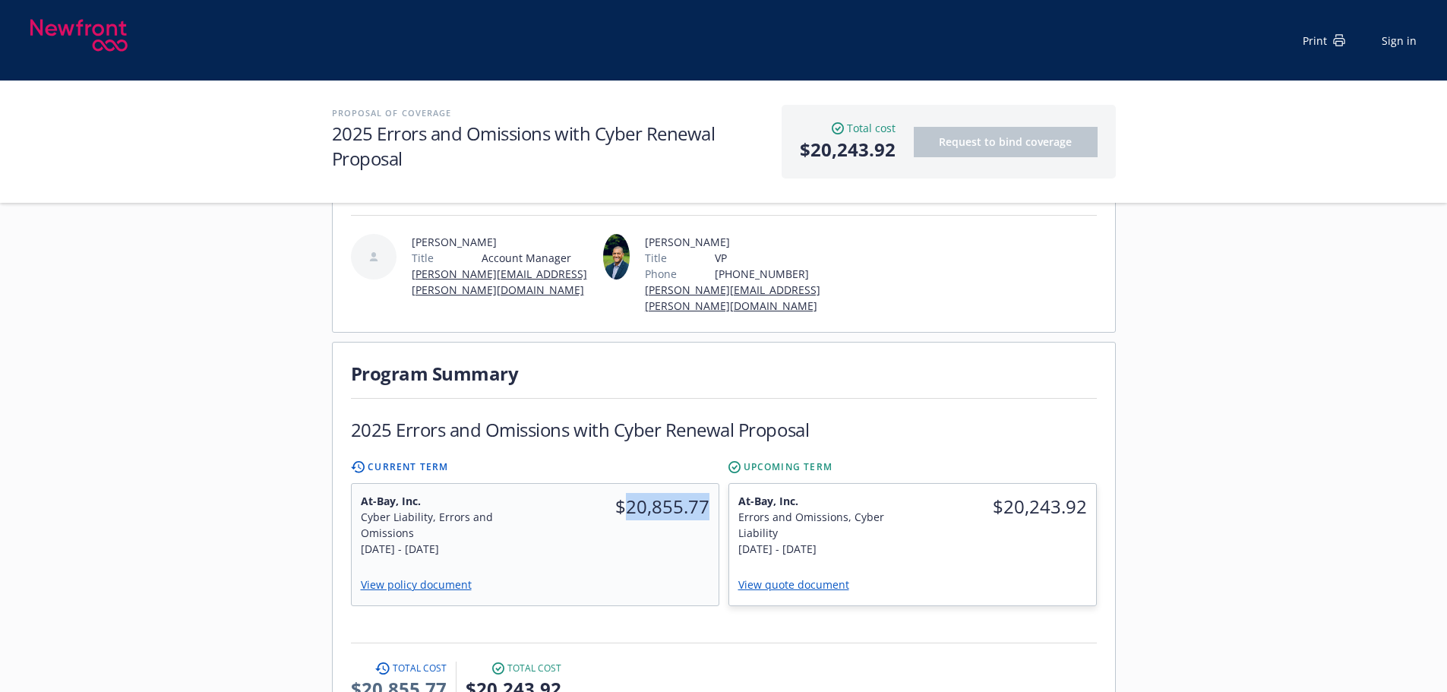
click at [637, 542] on div "$20,855.77" at bounding box center [627, 525] width 184 height 82
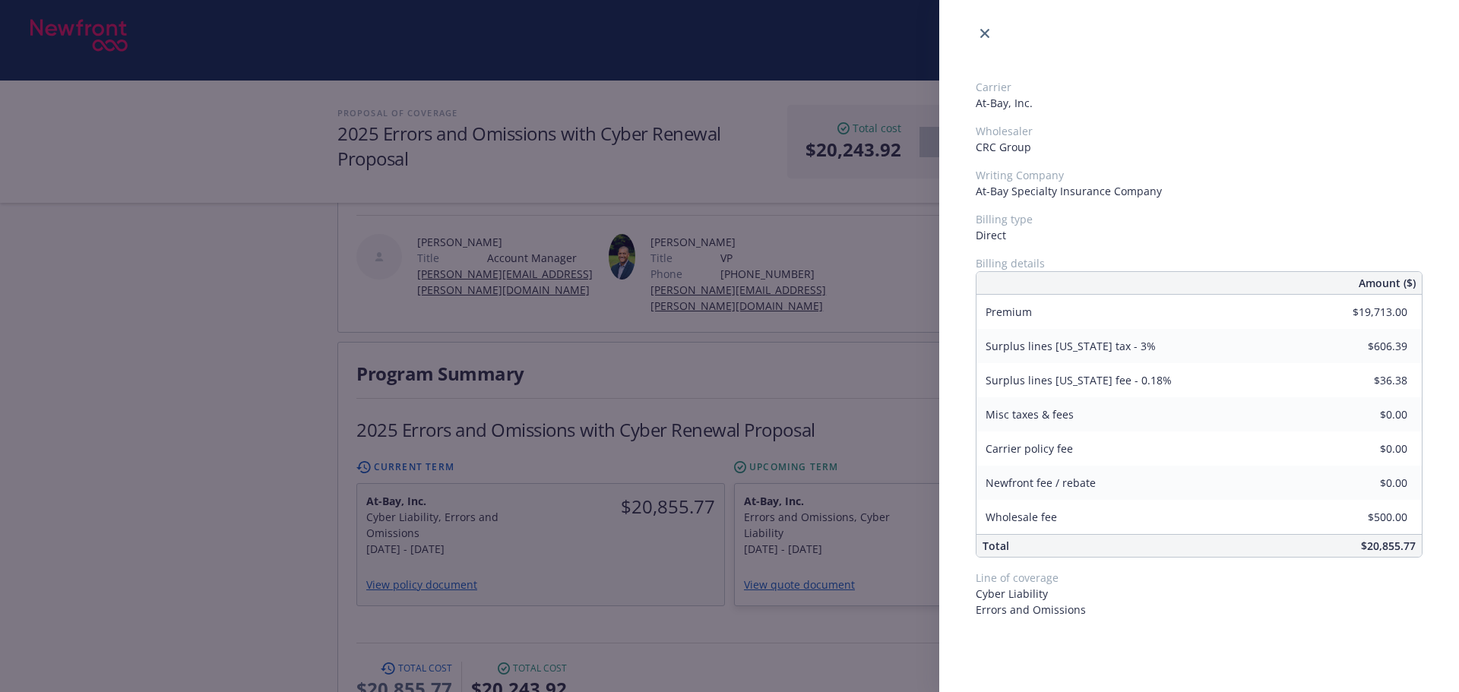
click at [823, 559] on div "Carrier At-Bay, Inc. Wholesaler CRC Group Writing Company At-Bay Specialty Insu…" at bounding box center [729, 346] width 1459 height 692
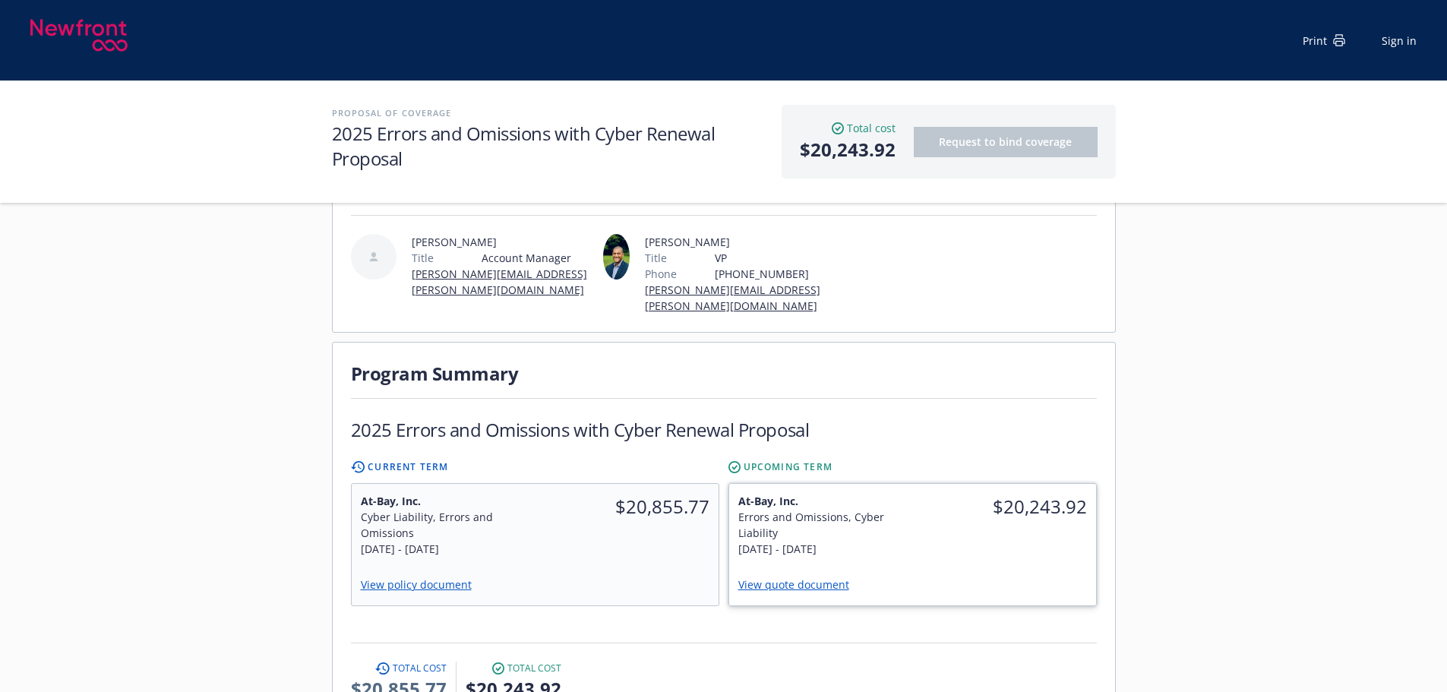
click at [866, 566] on div "View quote document" at bounding box center [912, 586] width 367 height 40
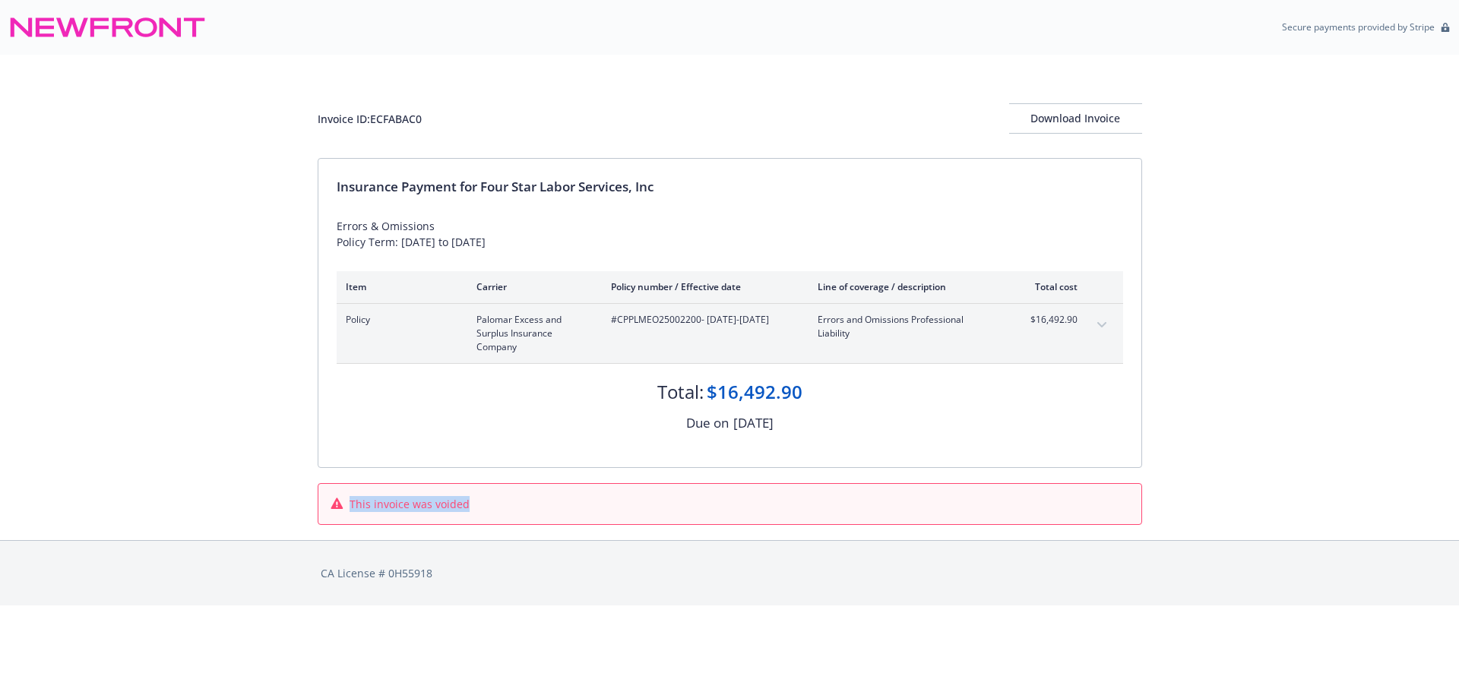
drag, startPoint x: 421, startPoint y: 505, endPoint x: 346, endPoint y: 503, distance: 75.2
click at [346, 503] on div "This invoice was voided" at bounding box center [729, 504] width 798 height 16
copy span "This invoice was voided"
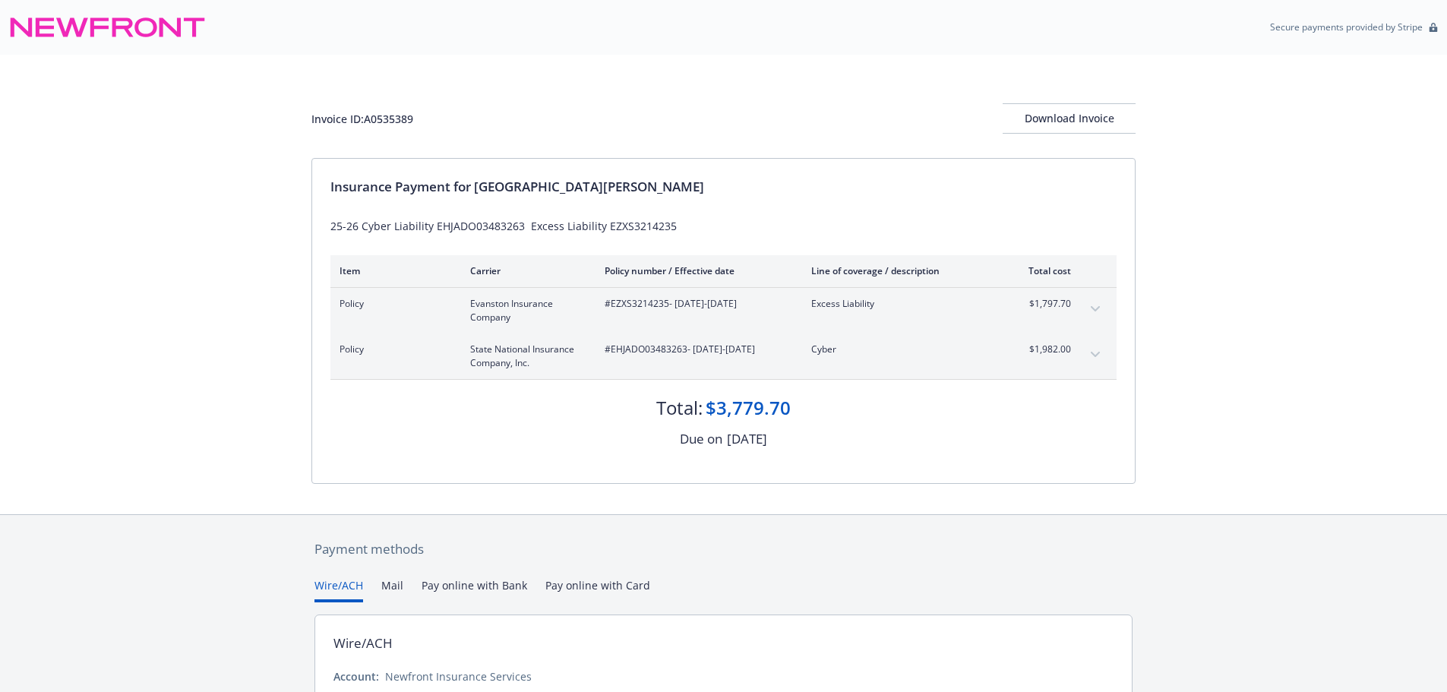
click at [1092, 359] on button "expand content" at bounding box center [1095, 355] width 24 height 24
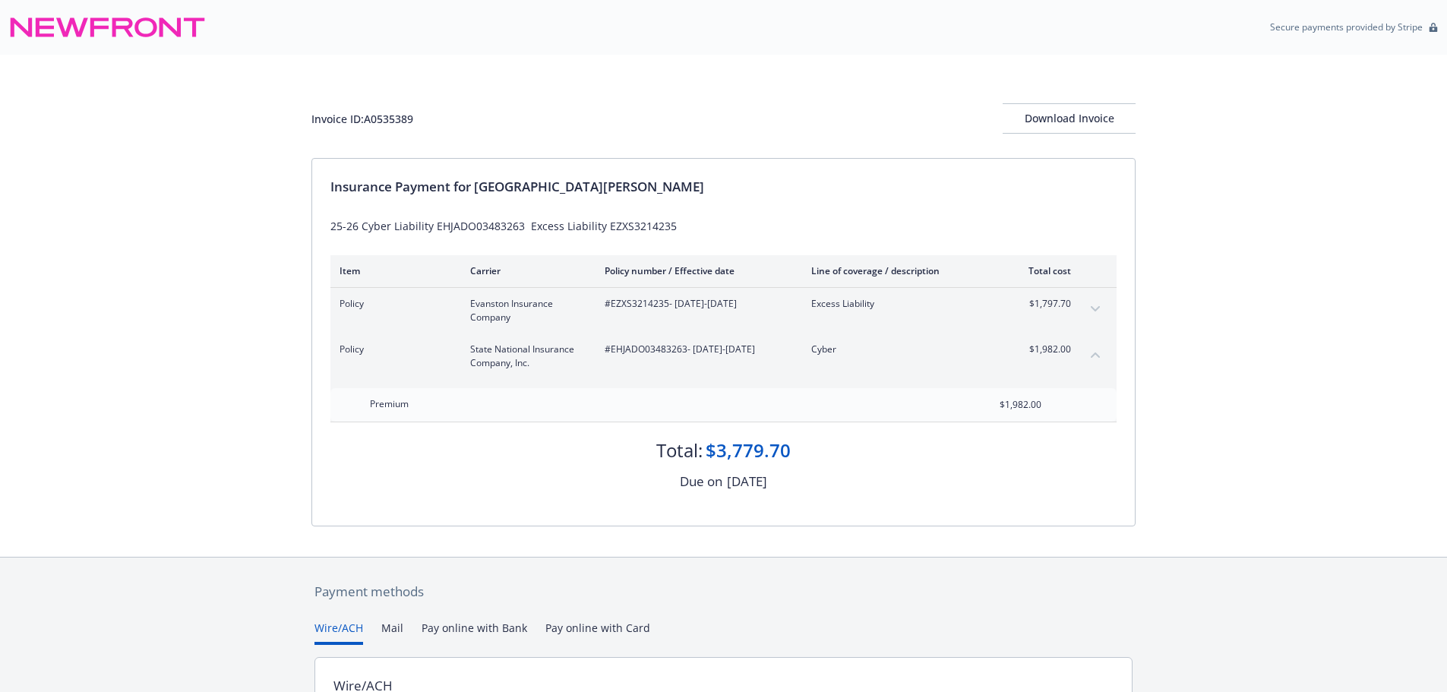
click at [1094, 315] on button "expand content" at bounding box center [1095, 309] width 24 height 24
